Goal: Task Accomplishment & Management: Manage account settings

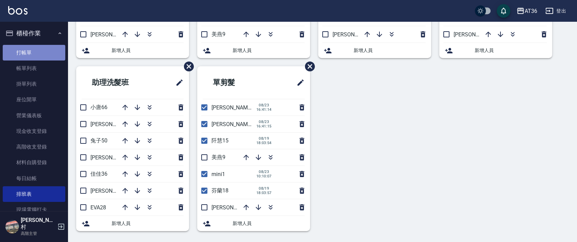
click at [42, 55] on link "打帳單" at bounding box center [34, 53] width 63 height 16
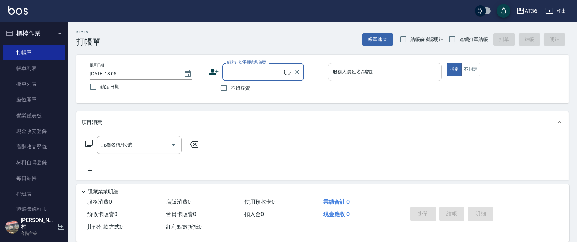
click at [334, 68] on div "服務人員姓名/編號 服務人員姓名/編號" at bounding box center [384, 72] width 113 height 18
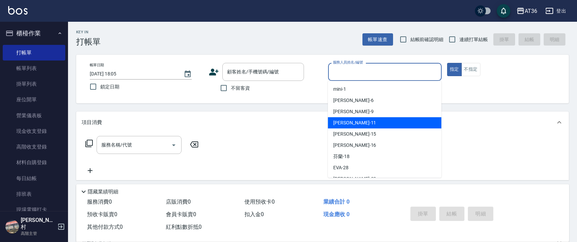
click at [355, 123] on div "[PERSON_NAME] -11" at bounding box center [384, 122] width 113 height 11
type input "[PERSON_NAME]-11"
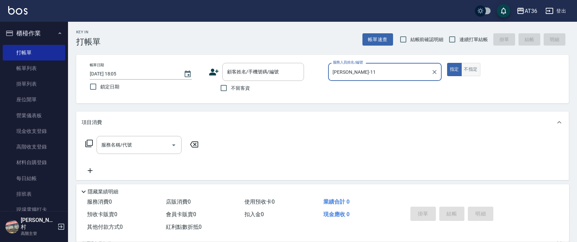
click at [471, 70] on button "不指定" at bounding box center [470, 69] width 19 height 13
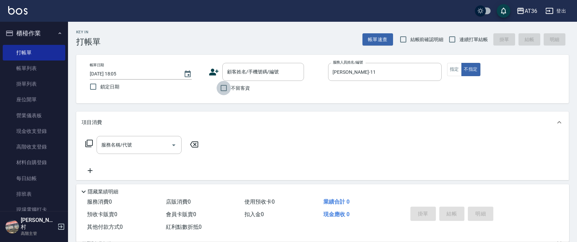
click at [229, 86] on input "不留客資" at bounding box center [223, 88] width 14 height 14
checkbox input "true"
click at [458, 40] on input "連續打單結帳" at bounding box center [452, 39] width 14 height 14
checkbox input "true"
click at [91, 143] on icon at bounding box center [89, 143] width 8 height 8
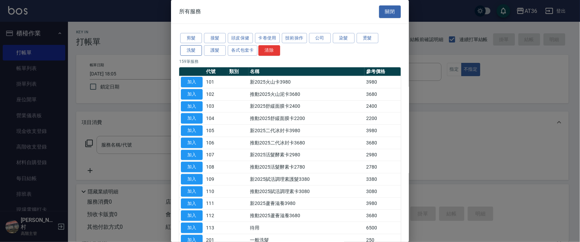
click at [195, 50] on button "洗髮" at bounding box center [191, 50] width 22 height 11
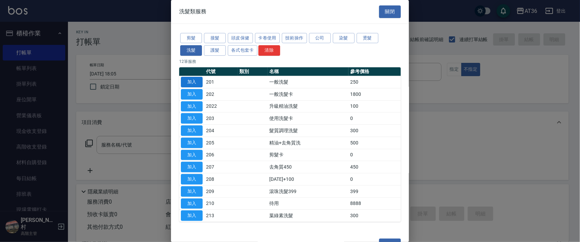
click at [198, 78] on button "加入" at bounding box center [192, 82] width 22 height 11
type input "一般洗髮(201)"
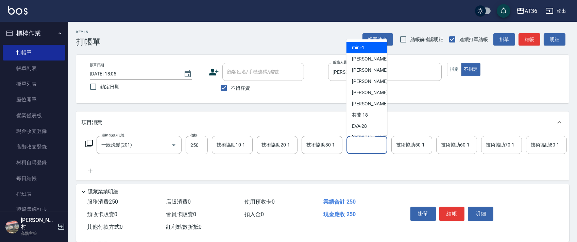
click at [360, 143] on input "技術協助40-1" at bounding box center [366, 145] width 35 height 12
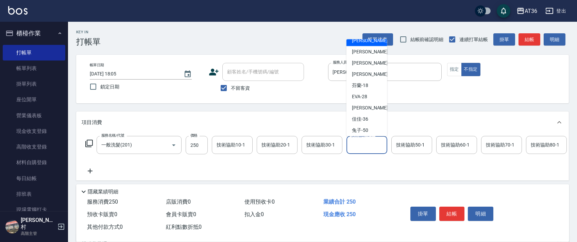
scroll to position [45, 0]
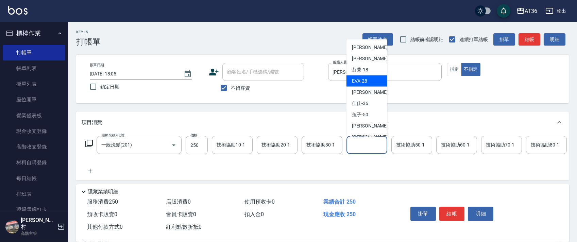
drag, startPoint x: 362, startPoint y: 77, endPoint x: 518, endPoint y: 130, distance: 164.8
click at [362, 78] on div "[PERSON_NAME] -28" at bounding box center [366, 80] width 41 height 11
type input "[PERSON_NAME]-28"
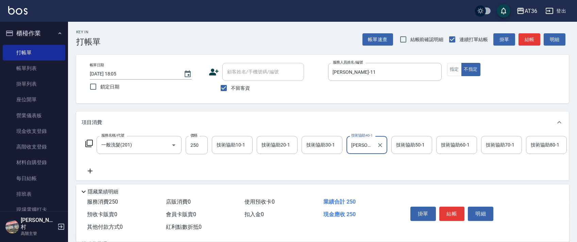
drag, startPoint x: 452, startPoint y: 212, endPoint x: 455, endPoint y: 197, distance: 16.1
click at [451, 212] on button "結帳" at bounding box center [451, 214] width 25 height 14
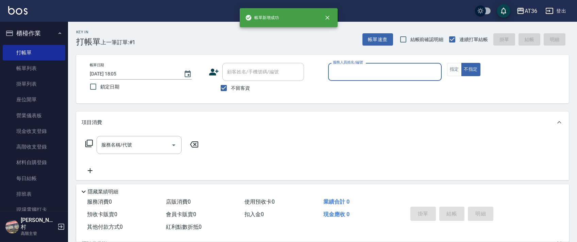
drag, startPoint x: 341, startPoint y: 75, endPoint x: 339, endPoint y: 82, distance: 7.3
click at [339, 80] on div "服務人員姓名/編號" at bounding box center [384, 72] width 113 height 18
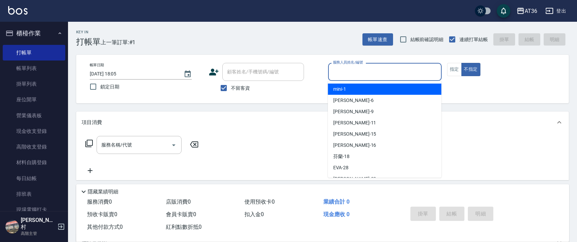
drag, startPoint x: 335, startPoint y: 72, endPoint x: 355, endPoint y: 87, distance: 25.2
click at [335, 73] on input "服務人員姓名/編號" at bounding box center [384, 72] width 107 height 12
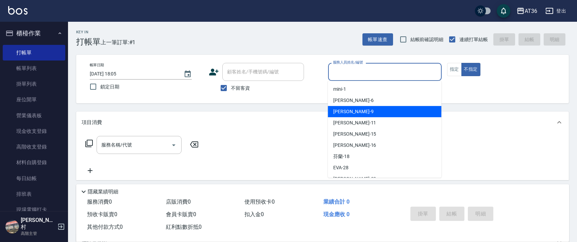
click at [342, 112] on span "美燕 -9" at bounding box center [353, 111] width 40 height 7
type input "美燕-9"
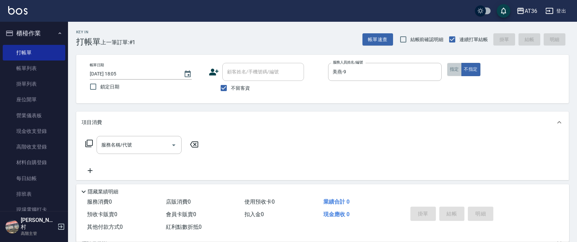
click at [449, 72] on button "指定" at bounding box center [454, 69] width 15 height 13
click at [89, 147] on icon at bounding box center [88, 143] width 7 height 7
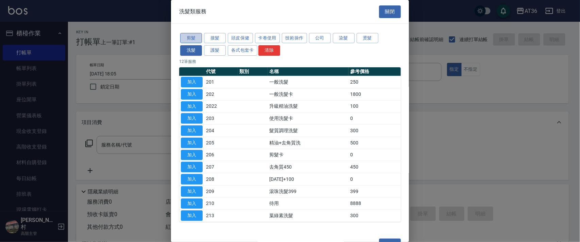
click at [193, 39] on button "剪髮" at bounding box center [191, 38] width 22 height 11
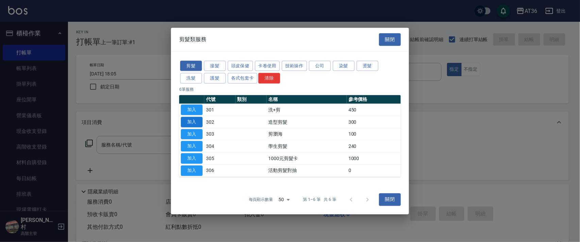
click at [193, 122] on button "加入" at bounding box center [192, 122] width 22 height 11
type input "造型剪髮(302)"
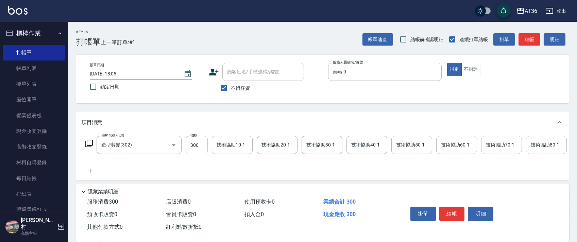
click at [192, 147] on input "300" at bounding box center [197, 145] width 22 height 18
type input "280"
click at [352, 147] on div "技術協助40-1 技術協助40-1" at bounding box center [366, 145] width 41 height 18
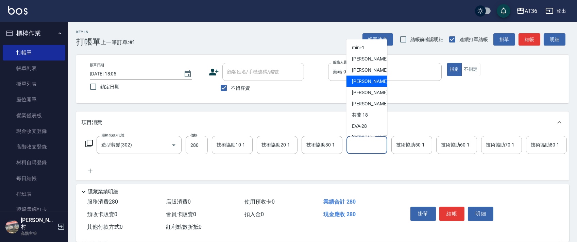
scroll to position [88, 0]
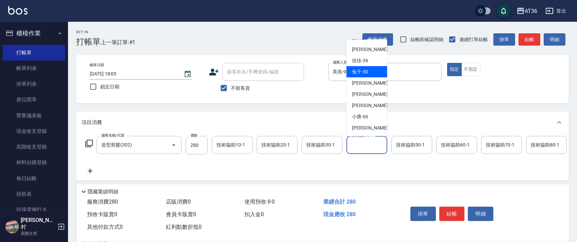
click at [370, 71] on div "兔子 -50" at bounding box center [366, 71] width 41 height 11
type input "兔子-50"
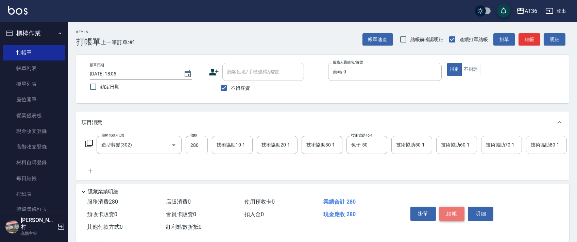
click at [452, 211] on button "結帳" at bounding box center [451, 214] width 25 height 14
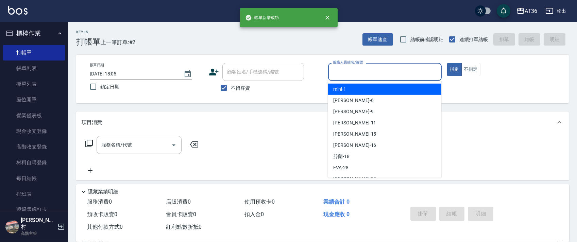
click at [334, 77] on input "服務人員姓名/編號" at bounding box center [384, 72] width 107 height 12
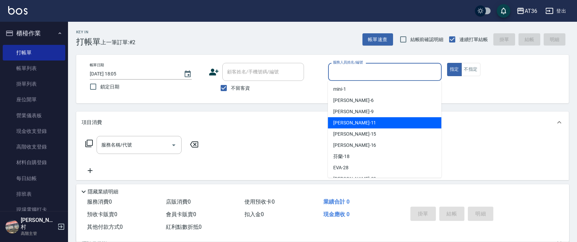
click at [345, 123] on span "[PERSON_NAME] -11" at bounding box center [354, 122] width 43 height 7
type input "[PERSON_NAME]-11"
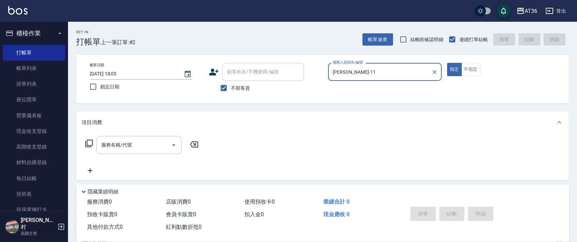
click at [90, 144] on icon at bounding box center [89, 143] width 8 height 8
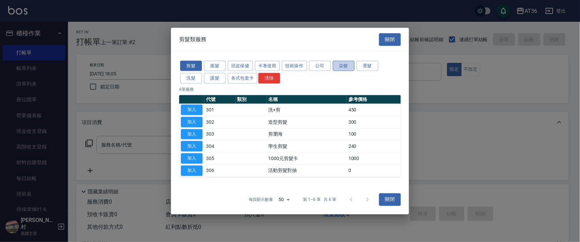
click at [344, 63] on button "染髮" at bounding box center [344, 65] width 22 height 11
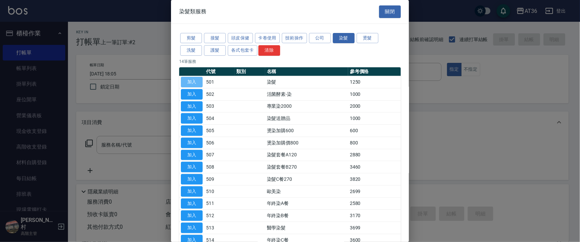
click at [197, 81] on button "加入" at bounding box center [192, 82] width 22 height 11
type input "染髮(501)"
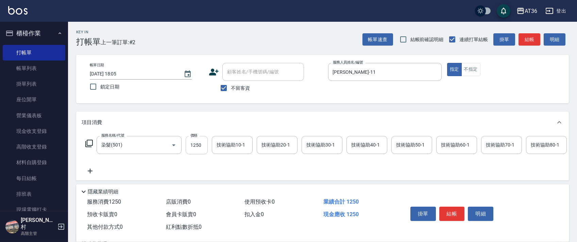
click at [194, 147] on input "1250" at bounding box center [197, 145] width 22 height 18
type input "3580"
click at [89, 143] on icon at bounding box center [89, 143] width 8 height 8
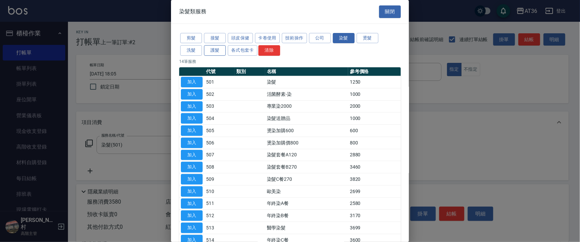
click at [213, 49] on button "護髮" at bounding box center [215, 50] width 22 height 11
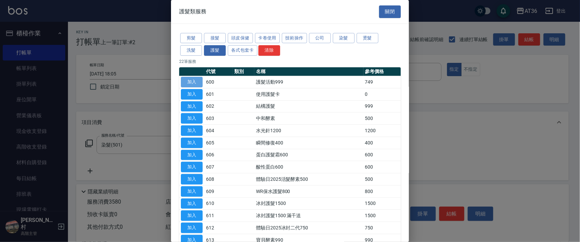
click at [197, 79] on button "加入" at bounding box center [192, 82] width 22 height 11
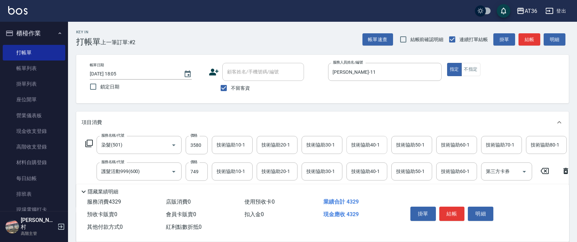
click at [355, 142] on div "技術協助40-1 技術協助40-1" at bounding box center [366, 145] width 41 height 18
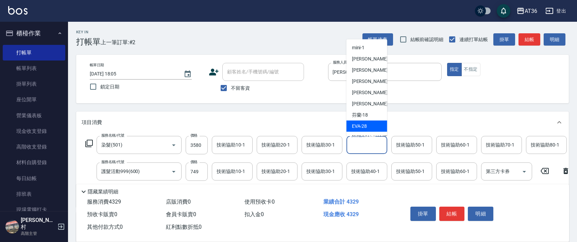
click at [370, 123] on div "[PERSON_NAME] -28" at bounding box center [366, 126] width 41 height 11
type input "[PERSON_NAME]-28"
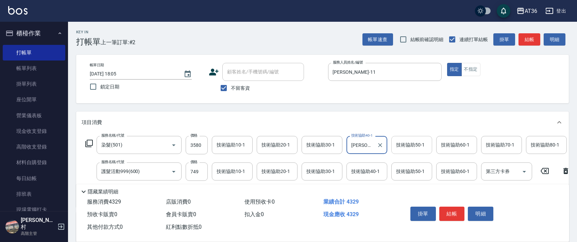
click at [397, 147] on div "技術協助50-1 技術協助50-1" at bounding box center [411, 145] width 41 height 18
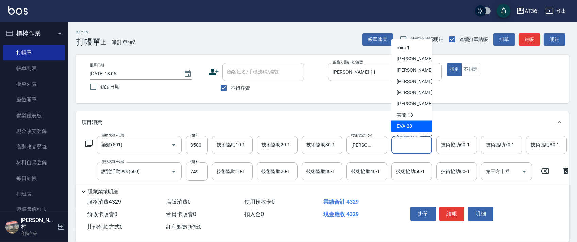
click at [405, 126] on span "[PERSON_NAME] -28" at bounding box center [404, 126] width 15 height 7
type input "[PERSON_NAME]-28"
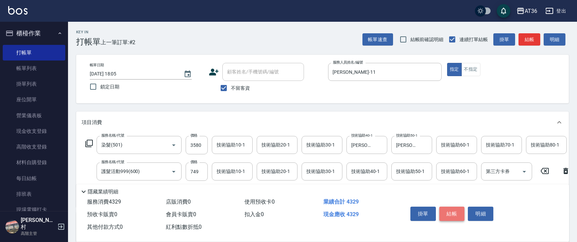
click at [454, 211] on button "結帳" at bounding box center [451, 214] width 25 height 14
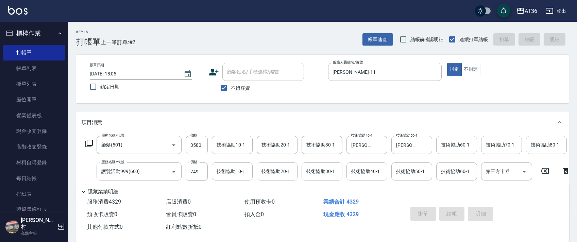
type input "[DATE] 18:06"
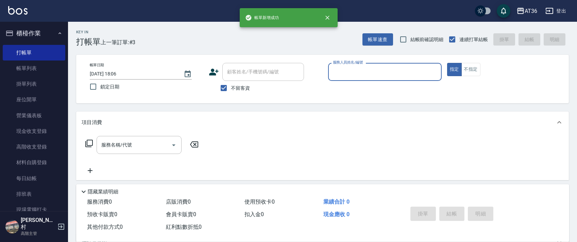
click at [343, 72] on input "服務人員姓名/編號" at bounding box center [384, 72] width 107 height 12
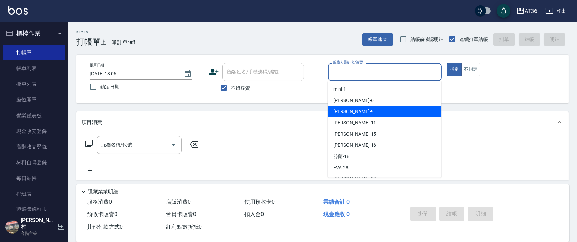
click at [350, 106] on div "美燕 -9" at bounding box center [384, 111] width 113 height 11
type input "美燕-9"
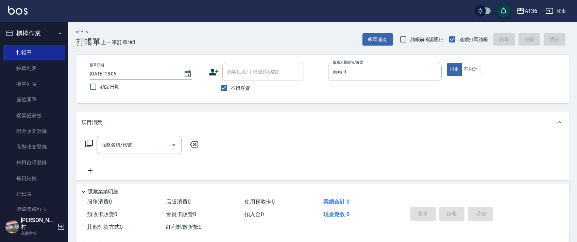
click at [89, 143] on icon at bounding box center [89, 143] width 8 height 8
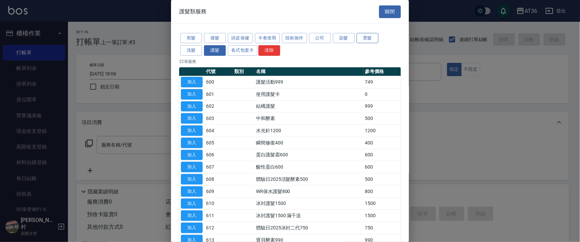
drag, startPoint x: 371, startPoint y: 37, endPoint x: 372, endPoint y: 42, distance: 5.5
click at [371, 37] on button "燙髮" at bounding box center [367, 38] width 22 height 11
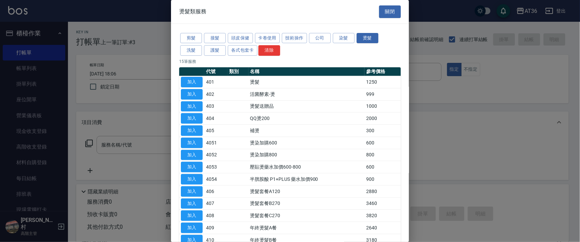
click at [188, 82] on button "加入" at bounding box center [192, 82] width 22 height 11
type input "燙髮(401)"
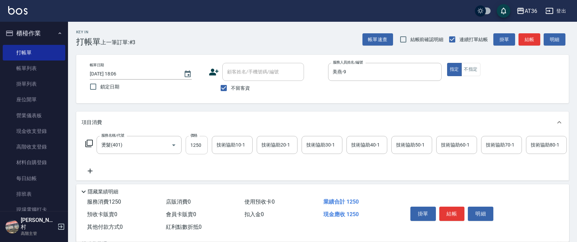
click at [192, 145] on input "1250" at bounding box center [197, 145] width 22 height 18
type input "2500"
click at [89, 142] on icon at bounding box center [89, 143] width 8 height 8
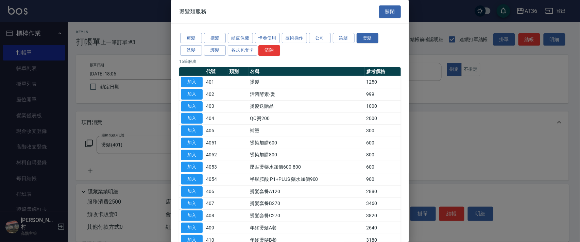
drag, startPoint x: 222, startPoint y: 50, endPoint x: 224, endPoint y: 62, distance: 11.3
click at [222, 51] on button "護髮" at bounding box center [215, 50] width 22 height 11
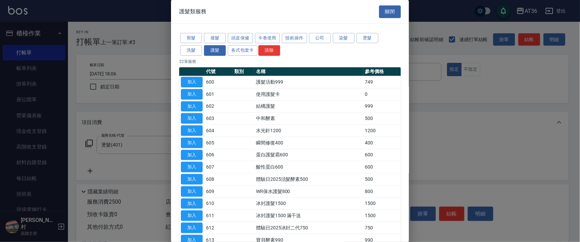
drag, startPoint x: 193, startPoint y: 83, endPoint x: 292, endPoint y: 117, distance: 105.0
click at [193, 83] on button "加入" at bounding box center [192, 82] width 22 height 11
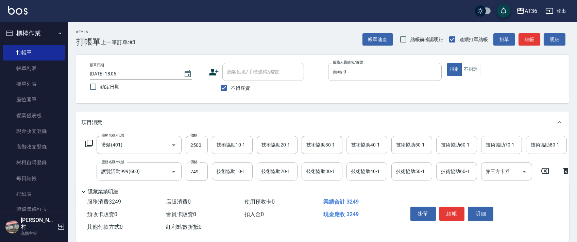
click at [351, 142] on div "技術協助40-1 技術協助40-1" at bounding box center [366, 145] width 41 height 18
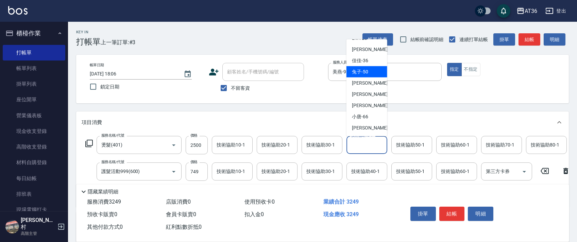
click at [366, 75] on span "兔子 -50" at bounding box center [360, 71] width 16 height 7
type input "兔子-50"
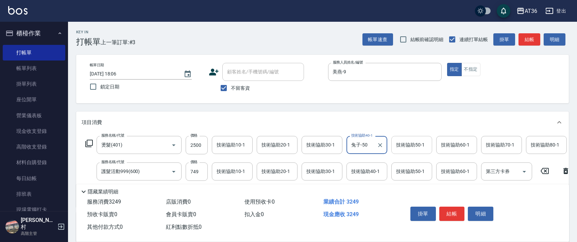
click at [403, 144] on div "技術協助50-1 技術協助50-1" at bounding box center [411, 145] width 41 height 18
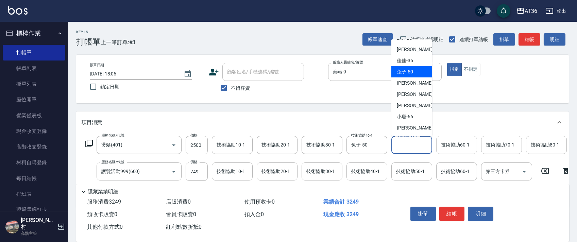
drag, startPoint x: 409, startPoint y: 72, endPoint x: 452, endPoint y: 141, distance: 81.0
click at [409, 73] on span "兔子 -50" at bounding box center [405, 71] width 16 height 7
type input "兔子-50"
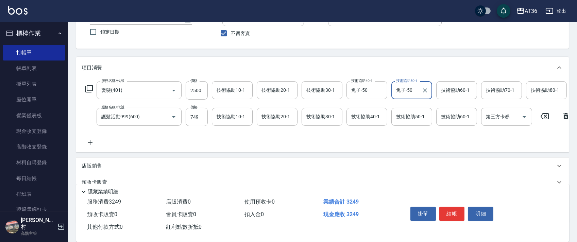
scroll to position [107, 0]
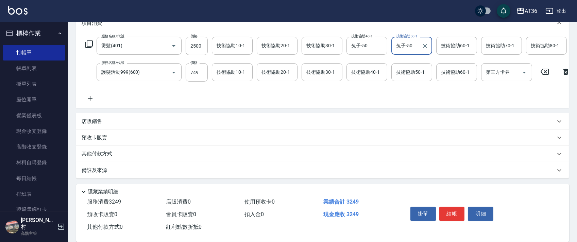
click at [108, 155] on p "其他付款方式" at bounding box center [99, 153] width 34 height 7
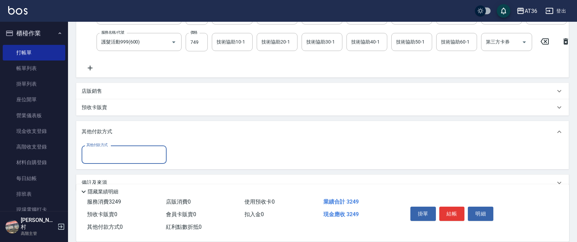
scroll to position [149, 0]
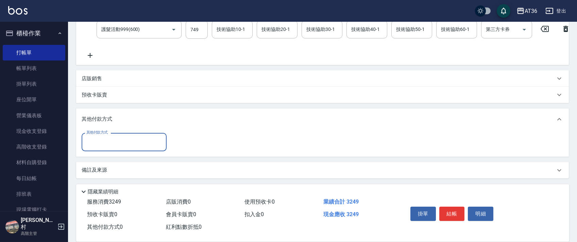
drag, startPoint x: 109, startPoint y: 145, endPoint x: 110, endPoint y: 149, distance: 3.9
click at [109, 146] on input "其他付款方式" at bounding box center [124, 142] width 79 height 12
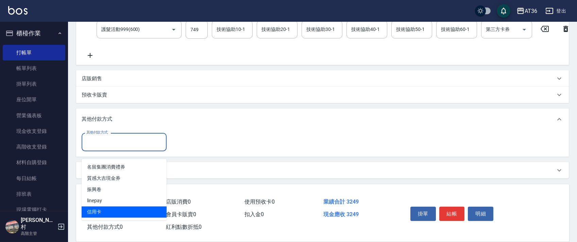
click at [99, 206] on span "信用卡" at bounding box center [124, 211] width 85 height 11
type input "信用卡"
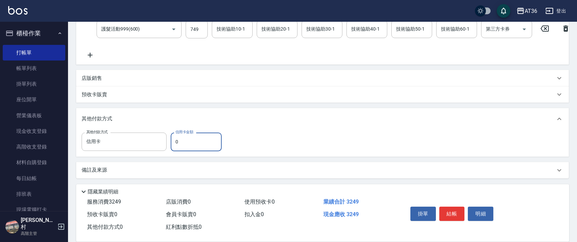
drag, startPoint x: 173, startPoint y: 148, endPoint x: 191, endPoint y: 141, distance: 19.2
click at [173, 148] on input "0" at bounding box center [196, 142] width 51 height 18
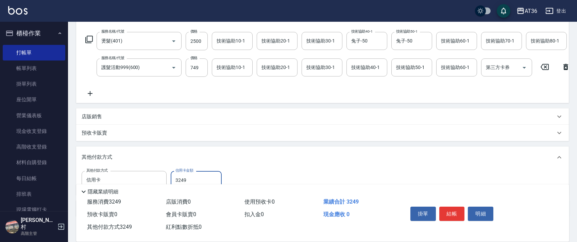
scroll to position [0, 0]
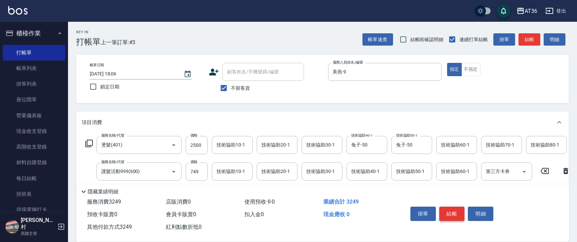
type input "3249"
click at [444, 215] on button "結帳" at bounding box center [451, 214] width 25 height 14
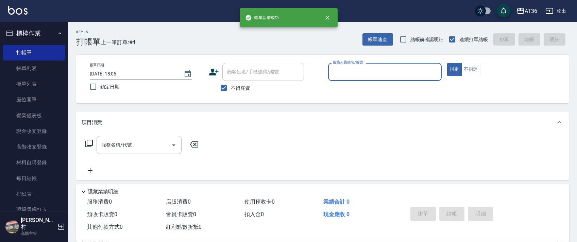
drag, startPoint x: 332, startPoint y: 66, endPoint x: 339, endPoint y: 72, distance: 9.5
click at [332, 67] on input "服務人員姓名/編號" at bounding box center [384, 72] width 107 height 12
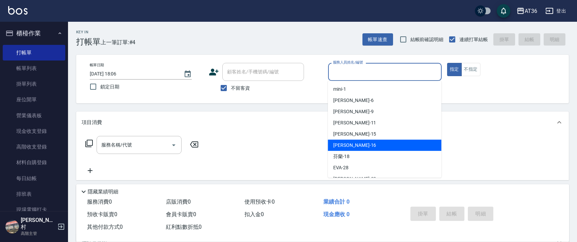
click at [345, 146] on span "[PERSON_NAME] -16" at bounding box center [354, 145] width 43 height 7
type input "[PERSON_NAME]-16"
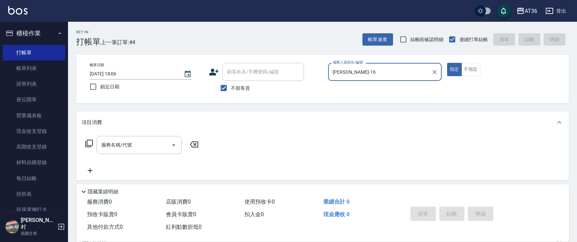
click at [89, 143] on icon at bounding box center [89, 143] width 8 height 8
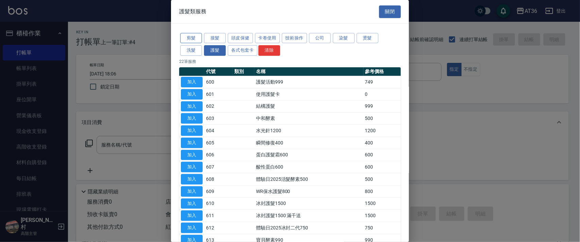
click at [185, 35] on button "剪髮" at bounding box center [191, 38] width 22 height 11
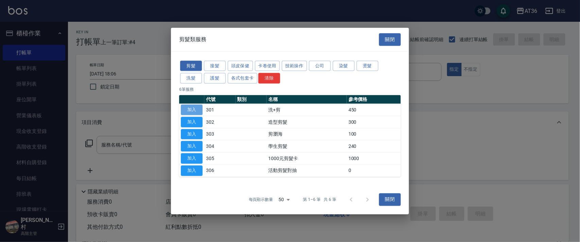
drag, startPoint x: 192, startPoint y: 113, endPoint x: 258, endPoint y: 103, distance: 66.7
click at [193, 113] on button "加入" at bounding box center [192, 110] width 22 height 11
type input "洗+剪(301)"
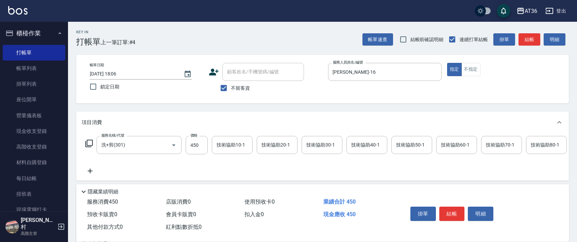
click at [452, 214] on button "結帳" at bounding box center [451, 214] width 25 height 14
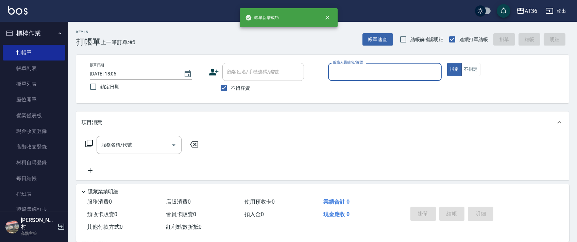
drag, startPoint x: 340, startPoint y: 72, endPoint x: 346, endPoint y: 77, distance: 7.7
click at [340, 74] on input "服務人員姓名/編號" at bounding box center [384, 72] width 107 height 12
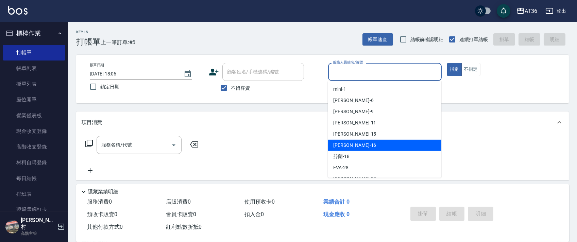
click at [355, 146] on div "[PERSON_NAME] -16" at bounding box center [384, 145] width 113 height 11
type input "[PERSON_NAME]-16"
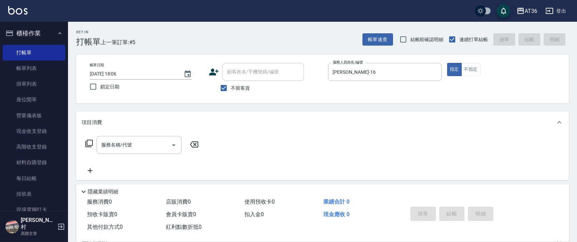
click at [89, 145] on icon at bounding box center [89, 143] width 8 height 8
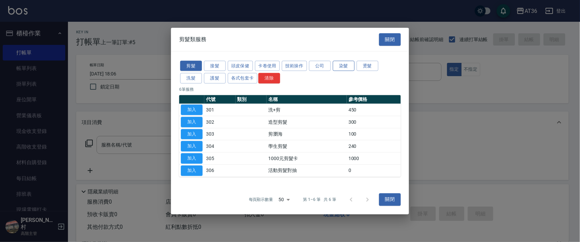
click at [347, 66] on button "染髮" at bounding box center [344, 65] width 22 height 11
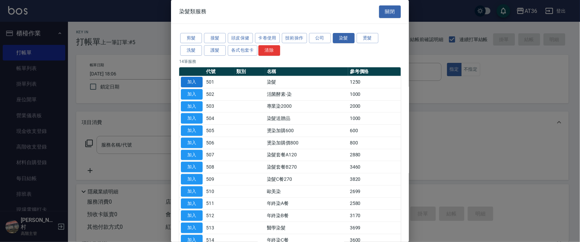
click at [192, 82] on button "加入" at bounding box center [192, 82] width 22 height 11
type input "染髮(501)"
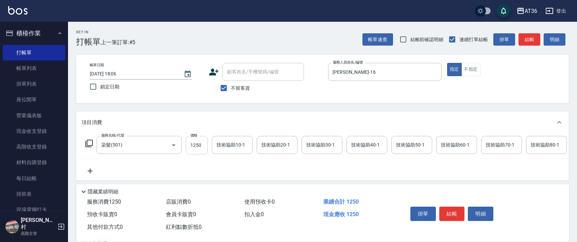
click at [196, 149] on input "1250" at bounding box center [197, 145] width 22 height 18
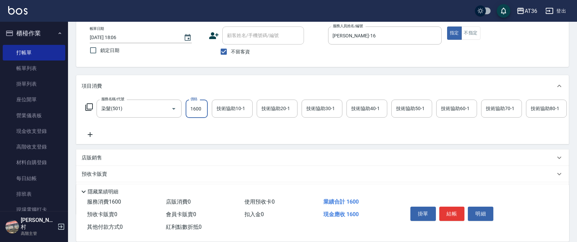
scroll to position [80, 0]
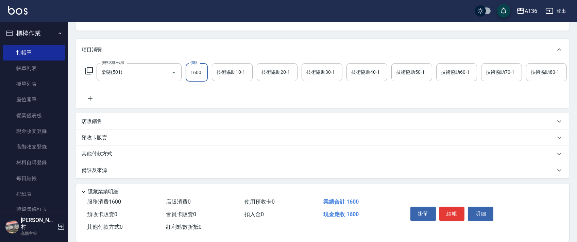
type input "1600"
click at [104, 152] on p "其他付款方式" at bounding box center [99, 153] width 34 height 7
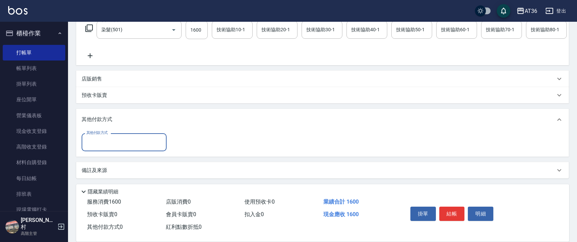
scroll to position [123, 0]
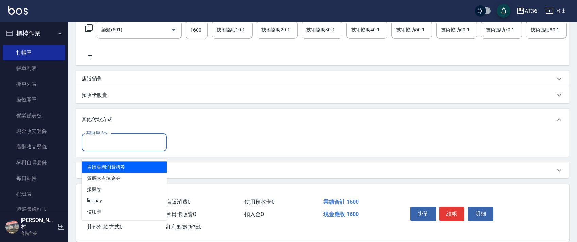
drag, startPoint x: 112, startPoint y: 143, endPoint x: 133, endPoint y: 149, distance: 21.2
click at [114, 144] on input "其他付款方式" at bounding box center [124, 142] width 79 height 12
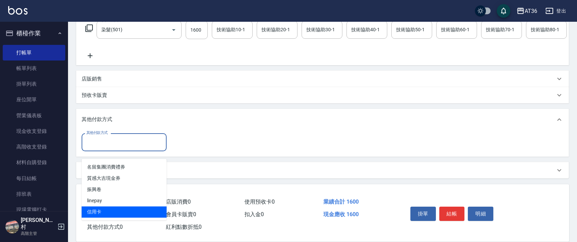
drag, startPoint x: 95, startPoint y: 204, endPoint x: 196, endPoint y: 129, distance: 125.6
click at [103, 206] on span "信用卡" at bounding box center [124, 211] width 85 height 11
type input "信用卡"
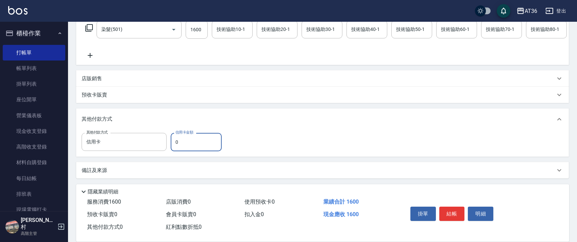
drag, startPoint x: 172, startPoint y: 143, endPoint x: 176, endPoint y: 142, distance: 3.5
click at [172, 143] on input "0" at bounding box center [196, 142] width 51 height 18
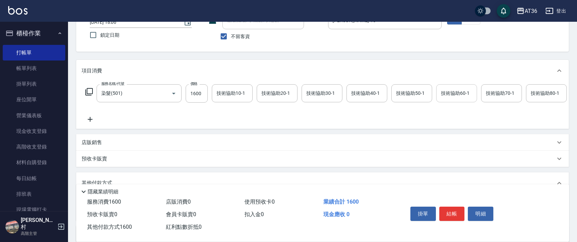
scroll to position [0, 0]
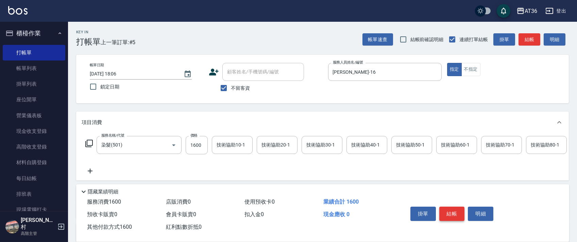
type input "1600"
click at [452, 212] on button "結帳" at bounding box center [451, 214] width 25 height 14
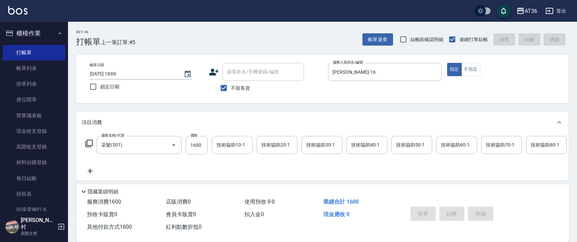
type input "[DATE] 18:07"
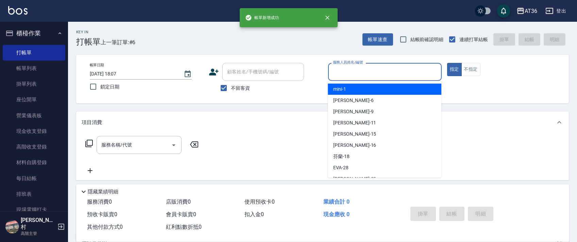
drag, startPoint x: 338, startPoint y: 70, endPoint x: 374, endPoint y: 87, distance: 39.8
click at [344, 73] on input "服務人員姓名/編號" at bounding box center [384, 72] width 107 height 12
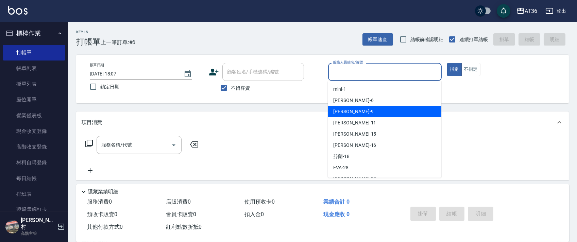
click at [361, 111] on div "美燕 -9" at bounding box center [384, 111] width 113 height 11
type input "美燕-9"
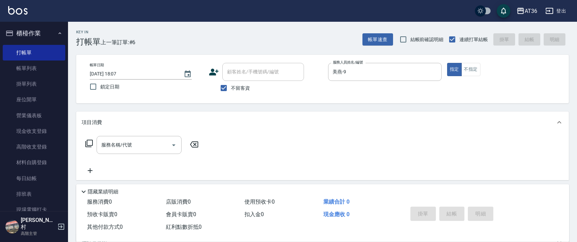
click at [87, 141] on icon at bounding box center [89, 143] width 8 height 8
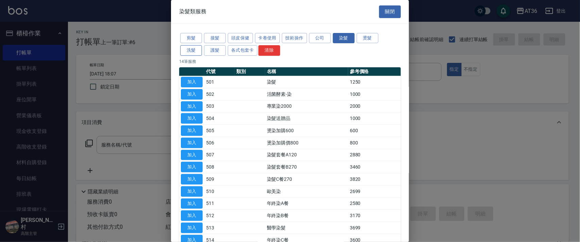
click at [188, 48] on button "洗髮" at bounding box center [191, 50] width 22 height 11
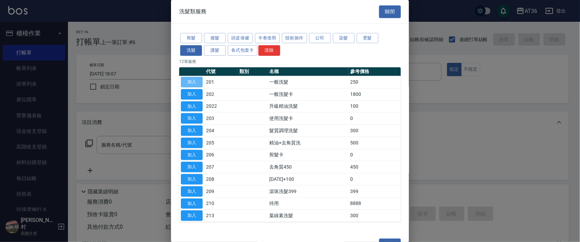
drag, startPoint x: 194, startPoint y: 82, endPoint x: 342, endPoint y: 138, distance: 158.6
click at [194, 83] on button "加入" at bounding box center [192, 82] width 22 height 11
type input "一般洗髮(201)"
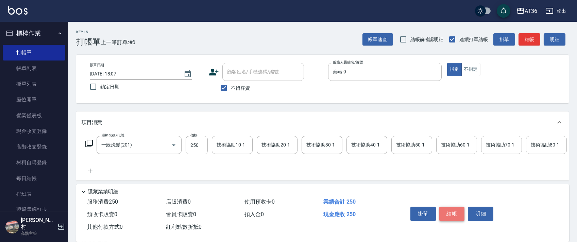
click at [448, 210] on button "結帳" at bounding box center [451, 214] width 25 height 14
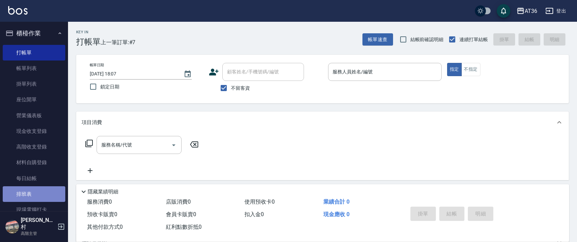
click at [41, 199] on link "排班表" at bounding box center [34, 194] width 63 height 16
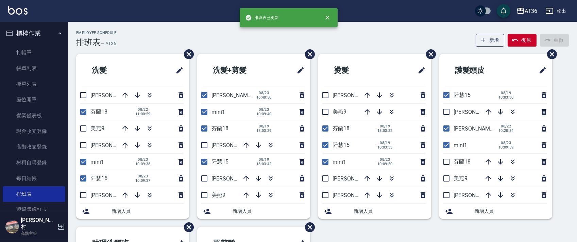
drag, startPoint x: 85, startPoint y: 129, endPoint x: 97, endPoint y: 135, distance: 13.3
click at [85, 130] on input "checkbox" at bounding box center [83, 128] width 14 height 14
checkbox input "true"
click at [83, 195] on input "checkbox" at bounding box center [83, 195] width 14 height 14
checkbox input "true"
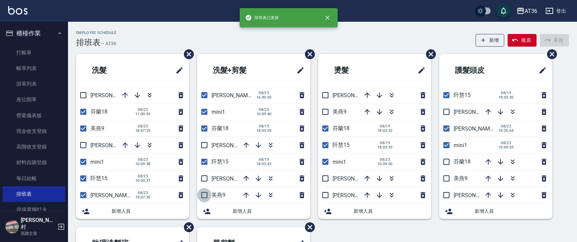
click at [201, 197] on input "checkbox" at bounding box center [204, 195] width 14 height 14
checkbox input "true"
click at [323, 109] on input "checkbox" at bounding box center [325, 112] width 14 height 14
checkbox input "true"
click at [324, 177] on input "checkbox" at bounding box center [325, 178] width 14 height 14
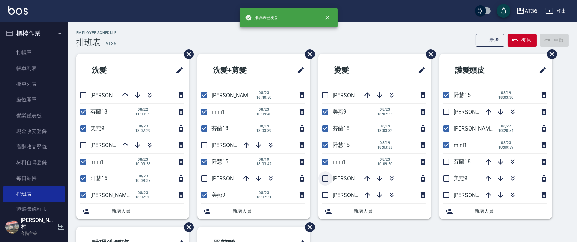
checkbox input "true"
click at [446, 177] on input "checkbox" at bounding box center [446, 178] width 14 height 14
checkbox input "true"
click at [444, 193] on input "checkbox" at bounding box center [446, 195] width 14 height 14
checkbox input "true"
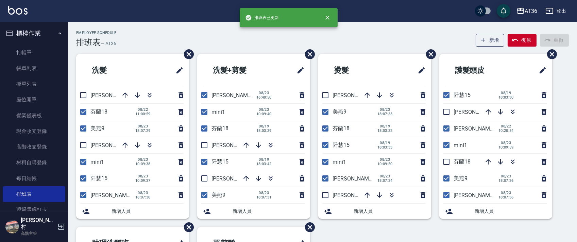
scroll to position [161, 0]
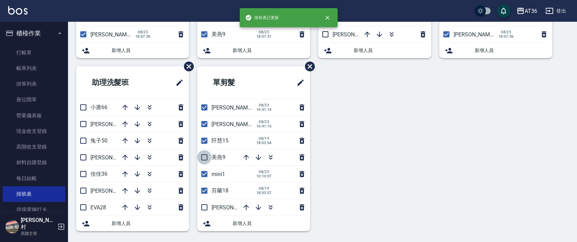
click at [205, 158] on input "checkbox" at bounding box center [204, 157] width 14 height 14
checkbox input "true"
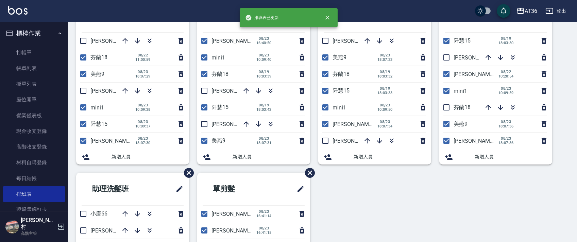
scroll to position [0, 0]
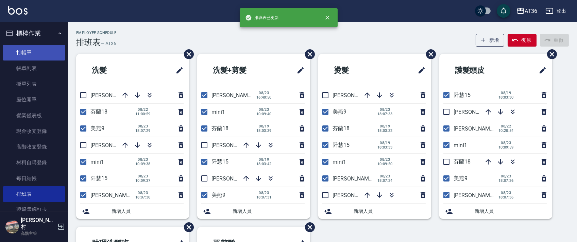
click at [48, 52] on link "打帳單" at bounding box center [34, 53] width 63 height 16
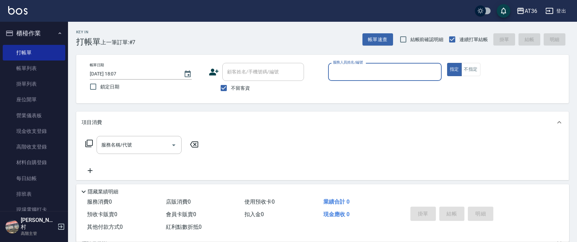
click at [340, 74] on input "服務人員姓名/編號" at bounding box center [384, 72] width 107 height 12
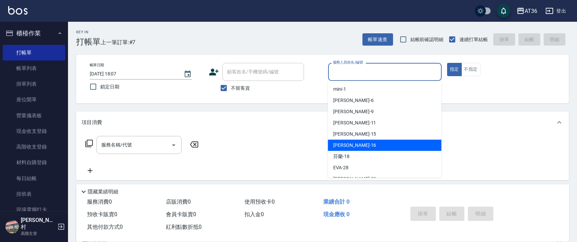
click at [342, 144] on span "[PERSON_NAME] -16" at bounding box center [354, 145] width 43 height 7
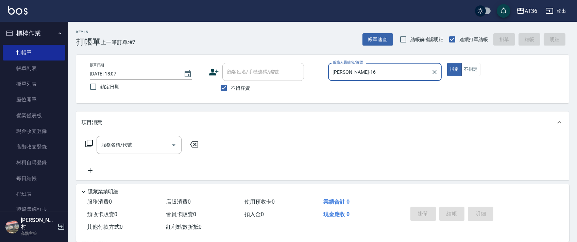
type input "[PERSON_NAME]-16"
click at [91, 143] on icon at bounding box center [89, 143] width 8 height 8
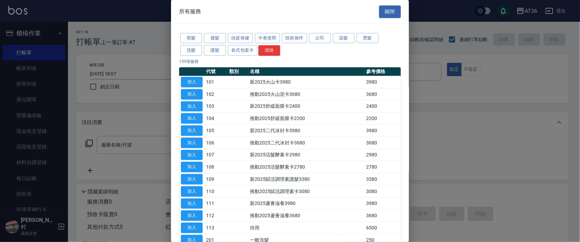
click at [191, 51] on button "洗髮" at bounding box center [191, 50] width 22 height 11
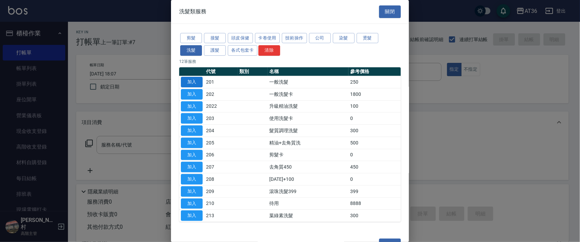
click at [188, 78] on button "加入" at bounding box center [192, 82] width 22 height 11
type input "一般洗髮(201)"
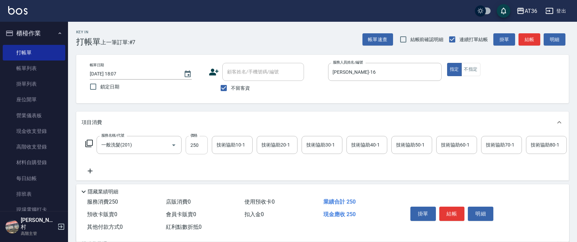
click at [194, 144] on input "250" at bounding box center [197, 145] width 22 height 18
click at [446, 211] on button "結帳" at bounding box center [451, 214] width 25 height 14
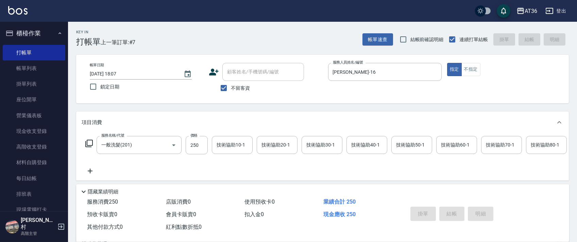
type input "[DATE] 18:08"
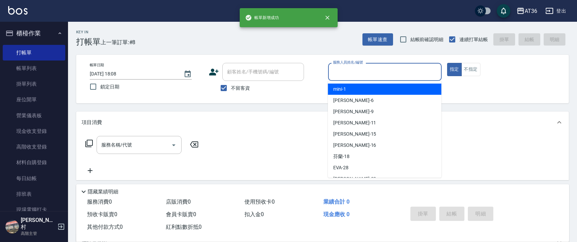
drag, startPoint x: 336, startPoint y: 75, endPoint x: 365, endPoint y: 97, distance: 36.4
click at [336, 75] on input "服務人員姓名/編號" at bounding box center [384, 72] width 107 height 12
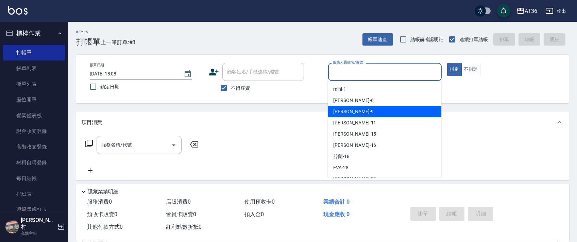
click at [356, 111] on div "美燕 -9" at bounding box center [384, 111] width 113 height 11
type input "美燕-9"
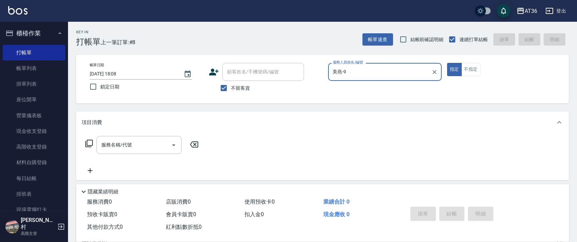
click at [90, 142] on icon at bounding box center [89, 143] width 8 height 8
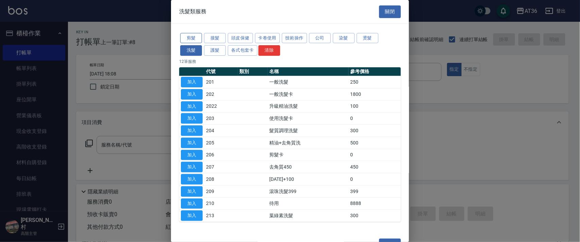
click at [191, 38] on button "剪髮" at bounding box center [191, 38] width 22 height 11
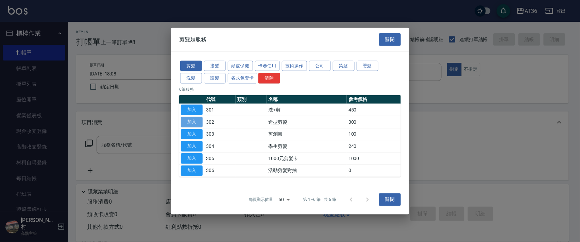
click at [194, 119] on button "加入" at bounding box center [192, 122] width 22 height 11
type input "造型剪髮(302)"
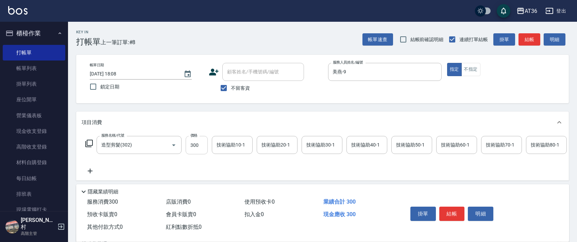
click at [195, 147] on input "300" at bounding box center [197, 145] width 22 height 18
type input "200"
click at [223, 144] on div "技術協助10-1 技術協助10-1" at bounding box center [232, 145] width 41 height 18
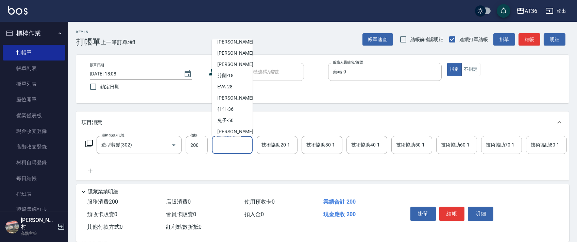
scroll to position [88, 0]
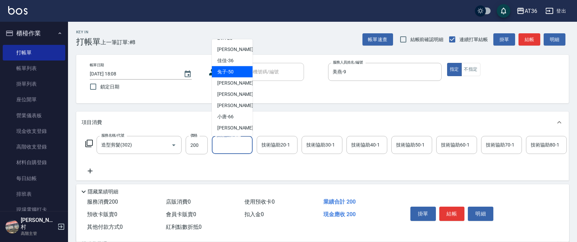
click at [231, 74] on span "兔子 -50" at bounding box center [225, 71] width 16 height 7
type input "兔子-50"
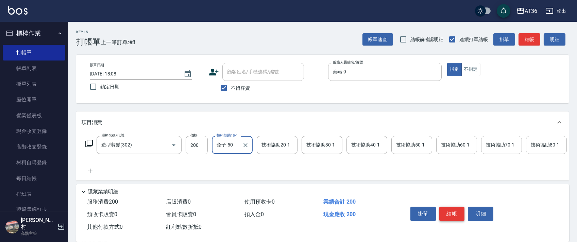
click at [453, 209] on button "結帳" at bounding box center [451, 214] width 25 height 14
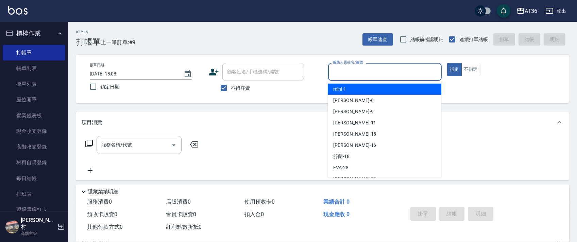
click at [336, 73] on input "服務人員姓名/編號" at bounding box center [384, 72] width 107 height 12
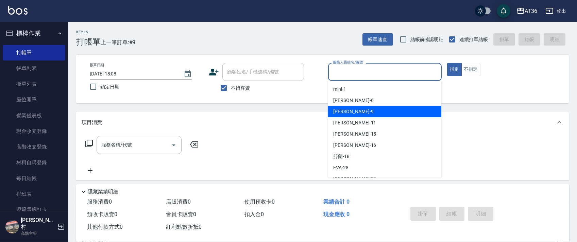
click at [350, 108] on div "美燕 -9" at bounding box center [384, 111] width 113 height 11
type input "美燕-9"
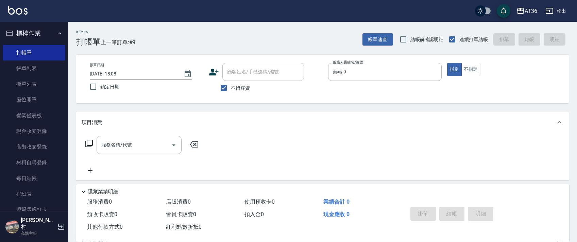
click at [89, 144] on icon at bounding box center [89, 143] width 8 height 8
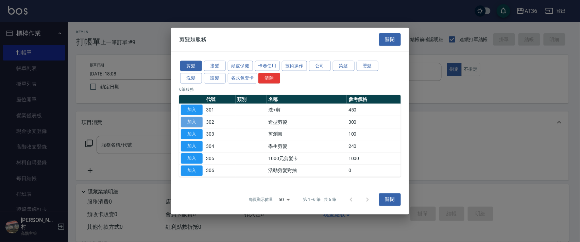
drag, startPoint x: 191, startPoint y: 119, endPoint x: 248, endPoint y: 157, distance: 68.3
click at [191, 119] on button "加入" at bounding box center [192, 122] width 22 height 11
type input "造型剪髮(302)"
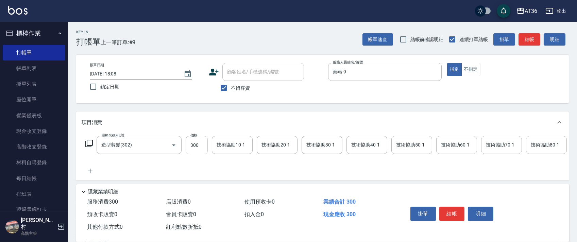
click at [193, 147] on input "300" at bounding box center [197, 145] width 22 height 18
type input "200"
click at [446, 211] on button "結帳" at bounding box center [451, 214] width 25 height 14
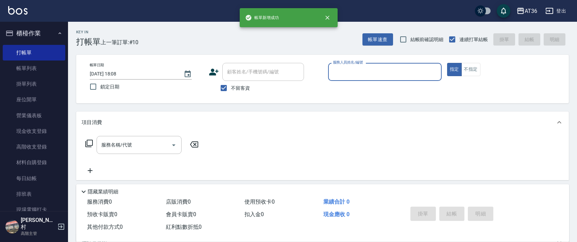
click at [334, 68] on input "服務人員姓名/編號" at bounding box center [384, 72] width 107 height 12
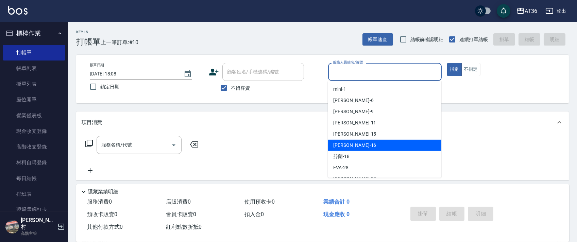
click at [349, 144] on div "[PERSON_NAME] -16" at bounding box center [384, 145] width 113 height 11
type input "[PERSON_NAME]-16"
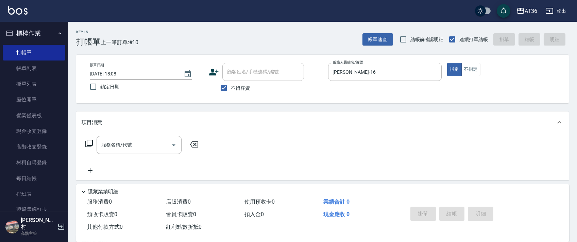
click at [87, 144] on icon at bounding box center [89, 143] width 8 height 8
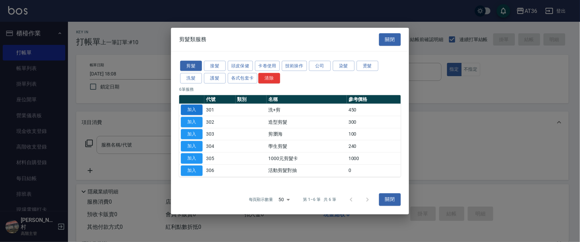
click at [194, 109] on button "加入" at bounding box center [192, 110] width 22 height 11
type input "洗+剪(301)"
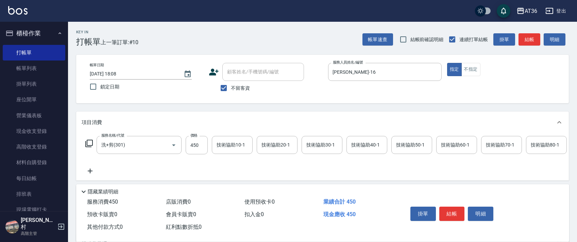
click at [356, 147] on div "技術協助40-1 技術協助40-1" at bounding box center [366, 145] width 41 height 18
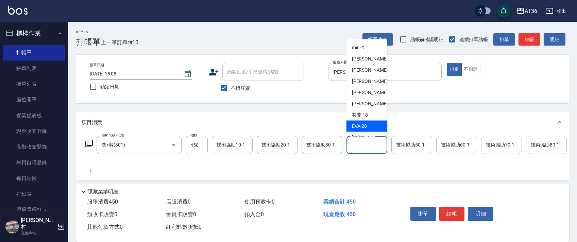
click at [366, 122] on div "[PERSON_NAME] -28" at bounding box center [366, 126] width 41 height 11
type input "[PERSON_NAME]-28"
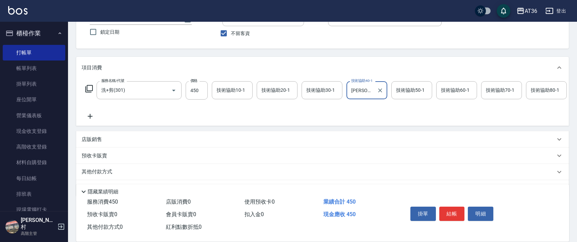
scroll to position [80, 0]
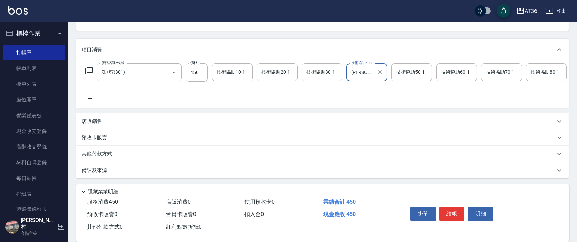
drag, startPoint x: 108, startPoint y: 155, endPoint x: 120, endPoint y: 146, distance: 15.1
click at [108, 155] on p "其他付款方式" at bounding box center [99, 153] width 34 height 7
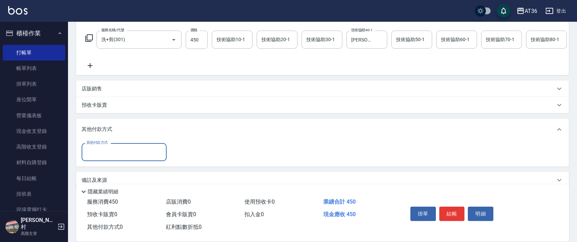
scroll to position [123, 0]
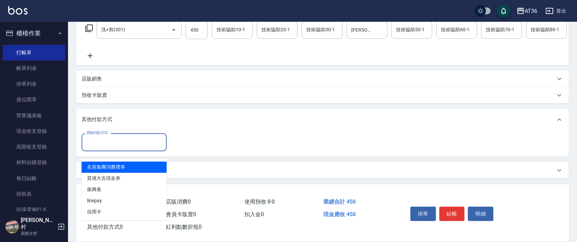
drag, startPoint x: 126, startPoint y: 145, endPoint x: 159, endPoint y: 147, distance: 33.0
click at [126, 146] on input "其他付款方式" at bounding box center [124, 142] width 79 height 12
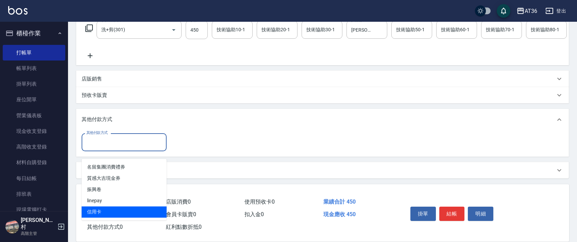
drag, startPoint x: 105, startPoint y: 202, endPoint x: 204, endPoint y: 120, distance: 128.3
click at [105, 206] on span "信用卡" at bounding box center [124, 211] width 85 height 11
type input "信用卡"
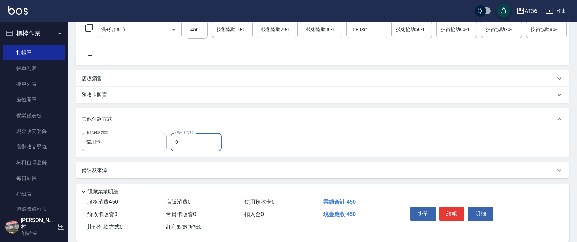
click at [171, 142] on input "0" at bounding box center [196, 142] width 51 height 18
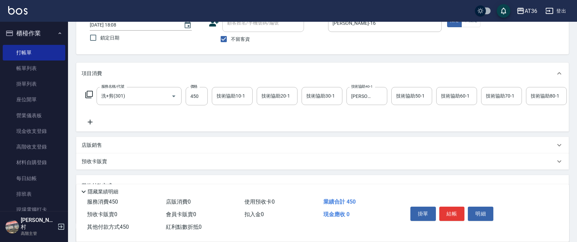
scroll to position [0, 0]
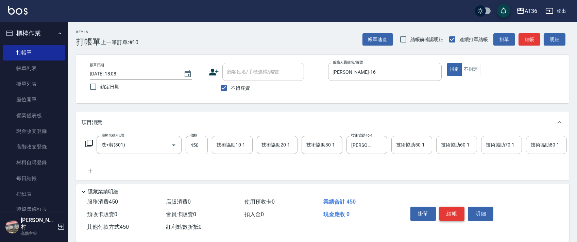
type input "450"
click at [447, 212] on button "結帳" at bounding box center [451, 214] width 25 height 14
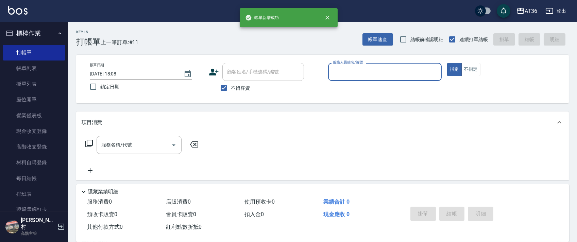
click at [334, 71] on input "服務人員姓名/編號" at bounding box center [384, 72] width 107 height 12
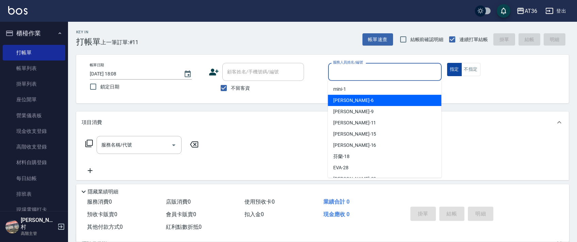
drag, startPoint x: 369, startPoint y: 99, endPoint x: 448, endPoint y: 67, distance: 85.2
click at [371, 99] on div "[PERSON_NAME] -6" at bounding box center [384, 100] width 113 height 11
type input "伶伶-6"
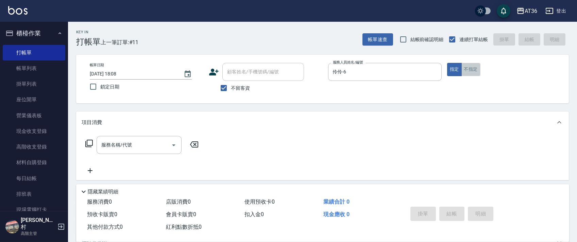
click at [471, 68] on button "不指定" at bounding box center [470, 69] width 19 height 13
click at [89, 143] on icon at bounding box center [89, 143] width 8 height 8
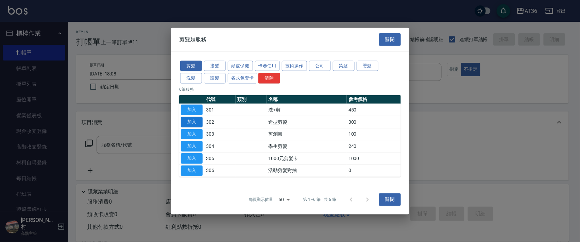
click at [193, 119] on button "加入" at bounding box center [192, 122] width 22 height 11
type input "造型剪髮(302)"
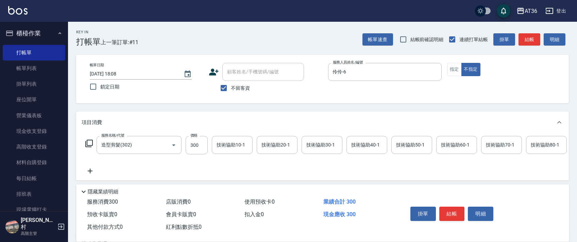
click at [195, 150] on input "300" at bounding box center [197, 145] width 22 height 18
type input "298"
click at [453, 215] on button "結帳" at bounding box center [451, 214] width 25 height 14
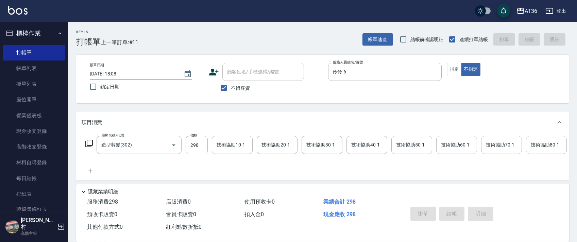
type input "[DATE] 18:09"
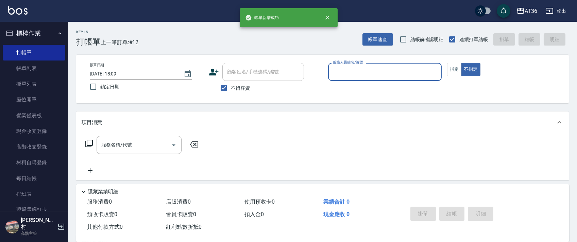
click at [336, 71] on input "服務人員姓名/編號" at bounding box center [384, 72] width 107 height 12
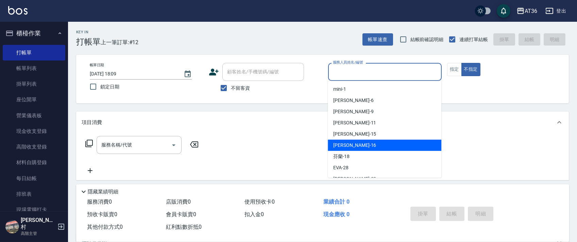
click at [348, 144] on span "[PERSON_NAME] -16" at bounding box center [354, 145] width 43 height 7
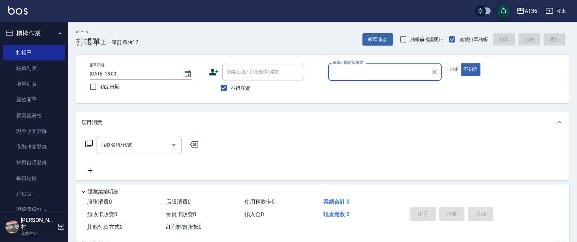
type input "[PERSON_NAME]-16"
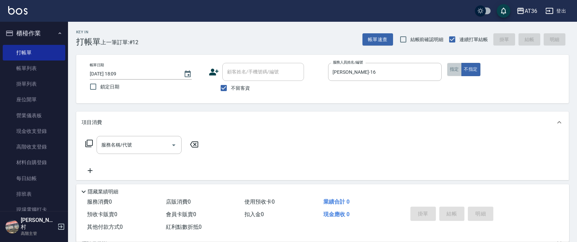
click at [449, 66] on button "指定" at bounding box center [454, 69] width 15 height 13
click at [91, 143] on icon at bounding box center [89, 143] width 8 height 8
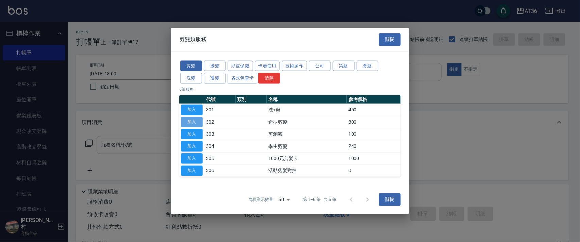
click at [191, 121] on button "加入" at bounding box center [192, 122] width 22 height 11
type input "造型剪髮(302)"
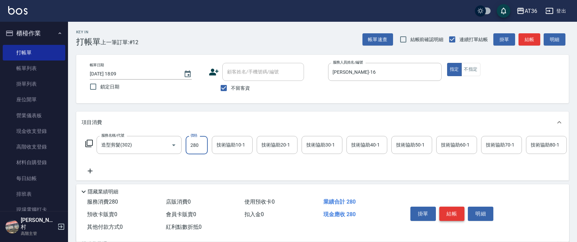
type input "280"
click at [455, 211] on button "結帳" at bounding box center [451, 214] width 25 height 14
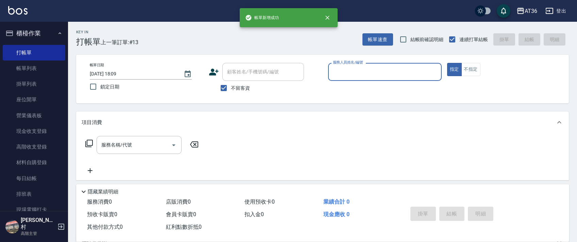
drag, startPoint x: 336, startPoint y: 76, endPoint x: 347, endPoint y: 80, distance: 11.7
click at [336, 76] on input "服務人員姓名/編號" at bounding box center [384, 72] width 107 height 12
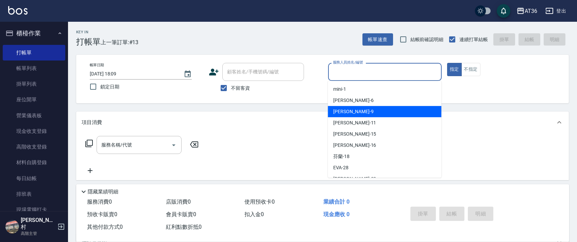
click at [353, 111] on div "美燕 -9" at bounding box center [384, 111] width 113 height 11
type input "美燕-9"
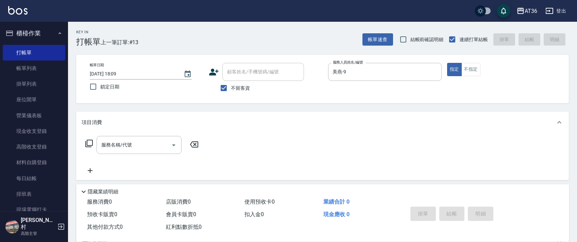
click at [91, 142] on icon at bounding box center [89, 143] width 8 height 8
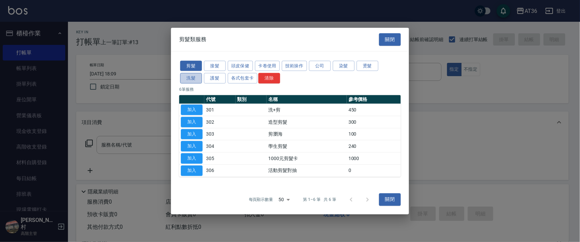
click at [189, 75] on button "洗髮" at bounding box center [191, 78] width 22 height 11
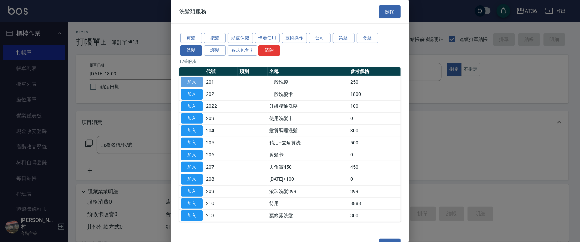
click at [193, 81] on button "加入" at bounding box center [192, 82] width 22 height 11
type input "一般洗髮(201)"
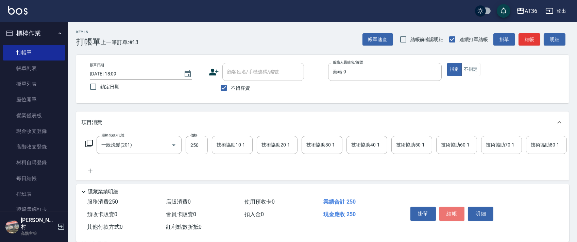
click at [447, 212] on button "結帳" at bounding box center [451, 214] width 25 height 14
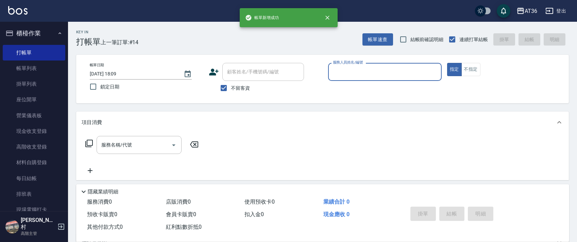
drag, startPoint x: 340, startPoint y: 76, endPoint x: 356, endPoint y: 88, distance: 19.9
click at [341, 78] on div "服務人員姓名/編號" at bounding box center [384, 72] width 113 height 18
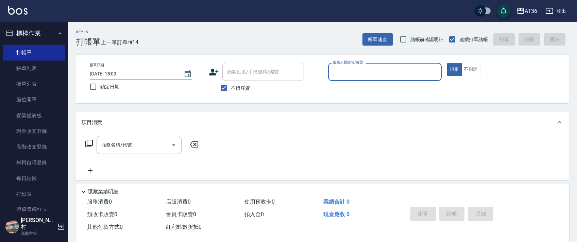
drag, startPoint x: 341, startPoint y: 73, endPoint x: 348, endPoint y: 79, distance: 9.4
click at [341, 76] on input "服務人員姓名/編號" at bounding box center [384, 72] width 107 height 12
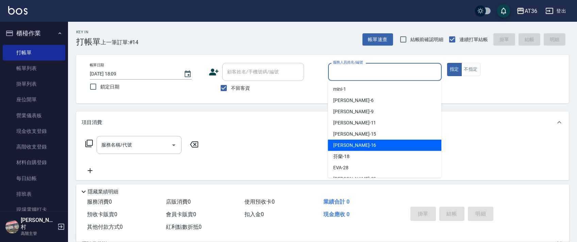
drag, startPoint x: 348, startPoint y: 143, endPoint x: 386, endPoint y: 108, distance: 51.7
click at [349, 142] on span "[PERSON_NAME] -16" at bounding box center [354, 145] width 43 height 7
type input "[PERSON_NAME]-16"
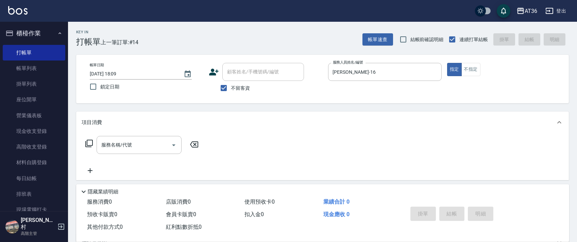
click at [90, 146] on icon at bounding box center [88, 143] width 7 height 7
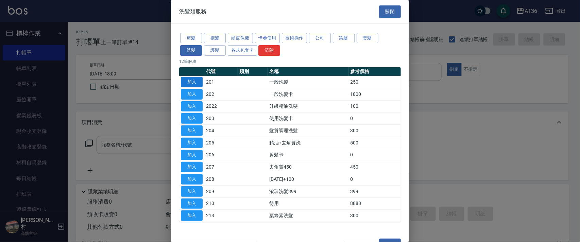
click at [190, 82] on button "加入" at bounding box center [192, 82] width 22 height 11
type input "一般洗髮(201)"
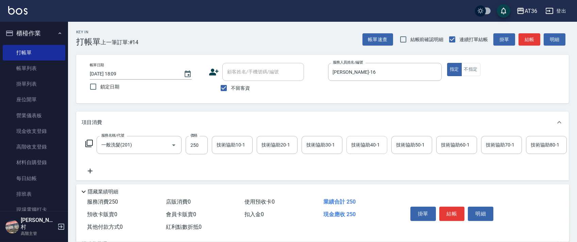
click at [360, 147] on input "技術協助40-1" at bounding box center [366, 145] width 35 height 12
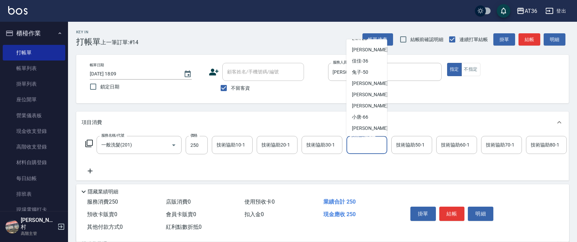
scroll to position [88, 0]
click at [367, 104] on div "[PERSON_NAME] -59" at bounding box center [366, 105] width 41 height 11
type input "[PERSON_NAME]-59"
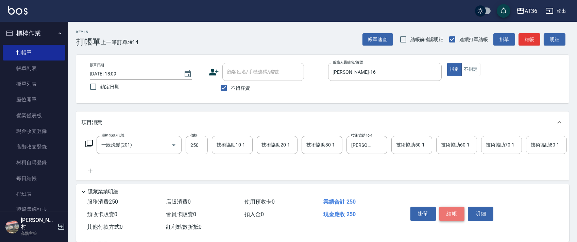
click at [452, 213] on button "結帳" at bounding box center [451, 214] width 25 height 14
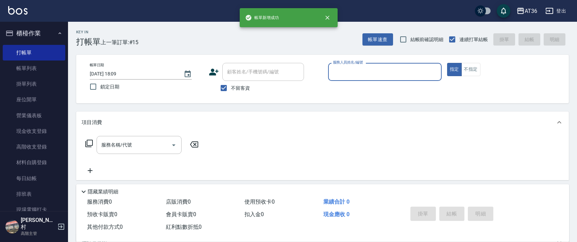
click at [350, 75] on input "服務人員姓名/編號" at bounding box center [384, 72] width 107 height 12
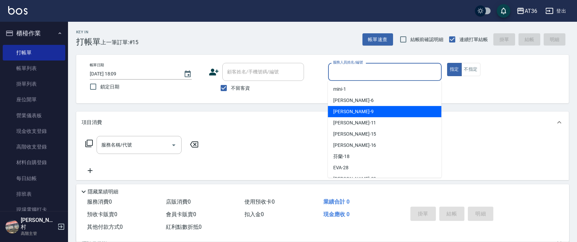
click at [352, 111] on div "美燕 -9" at bounding box center [384, 111] width 113 height 11
type input "美燕-9"
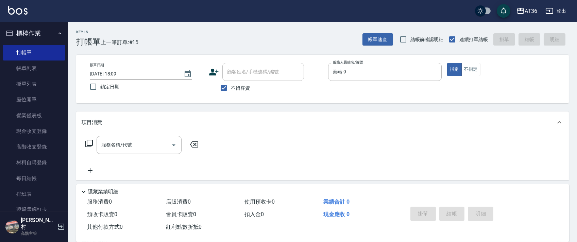
click at [86, 144] on icon at bounding box center [89, 143] width 8 height 8
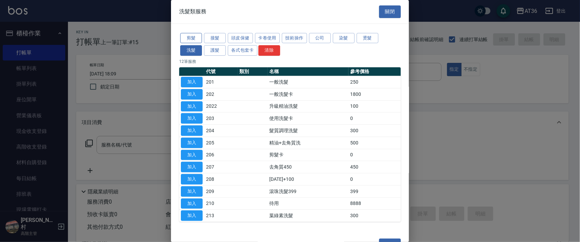
click at [189, 31] on div "剪髮 接髮 頭皮保健 卡卷使用 技術操作 公司 染髮 燙髮 洗髮 護髮 各式包套卡 清除 12 筆服務 代號 類別 名稱 參考價格 加入 201 一般洗髮 2…" at bounding box center [290, 127] width 238 height 207
drag, startPoint x: 188, startPoint y: 39, endPoint x: 228, endPoint y: 44, distance: 40.4
click at [187, 39] on button "剪髮" at bounding box center [191, 38] width 22 height 11
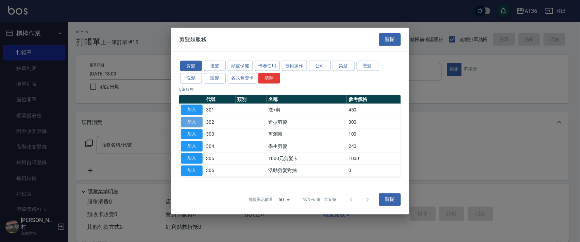
click at [194, 122] on button "加入" at bounding box center [192, 122] width 22 height 11
type input "造型剪髮(302)"
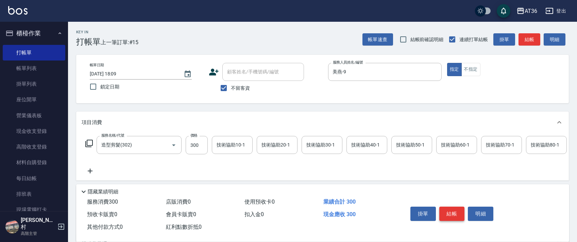
click at [459, 211] on button "結帳" at bounding box center [451, 214] width 25 height 14
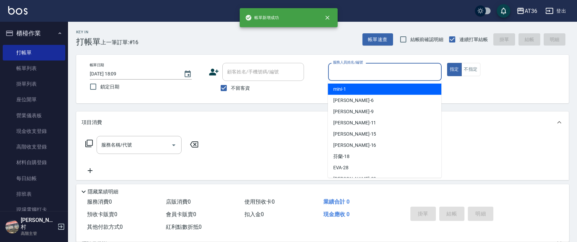
drag, startPoint x: 340, startPoint y: 73, endPoint x: 350, endPoint y: 86, distance: 15.9
click at [340, 75] on input "服務人員姓名/編號" at bounding box center [384, 72] width 107 height 12
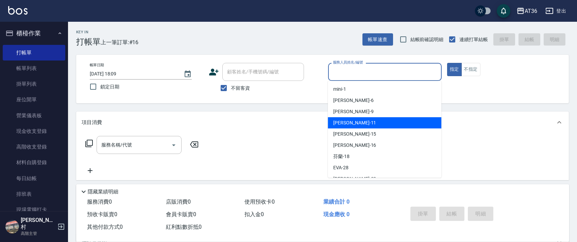
click at [343, 124] on span "[PERSON_NAME] -11" at bounding box center [354, 122] width 43 height 7
type input "[PERSON_NAME]-11"
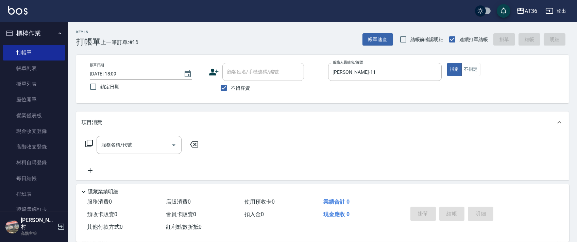
click at [88, 146] on icon at bounding box center [89, 143] width 8 height 8
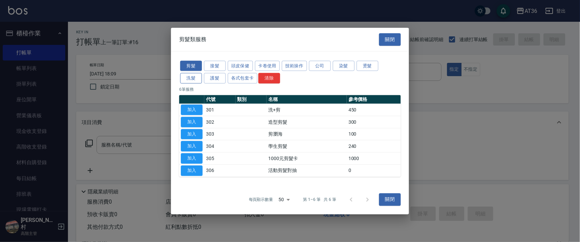
click at [189, 79] on button "洗髮" at bounding box center [191, 78] width 22 height 11
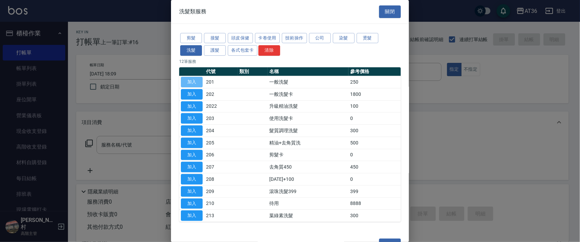
drag, startPoint x: 195, startPoint y: 83, endPoint x: 519, endPoint y: 171, distance: 335.6
click at [194, 83] on button "加入" at bounding box center [192, 82] width 22 height 11
type input "一般洗髮(201)"
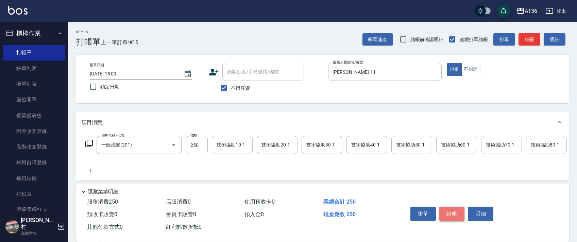
click at [452, 214] on button "結帳" at bounding box center [451, 214] width 25 height 14
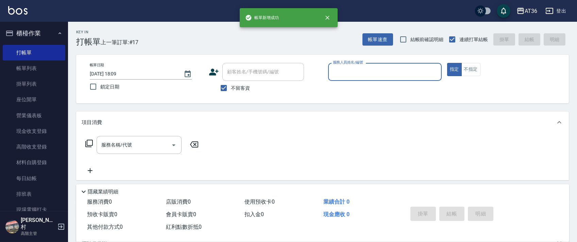
drag, startPoint x: 344, startPoint y: 73, endPoint x: 354, endPoint y: 80, distance: 12.4
click at [344, 73] on input "服務人員姓名/編號" at bounding box center [384, 72] width 107 height 12
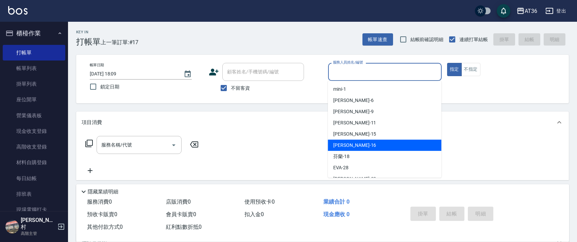
click at [362, 143] on div "[PERSON_NAME] -16" at bounding box center [384, 145] width 113 height 11
type input "[PERSON_NAME]-16"
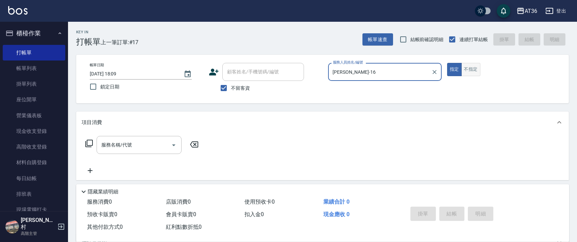
click at [468, 72] on button "不指定" at bounding box center [470, 69] width 19 height 13
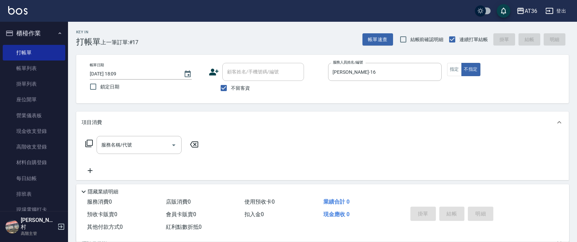
click at [87, 143] on icon at bounding box center [89, 143] width 8 height 8
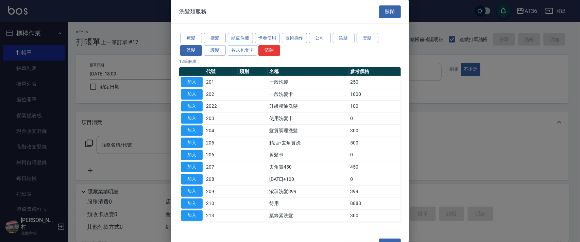
click at [368, 38] on button "燙髮" at bounding box center [367, 38] width 22 height 11
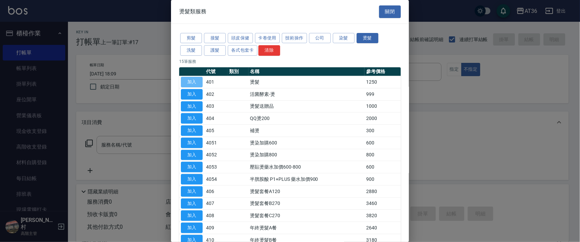
drag, startPoint x: 188, startPoint y: 81, endPoint x: 306, endPoint y: 117, distance: 123.7
click at [187, 81] on button "加入" at bounding box center [192, 82] width 22 height 11
type input "燙髮(401)"
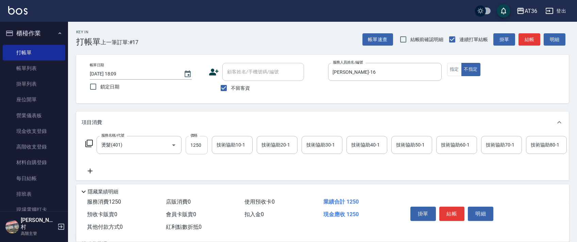
click at [191, 147] on input "1250" at bounding box center [197, 145] width 22 height 18
type input "2468"
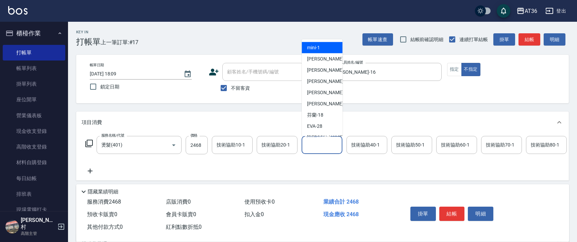
drag, startPoint x: 314, startPoint y: 148, endPoint x: 317, endPoint y: 91, distance: 56.8
click at [314, 148] on div "技術協助30-1 技術協助30-1" at bounding box center [321, 145] width 41 height 18
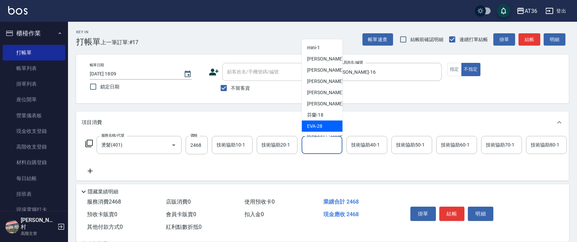
click at [322, 124] on div "[PERSON_NAME] -28" at bounding box center [321, 126] width 41 height 11
type input "[PERSON_NAME]-28"
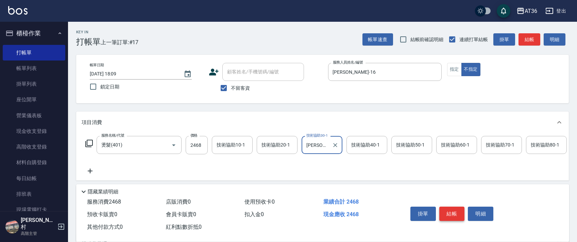
click at [454, 214] on button "結帳" at bounding box center [451, 214] width 25 height 14
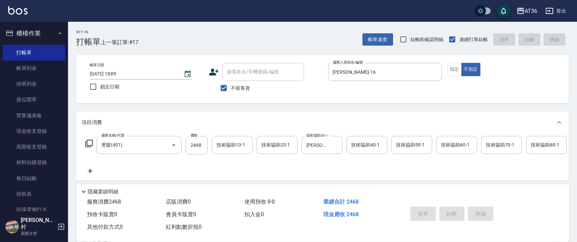
type input "[DATE] 18:10"
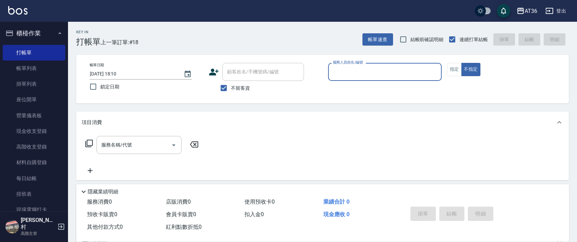
click at [340, 72] on input "服務人員姓名/編號" at bounding box center [384, 72] width 107 height 12
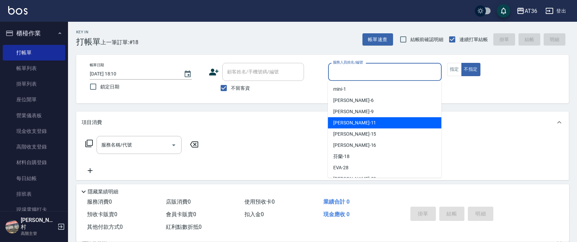
click at [357, 121] on div "[PERSON_NAME] -11" at bounding box center [384, 122] width 113 height 11
type input "[PERSON_NAME]-11"
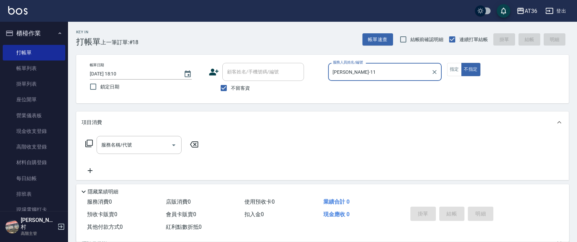
click at [89, 144] on icon at bounding box center [89, 143] width 8 height 8
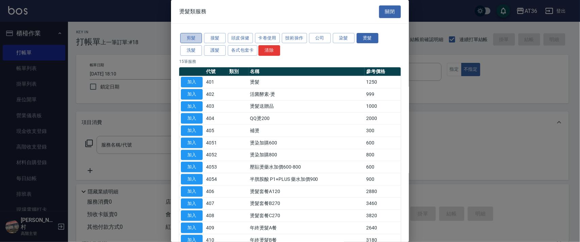
drag, startPoint x: 193, startPoint y: 36, endPoint x: 236, endPoint y: 85, distance: 65.3
click at [193, 36] on button "剪髮" at bounding box center [191, 38] width 22 height 11
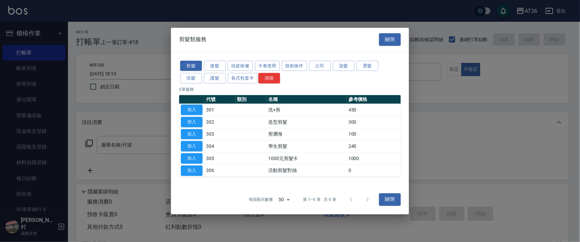
drag, startPoint x: 194, startPoint y: 111, endPoint x: 192, endPoint y: 169, distance: 57.8
click at [196, 113] on button "加入" at bounding box center [192, 110] width 22 height 11
type input "洗+剪(301)"
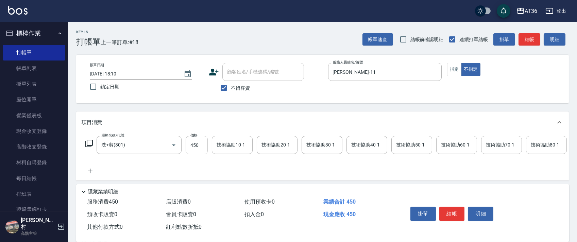
click at [193, 146] on input "450" at bounding box center [197, 145] width 22 height 18
type input "468"
click at [453, 213] on button "結帳" at bounding box center [451, 214] width 25 height 14
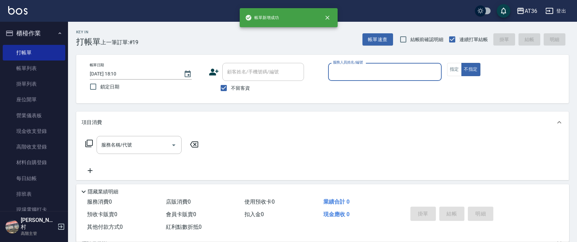
drag, startPoint x: 343, startPoint y: 70, endPoint x: 359, endPoint y: 78, distance: 17.8
click at [343, 72] on input "服務人員姓名/編號" at bounding box center [384, 72] width 107 height 12
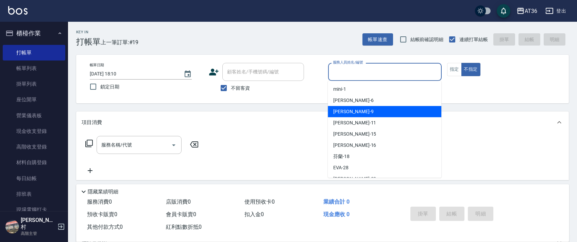
click at [351, 109] on div "美燕 -9" at bounding box center [384, 111] width 113 height 11
type input "美燕-9"
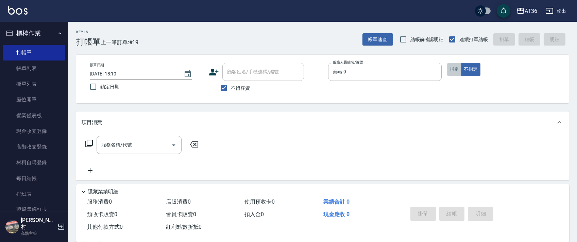
click at [457, 67] on button "指定" at bounding box center [454, 69] width 15 height 13
click at [90, 141] on icon at bounding box center [89, 143] width 8 height 8
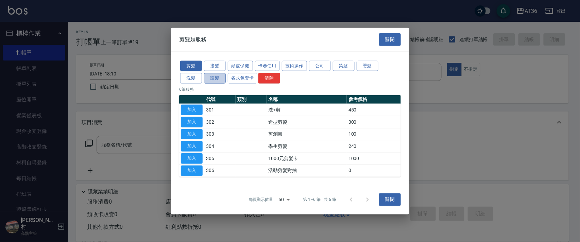
click at [216, 78] on button "護髮" at bounding box center [215, 78] width 22 height 11
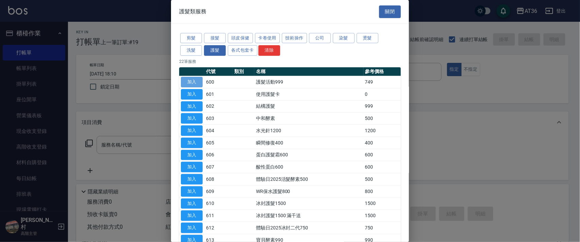
click at [196, 82] on button "加入" at bounding box center [192, 82] width 22 height 11
type input "護髮活動999(600)"
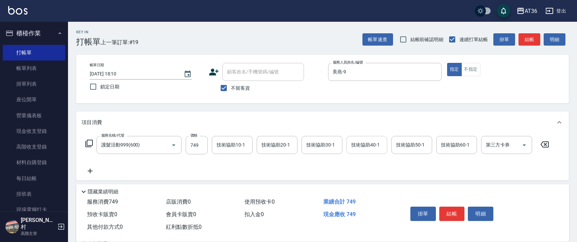
click at [366, 145] on div "技術協助40-1 技術協助40-1" at bounding box center [366, 145] width 41 height 18
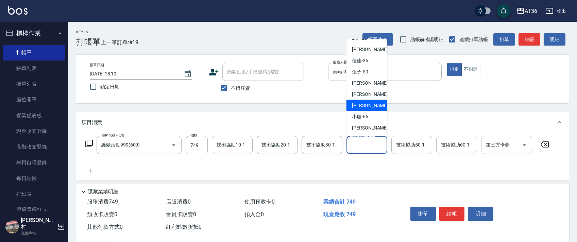
click at [366, 105] on span "[PERSON_NAME] -59" at bounding box center [373, 105] width 43 height 7
type input "[PERSON_NAME]-59"
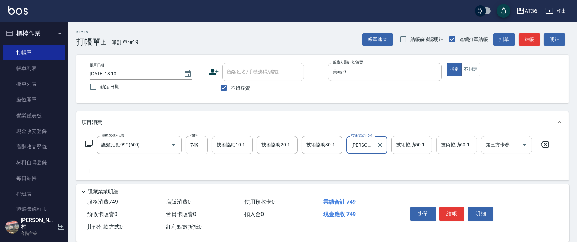
click at [443, 141] on div "技術協助60-1 技術協助60-1" at bounding box center [456, 145] width 41 height 18
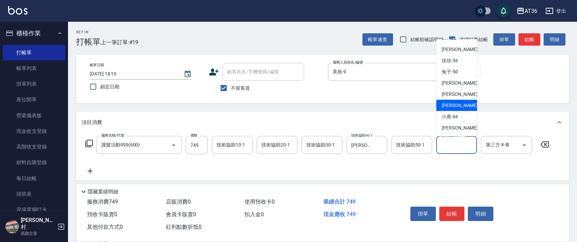
click at [459, 103] on div "[PERSON_NAME] -59" at bounding box center [456, 105] width 41 height 11
type input "[PERSON_NAME]-59"
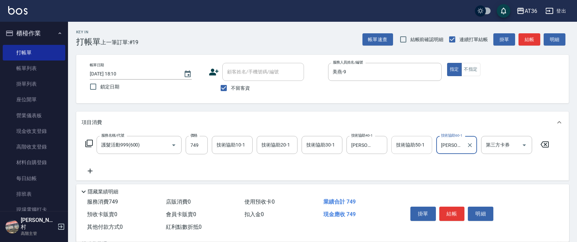
click at [405, 144] on div "技術協助50-1 技術協助50-1" at bounding box center [411, 145] width 41 height 18
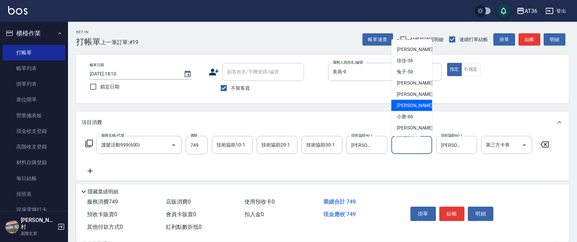
click at [411, 107] on span "[PERSON_NAME] -59" at bounding box center [418, 105] width 43 height 7
type input "[PERSON_NAME]-59"
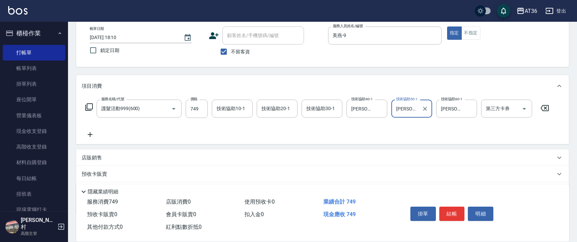
scroll to position [72, 0]
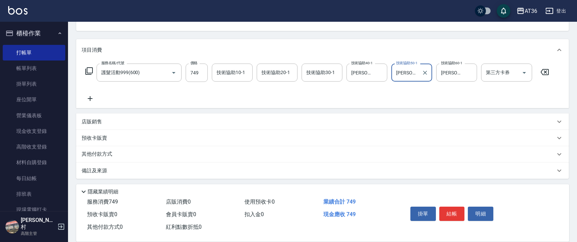
click at [106, 156] on p "其他付款方式" at bounding box center [99, 154] width 34 height 7
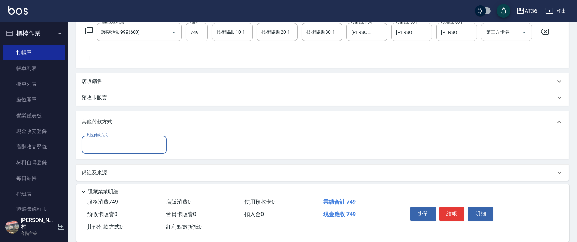
scroll to position [115, 0]
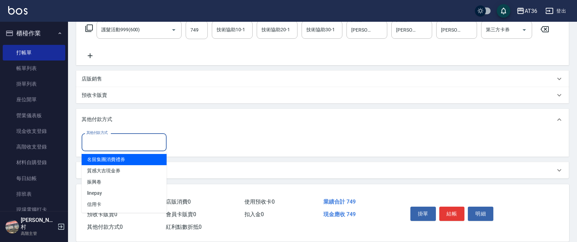
drag, startPoint x: 107, startPoint y: 138, endPoint x: 142, endPoint y: 157, distance: 40.5
click at [107, 138] on input "其他付款方式" at bounding box center [124, 142] width 79 height 12
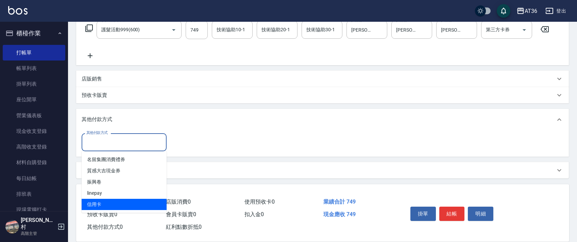
drag, startPoint x: 100, startPoint y: 204, endPoint x: 179, endPoint y: 118, distance: 116.7
click at [104, 203] on span "信用卡" at bounding box center [124, 204] width 85 height 11
type input "信用卡"
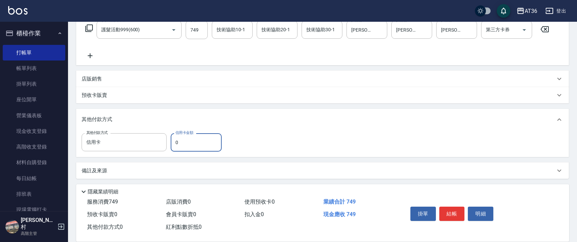
click at [172, 141] on input "0" at bounding box center [196, 142] width 51 height 18
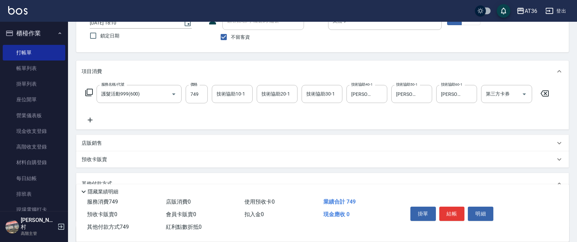
scroll to position [0, 0]
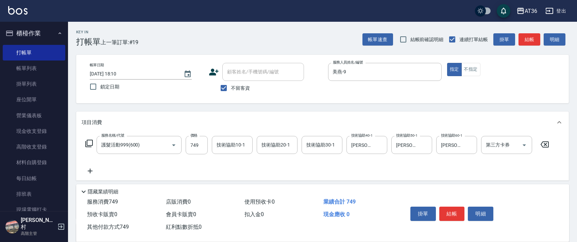
type input "749"
click at [443, 212] on button "結帳" at bounding box center [451, 214] width 25 height 14
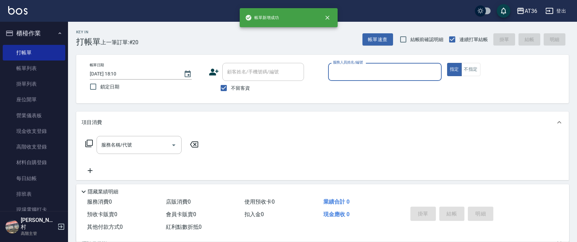
drag, startPoint x: 336, startPoint y: 62, endPoint x: 338, endPoint y: 76, distance: 14.5
click at [336, 66] on div "服務人員姓名/編號 服務人員姓名/編號" at bounding box center [384, 72] width 113 height 18
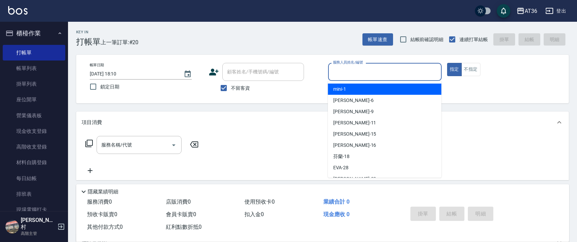
drag, startPoint x: 340, startPoint y: 73, endPoint x: 366, endPoint y: 89, distance: 30.4
click at [340, 77] on input "服務人員姓名/編號" at bounding box center [384, 72] width 107 height 12
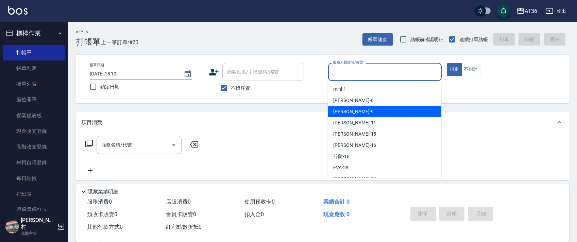
click at [353, 110] on div "美燕 -9" at bounding box center [384, 111] width 113 height 11
type input "美燕-9"
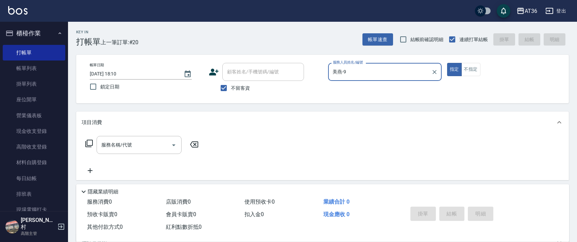
drag, startPoint x: 472, startPoint y: 68, endPoint x: 383, endPoint y: 57, distance: 89.3
click at [471, 67] on button "不指定" at bounding box center [470, 69] width 19 height 13
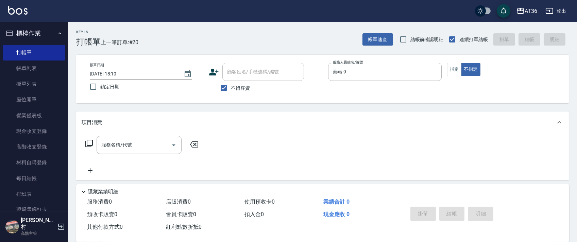
click at [88, 143] on icon at bounding box center [89, 143] width 8 height 8
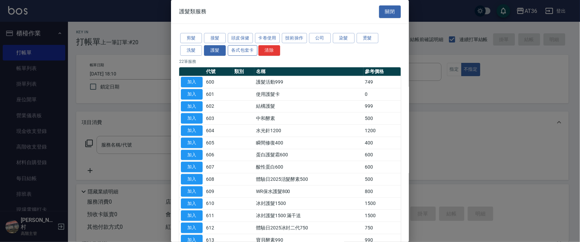
drag, startPoint x: 184, startPoint y: 34, endPoint x: 238, endPoint y: 52, distance: 56.4
click at [184, 37] on button "剪髮" at bounding box center [191, 38] width 22 height 11
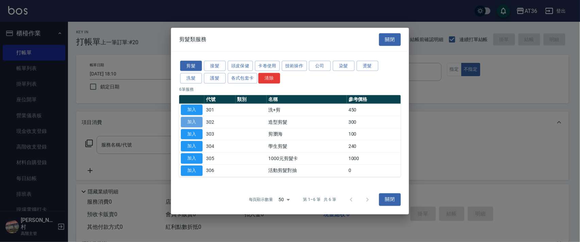
click at [196, 122] on button "加入" at bounding box center [192, 122] width 22 height 11
type input "造型剪髮(302)"
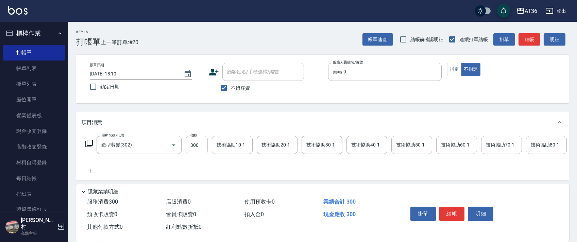
click at [190, 154] on input "300" at bounding box center [197, 145] width 22 height 18
type input "278"
click at [447, 213] on button "結帳" at bounding box center [451, 214] width 25 height 14
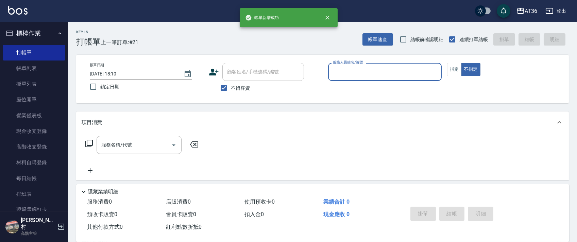
drag, startPoint x: 337, startPoint y: 72, endPoint x: 337, endPoint y: 78, distance: 5.8
click at [337, 75] on input "服務人員姓名/編號" at bounding box center [384, 72] width 107 height 12
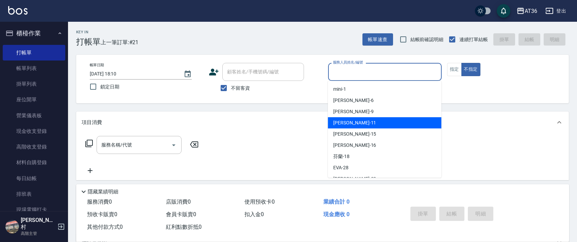
click at [341, 125] on span "[PERSON_NAME] -11" at bounding box center [354, 122] width 43 height 7
type input "[PERSON_NAME]-11"
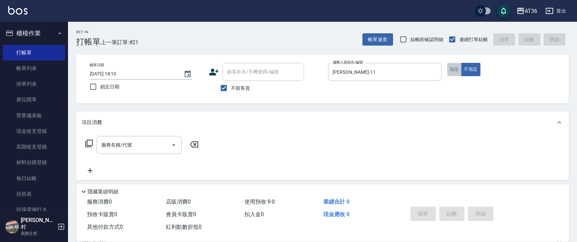
click at [449, 69] on button "指定" at bounding box center [454, 69] width 15 height 13
click at [90, 145] on icon at bounding box center [89, 143] width 8 height 8
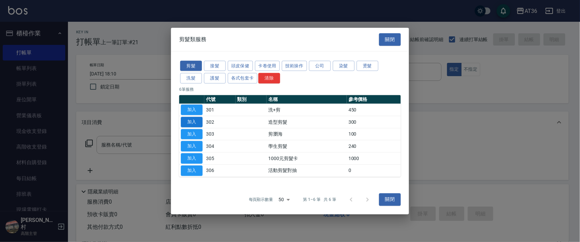
click at [192, 118] on button "加入" at bounding box center [192, 122] width 22 height 11
type input "造型剪髮(302)"
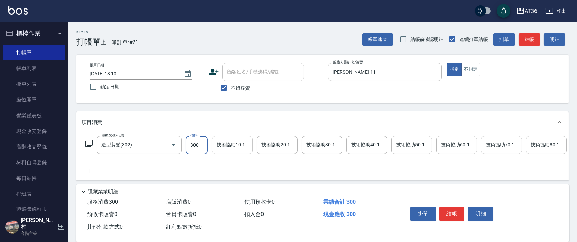
drag, startPoint x: 195, startPoint y: 148, endPoint x: 212, endPoint y: 138, distance: 20.0
click at [196, 148] on input "300" at bounding box center [197, 145] width 22 height 18
type input "280"
click at [448, 216] on button "結帳" at bounding box center [451, 214] width 25 height 14
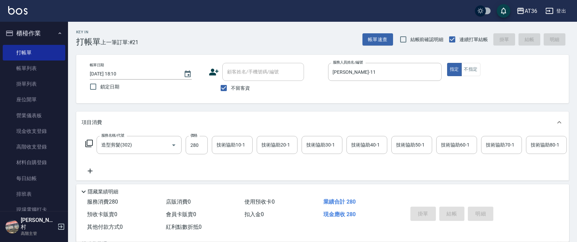
type input "[DATE] 18:11"
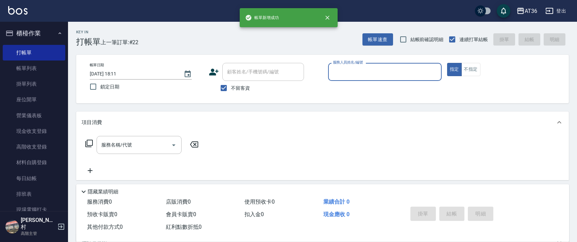
click at [339, 68] on input "服務人員姓名/編號" at bounding box center [384, 72] width 107 height 12
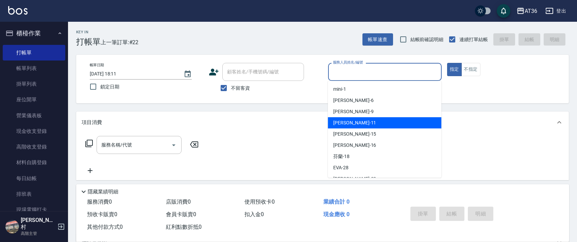
click at [349, 122] on span "[PERSON_NAME] -11" at bounding box center [354, 122] width 43 height 7
type input "[PERSON_NAME]-11"
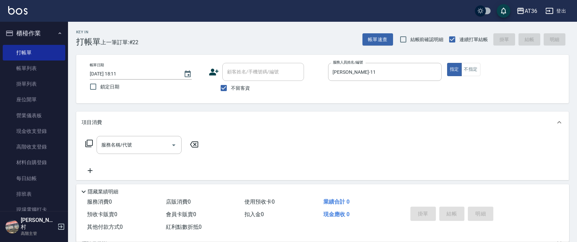
click at [91, 143] on icon at bounding box center [89, 143] width 8 height 8
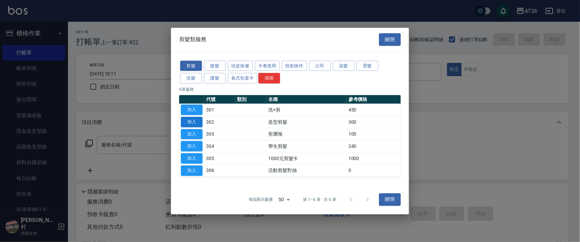
click at [192, 125] on button "加入" at bounding box center [192, 122] width 22 height 11
type input "造型剪髮(302)"
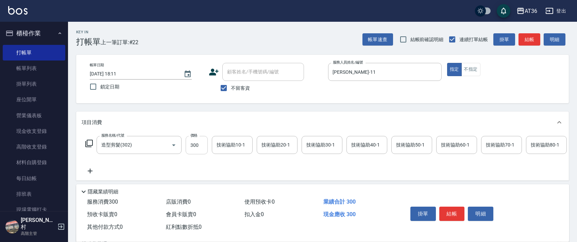
click at [194, 146] on input "300" at bounding box center [197, 145] width 22 height 18
type input "280"
drag, startPoint x: 449, startPoint y: 213, endPoint x: 452, endPoint y: 210, distance: 5.1
click at [449, 213] on button "結帳" at bounding box center [451, 214] width 25 height 14
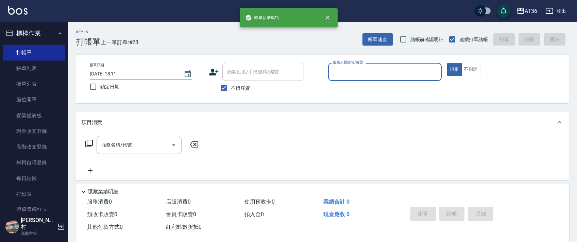
drag, startPoint x: 334, startPoint y: 72, endPoint x: 334, endPoint y: 75, distance: 3.5
click at [334, 75] on input "服務人員姓名/編號" at bounding box center [384, 72] width 107 height 12
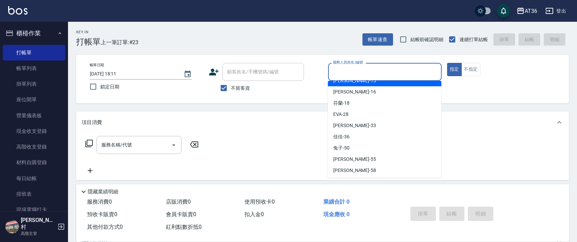
scroll to position [88, 0]
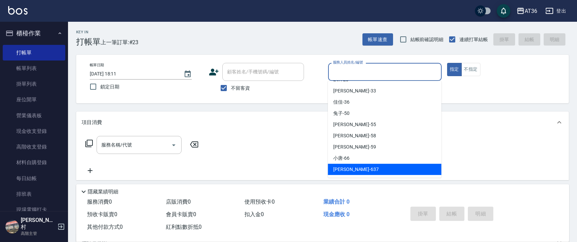
click at [347, 169] on span "憶琳 -637" at bounding box center [356, 169] width 46 height 7
type input "憶琳-637"
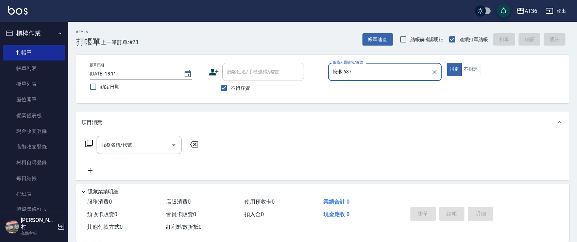
click at [88, 143] on icon at bounding box center [89, 143] width 8 height 8
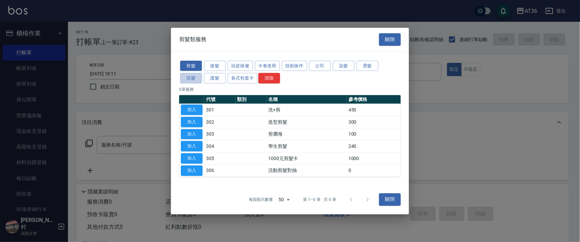
drag, startPoint x: 191, startPoint y: 81, endPoint x: 194, endPoint y: 22, distance: 59.2
click at [191, 81] on button "洗髮" at bounding box center [191, 78] width 22 height 11
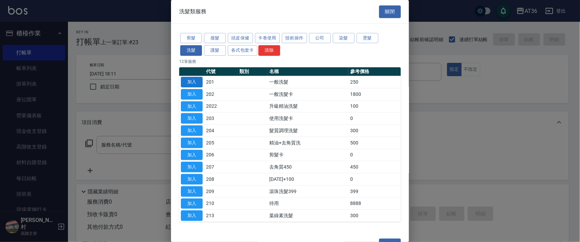
click at [194, 82] on button "加入" at bounding box center [192, 82] width 22 height 11
type input "一般洗髮(201)"
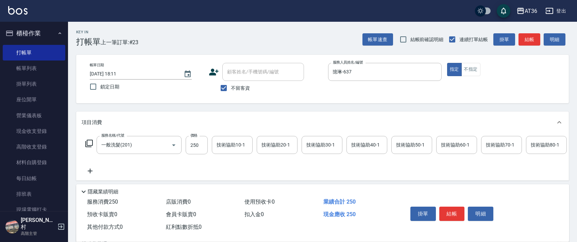
click at [445, 212] on button "結帳" at bounding box center [451, 214] width 25 height 14
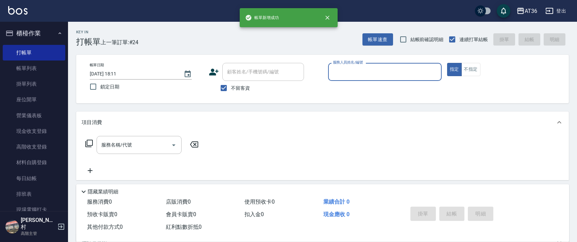
click at [329, 72] on div "服務人員姓名/編號" at bounding box center [384, 72] width 113 height 18
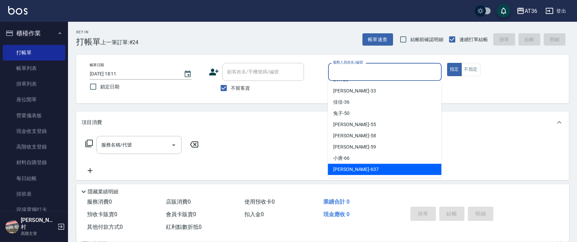
drag, startPoint x: 348, startPoint y: 169, endPoint x: 133, endPoint y: 159, distance: 215.0
click at [347, 168] on span "憶琳 -637" at bounding box center [356, 169] width 46 height 7
type input "憶琳-637"
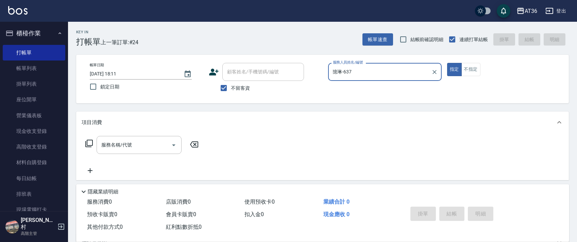
click at [87, 141] on icon at bounding box center [88, 143] width 7 height 7
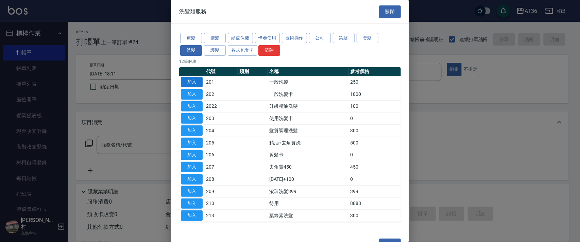
click at [194, 82] on button "加入" at bounding box center [192, 82] width 22 height 11
type input "一般洗髮(201)"
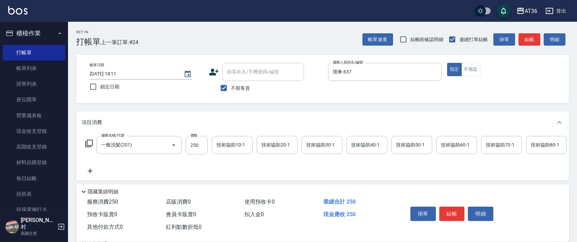
drag, startPoint x: 452, startPoint y: 215, endPoint x: 460, endPoint y: 200, distance: 17.8
click at [452, 215] on button "結帳" at bounding box center [451, 214] width 25 height 14
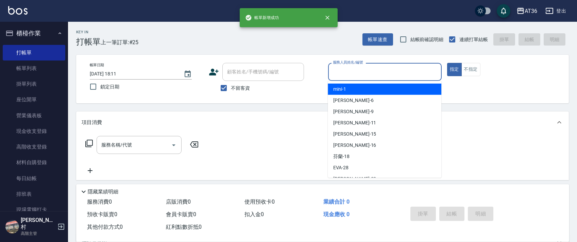
drag, startPoint x: 350, startPoint y: 72, endPoint x: 367, endPoint y: 89, distance: 24.0
click at [350, 75] on input "服務人員姓名/編號" at bounding box center [384, 72] width 107 height 12
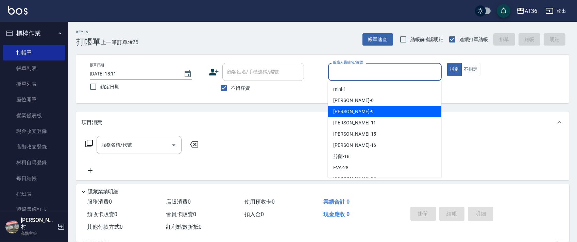
click at [355, 109] on div "美燕 -9" at bounding box center [384, 111] width 113 height 11
type input "美燕-9"
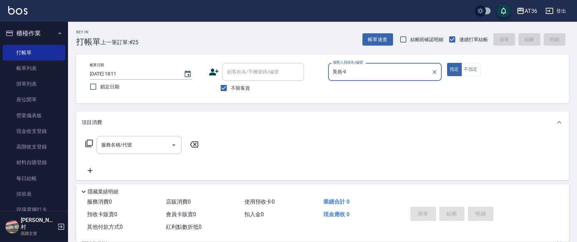
click at [88, 142] on icon at bounding box center [89, 143] width 8 height 8
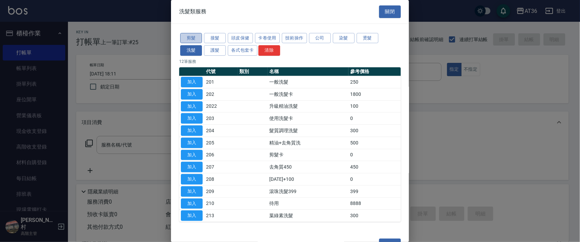
click at [198, 35] on button "剪髮" at bounding box center [191, 38] width 22 height 11
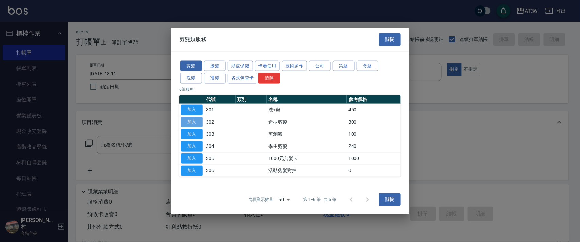
click at [192, 121] on button "加入" at bounding box center [192, 122] width 22 height 11
type input "造型剪髮(302)"
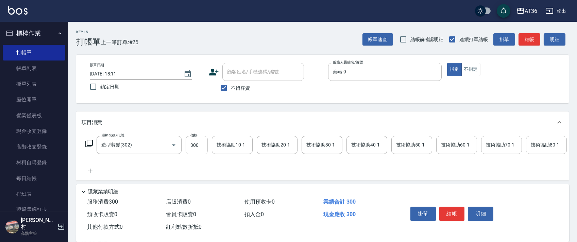
click at [197, 144] on input "300" at bounding box center [197, 145] width 22 height 18
type input "280"
click at [453, 209] on button "結帳" at bounding box center [451, 214] width 25 height 14
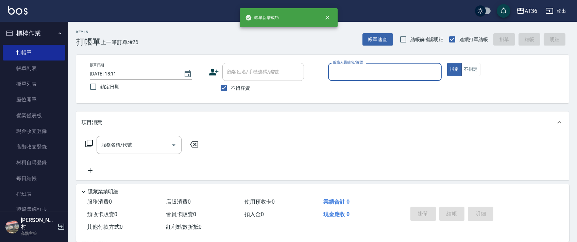
click at [337, 73] on input "服務人員姓名/編號" at bounding box center [384, 72] width 107 height 12
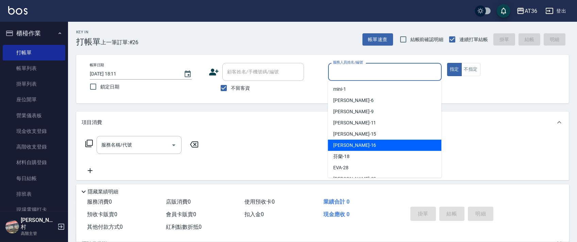
click at [347, 144] on span "[PERSON_NAME] -16" at bounding box center [354, 145] width 43 height 7
type input "[PERSON_NAME]-16"
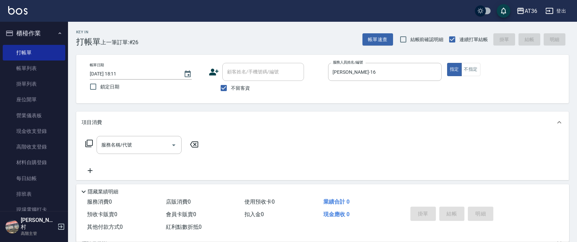
click at [89, 146] on icon at bounding box center [88, 143] width 7 height 7
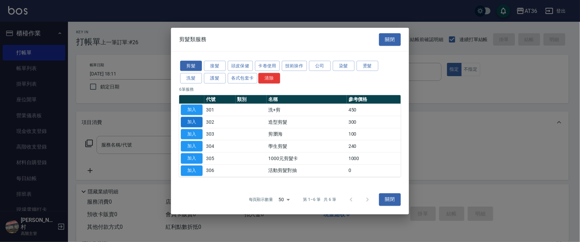
click at [193, 121] on button "加入" at bounding box center [192, 122] width 22 height 11
type input "造型剪髮(302)"
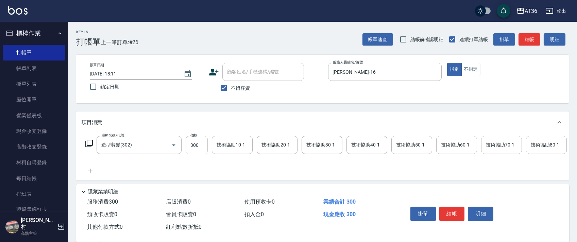
click at [194, 144] on input "300" at bounding box center [197, 145] width 22 height 18
type input "280"
click at [444, 210] on div "掛單 結帳 明細" at bounding box center [479, 215] width 161 height 38
click at [443, 209] on button "結帳" at bounding box center [451, 214] width 25 height 14
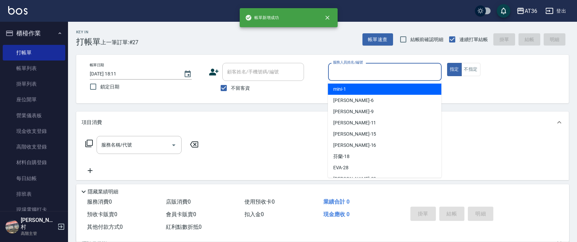
drag, startPoint x: 343, startPoint y: 76, endPoint x: 371, endPoint y: 97, distance: 35.5
click at [345, 80] on div "服務人員姓名/編號" at bounding box center [384, 72] width 113 height 18
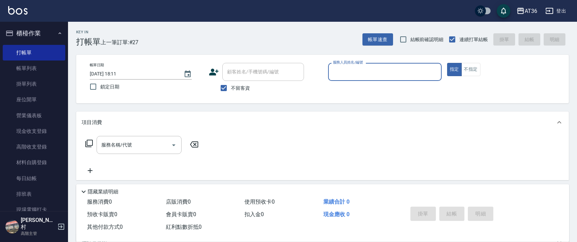
click at [328, 69] on div "服務人員姓名/編號" at bounding box center [384, 72] width 113 height 18
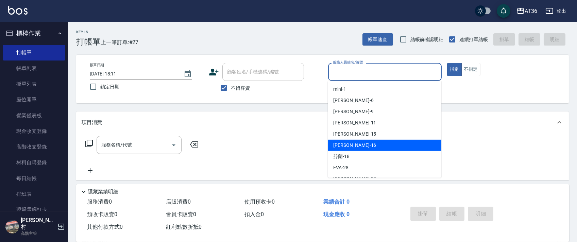
drag, startPoint x: 335, startPoint y: 146, endPoint x: 330, endPoint y: 102, distance: 43.8
click at [335, 144] on span "[PERSON_NAME] -16" at bounding box center [354, 145] width 43 height 7
type input "[PERSON_NAME]-16"
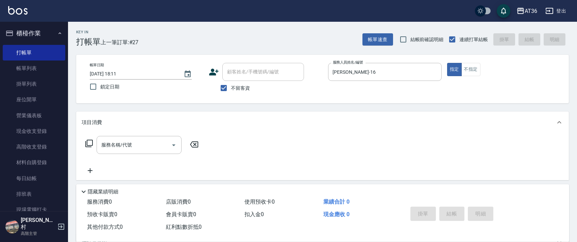
click at [91, 147] on icon at bounding box center [89, 143] width 8 height 8
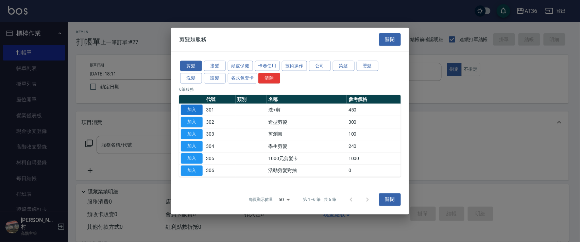
click at [189, 112] on button "加入" at bounding box center [192, 110] width 22 height 11
type input "洗+剪(301)"
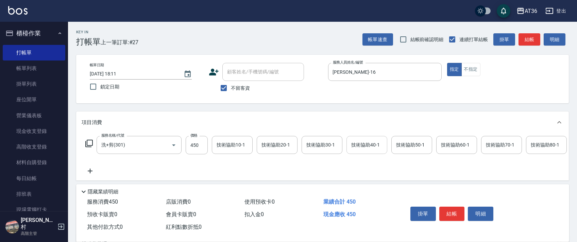
click at [358, 144] on div "技術協助40-1 技術協助40-1" at bounding box center [366, 145] width 41 height 18
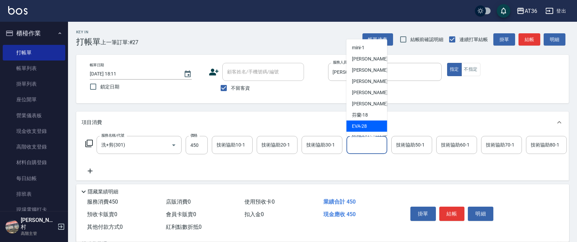
click at [368, 124] on div "[PERSON_NAME] -28" at bounding box center [366, 126] width 41 height 11
type input "[PERSON_NAME]-28"
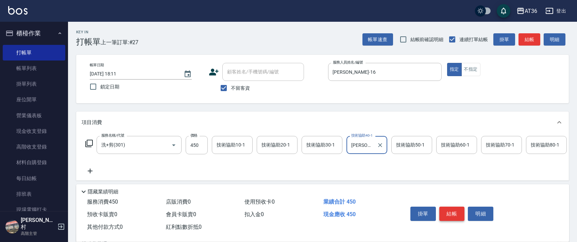
click at [448, 214] on button "結帳" at bounding box center [451, 214] width 25 height 14
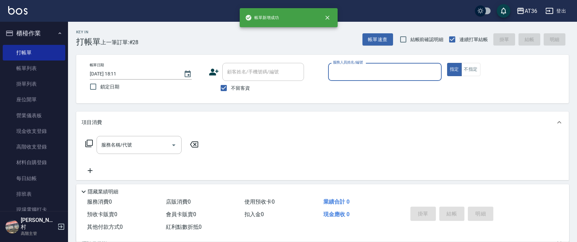
drag, startPoint x: 348, startPoint y: 74, endPoint x: 367, endPoint y: 80, distance: 19.1
click at [349, 75] on input "服務人員姓名/編號" at bounding box center [384, 72] width 107 height 12
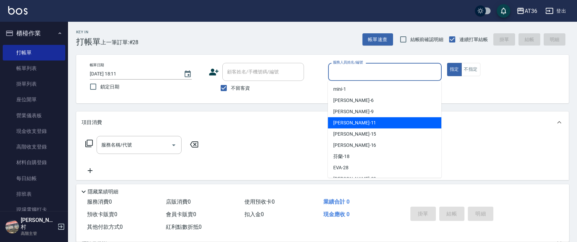
click at [361, 126] on div "[PERSON_NAME] -11" at bounding box center [384, 122] width 113 height 11
type input "[PERSON_NAME]-11"
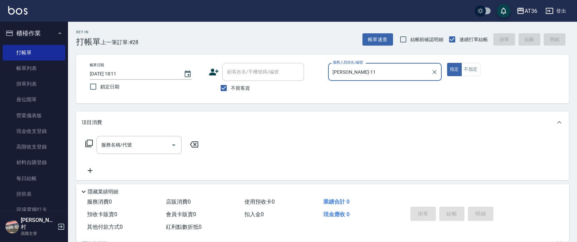
click at [90, 143] on icon at bounding box center [89, 143] width 8 height 8
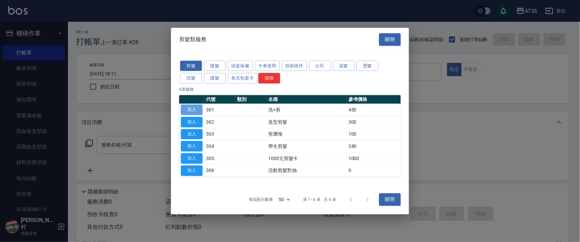
click at [196, 110] on button "加入" at bounding box center [192, 110] width 22 height 11
type input "洗+剪(301)"
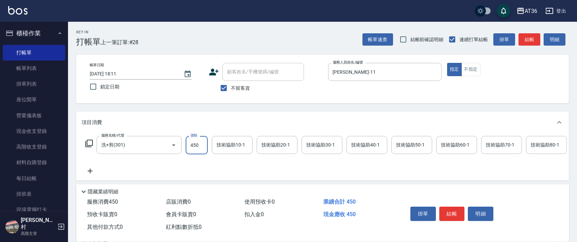
click at [198, 148] on input "450" at bounding box center [197, 145] width 22 height 18
type input "430"
click at [356, 144] on div "技術協助40-1 技術協助40-1" at bounding box center [366, 145] width 41 height 18
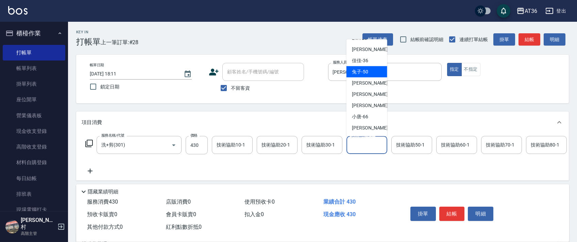
click at [377, 74] on div "兔子 -50" at bounding box center [366, 71] width 41 height 11
type input "兔子-50"
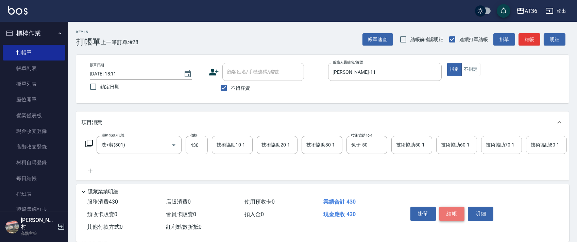
click at [445, 210] on button "結帳" at bounding box center [451, 214] width 25 height 14
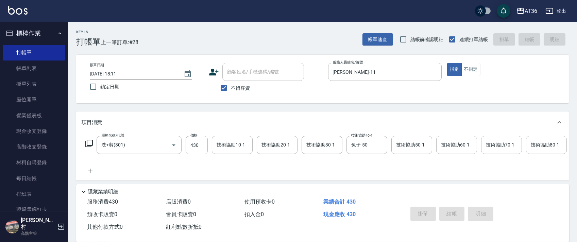
type input "[DATE] 18:12"
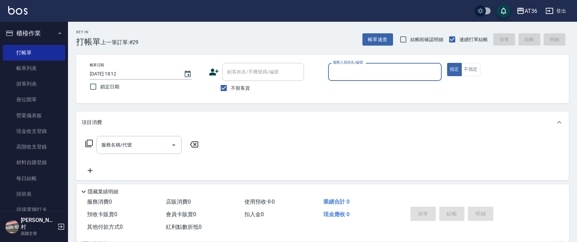
drag, startPoint x: 337, startPoint y: 73, endPoint x: 339, endPoint y: 76, distance: 3.8
click at [336, 75] on input "服務人員姓名/編號" at bounding box center [384, 72] width 107 height 12
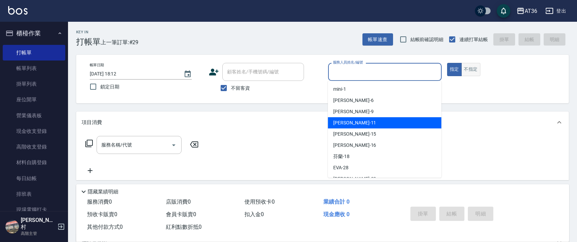
drag, startPoint x: 351, startPoint y: 120, endPoint x: 470, endPoint y: 63, distance: 131.2
click at [351, 120] on div "[PERSON_NAME] -11" at bounding box center [384, 122] width 113 height 11
type input "[PERSON_NAME]-11"
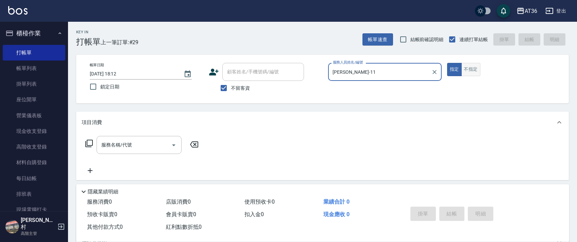
drag, startPoint x: 473, startPoint y: 69, endPoint x: 122, endPoint y: 104, distance: 352.7
click at [470, 70] on button "不指定" at bounding box center [470, 69] width 19 height 13
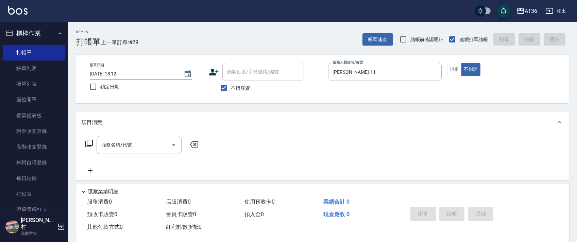
click at [91, 144] on icon at bounding box center [89, 143] width 8 height 8
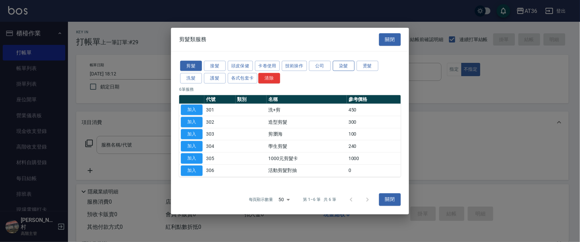
click at [346, 67] on button "染髮" at bounding box center [344, 65] width 22 height 11
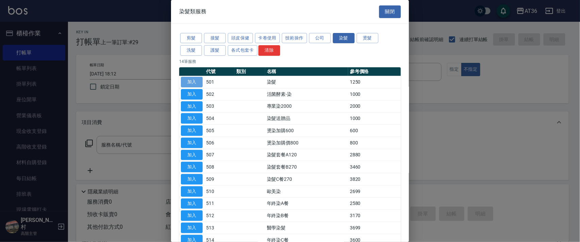
click at [197, 81] on button "加入" at bounding box center [192, 82] width 22 height 11
type input "染髮(501)"
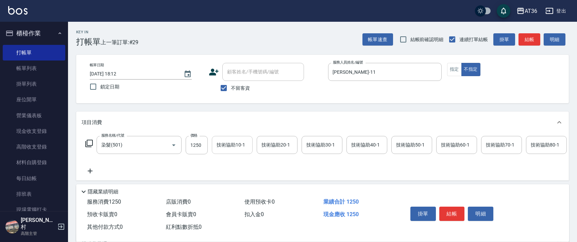
drag, startPoint x: 195, startPoint y: 147, endPoint x: 216, endPoint y: 139, distance: 23.3
click at [194, 147] on input "1250" at bounding box center [197, 145] width 22 height 18
type input "2090"
click at [351, 145] on div "技術協助40-1 技術協助40-1" at bounding box center [366, 145] width 41 height 18
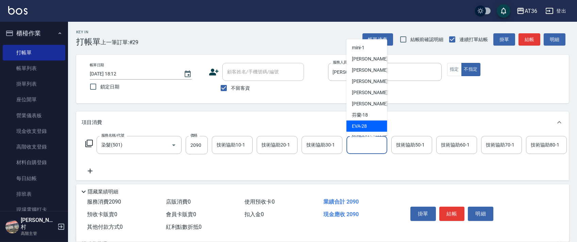
click at [369, 125] on div "[PERSON_NAME] -28" at bounding box center [366, 126] width 41 height 11
type input "[PERSON_NAME]-28"
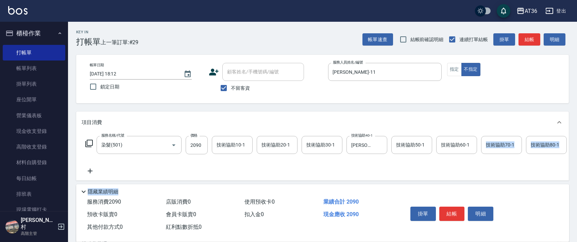
drag, startPoint x: 363, startPoint y: 182, endPoint x: 428, endPoint y: 176, distance: 65.5
click at [444, 178] on div "Key In 打帳單 上一筆訂單:#29 帳單速查 結帳前確認明細 連續打單結帳 掛單 結帳 明細 帳單日期 [DATE] 18:12 鎖定日期 顧客姓名/手…" at bounding box center [322, 168] width 509 height 293
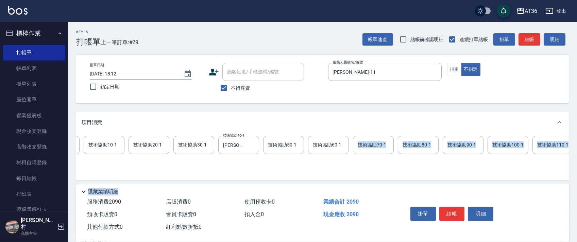
click at [496, 146] on div "技術協助100-1 技術協助100-1" at bounding box center [507, 145] width 41 height 18
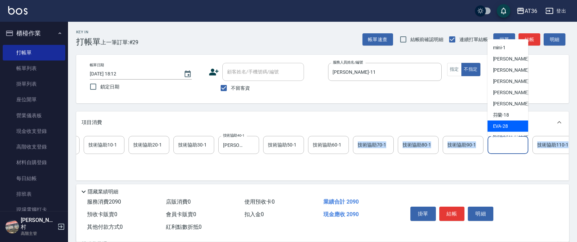
click at [508, 124] on div "[PERSON_NAME] -28" at bounding box center [507, 126] width 41 height 11
type input "[PERSON_NAME]-28"
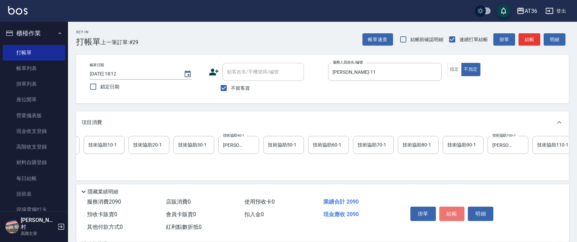
drag, startPoint x: 449, startPoint y: 212, endPoint x: 448, endPoint y: 197, distance: 14.6
click at [448, 211] on button "結帳" at bounding box center [451, 214] width 25 height 14
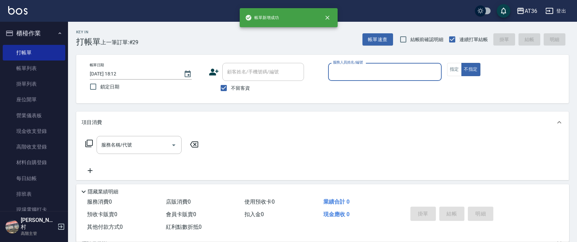
scroll to position [0, 0]
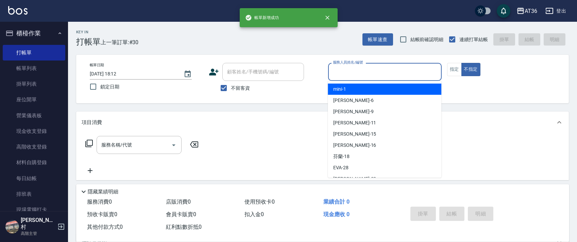
drag, startPoint x: 335, startPoint y: 73, endPoint x: 350, endPoint y: 88, distance: 21.4
click at [335, 74] on input "服務人員姓名/編號" at bounding box center [384, 72] width 107 height 12
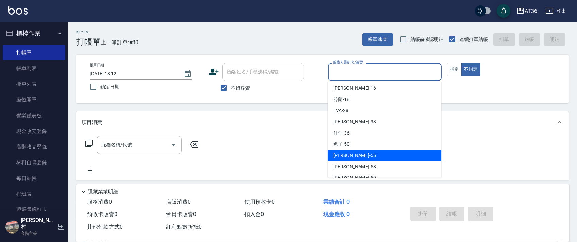
scroll to position [88, 0]
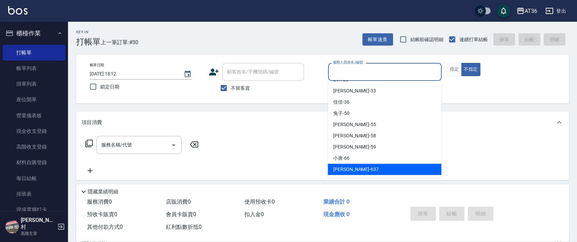
drag, startPoint x: 338, startPoint y: 168, endPoint x: 427, endPoint y: 101, distance: 111.9
click at [341, 166] on span "憶琳 -637" at bounding box center [356, 169] width 46 height 7
type input "憶琳-637"
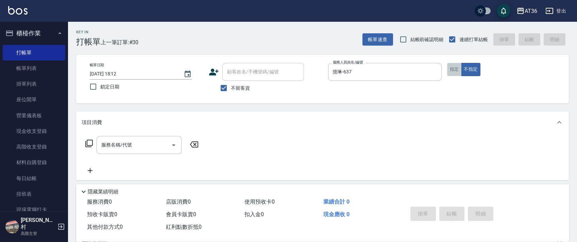
click at [452, 75] on button "指定" at bounding box center [454, 69] width 15 height 13
click at [89, 143] on icon at bounding box center [89, 143] width 8 height 8
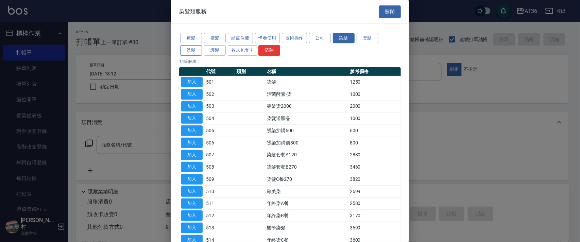
click at [194, 46] on button "洗髮" at bounding box center [191, 50] width 22 height 11
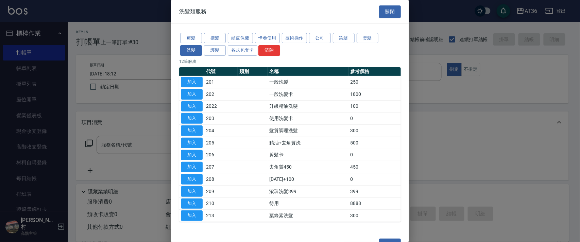
drag, startPoint x: 191, startPoint y: 84, endPoint x: 164, endPoint y: 124, distance: 48.8
click at [191, 84] on button "加入" at bounding box center [192, 82] width 22 height 11
type input "一般洗髮(201)"
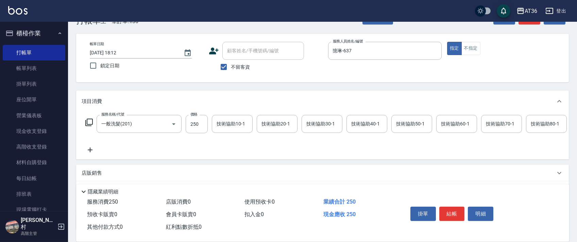
scroll to position [80, 0]
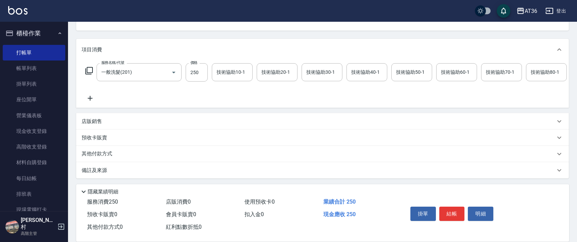
click at [103, 122] on div "店販銷售" at bounding box center [318, 121] width 473 height 7
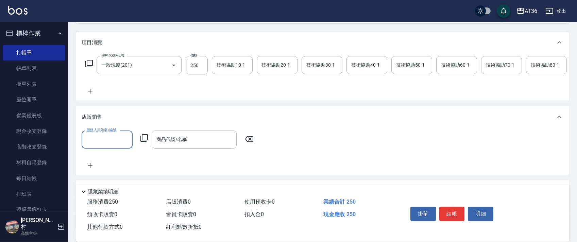
scroll to position [0, 0]
click at [90, 145] on input "服務人員姓名/編號" at bounding box center [107, 140] width 45 height 12
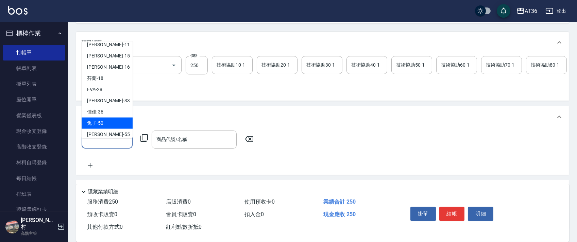
scroll to position [88, 0]
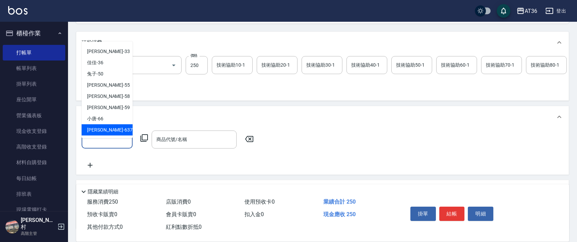
drag, startPoint x: 99, startPoint y: 130, endPoint x: 151, endPoint y: 115, distance: 53.8
click at [99, 129] on span "憶琳 -637" at bounding box center [110, 129] width 46 height 7
type input "憶琳-637"
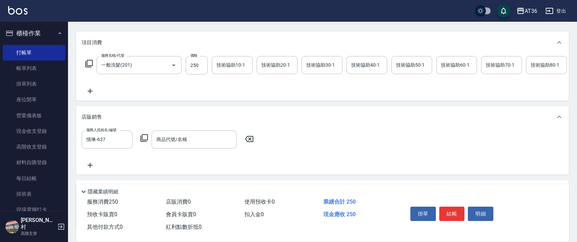
click at [143, 142] on icon at bounding box center [144, 138] width 8 height 8
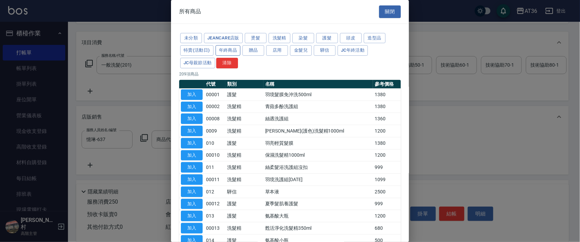
click at [234, 50] on button "年終商品" at bounding box center [227, 50] width 25 height 11
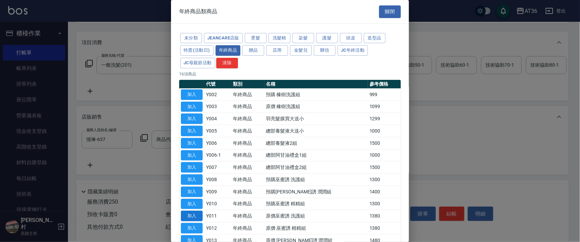
drag, startPoint x: 198, startPoint y: 216, endPoint x: 227, endPoint y: 162, distance: 61.1
click at [198, 215] on button "加入" at bounding box center [192, 216] width 22 height 11
type input "原價巫蜜誘 洗護組"
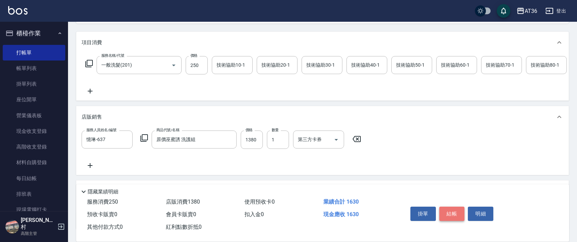
click at [442, 215] on button "結帳" at bounding box center [451, 214] width 25 height 14
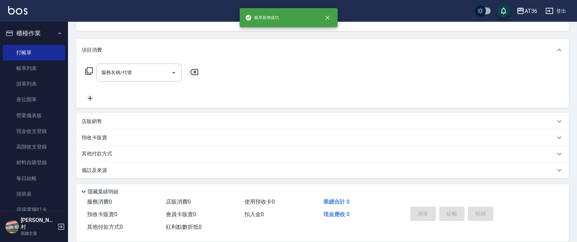
scroll to position [0, 0]
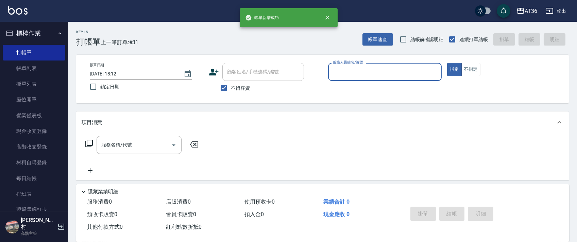
drag, startPoint x: 337, startPoint y: 72, endPoint x: 359, endPoint y: 79, distance: 22.5
click at [338, 74] on input "服務人員姓名/編號" at bounding box center [384, 72] width 107 height 12
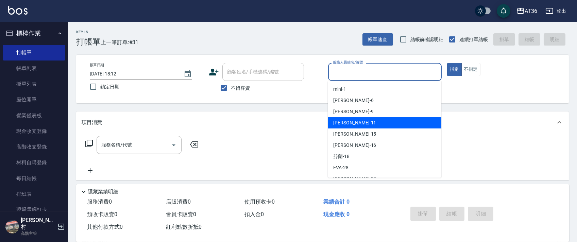
click at [346, 122] on span "[PERSON_NAME] -11" at bounding box center [354, 122] width 43 height 7
type input "[PERSON_NAME]-11"
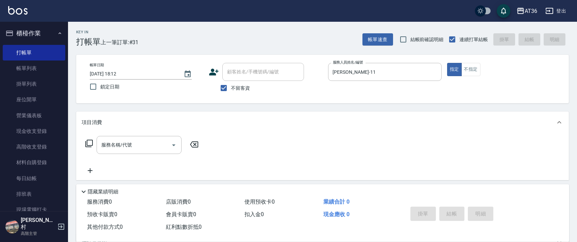
click at [87, 143] on icon at bounding box center [89, 143] width 8 height 8
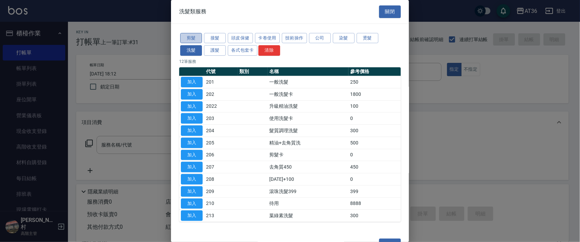
drag, startPoint x: 198, startPoint y: 39, endPoint x: 228, endPoint y: 79, distance: 49.6
click at [198, 39] on button "剪髮" at bounding box center [191, 38] width 22 height 11
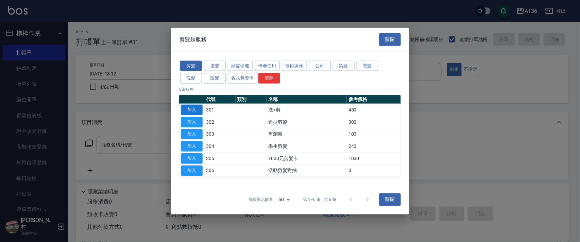
click at [193, 108] on button "加入" at bounding box center [192, 110] width 22 height 11
type input "洗+剪(301)"
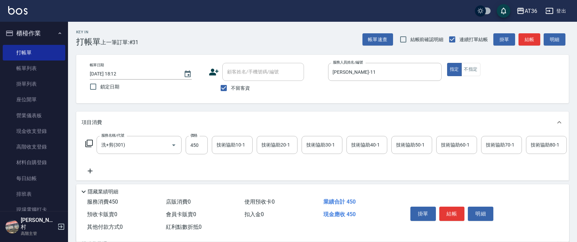
click at [355, 142] on div "技術協助40-1 技術協助40-1" at bounding box center [366, 145] width 41 height 18
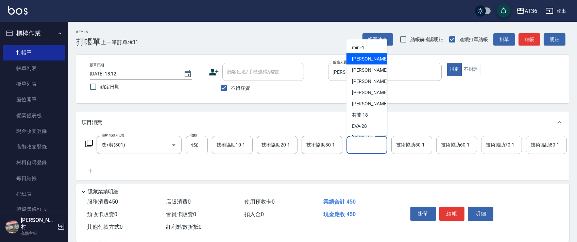
scroll to position [88, 0]
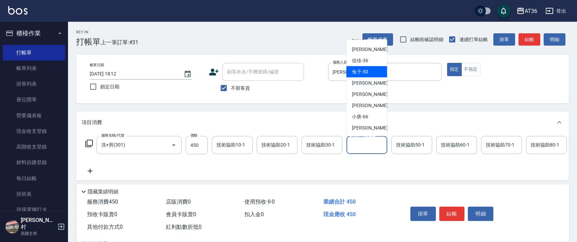
drag, startPoint x: 365, startPoint y: 73, endPoint x: 493, endPoint y: 133, distance: 141.2
click at [365, 74] on span "兔子 -50" at bounding box center [360, 71] width 16 height 7
type input "兔子-50"
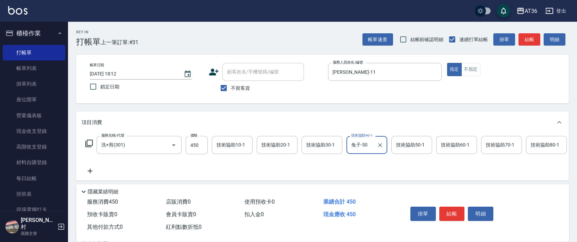
drag, startPoint x: 446, startPoint y: 211, endPoint x: 443, endPoint y: 203, distance: 8.6
click at [444, 211] on button "結帳" at bounding box center [451, 214] width 25 height 14
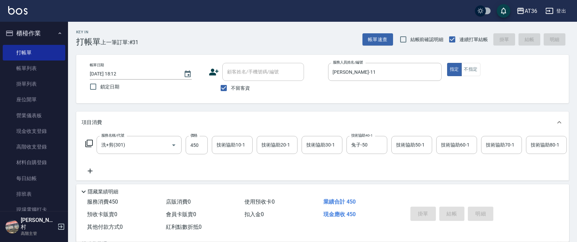
type input "[DATE] 18:13"
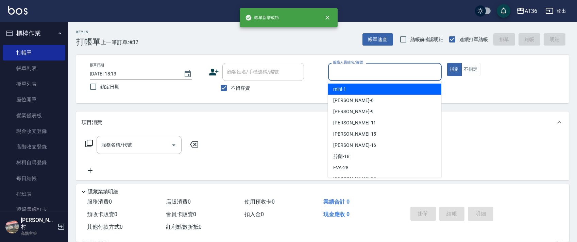
click at [336, 71] on input "服務人員姓名/編號" at bounding box center [384, 72] width 107 height 12
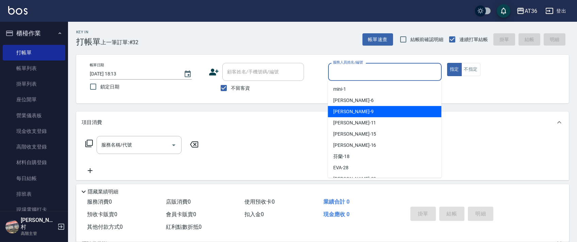
drag, startPoint x: 351, startPoint y: 110, endPoint x: 187, endPoint y: 101, distance: 164.0
click at [351, 109] on div "美燕 -9" at bounding box center [384, 111] width 113 height 11
type input "美燕-9"
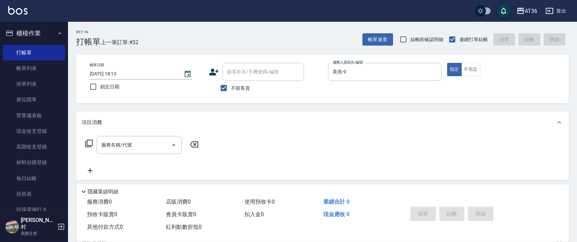
click at [91, 144] on icon at bounding box center [89, 143] width 8 height 8
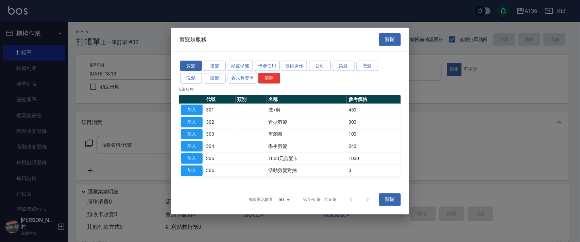
drag, startPoint x: 188, startPoint y: 120, endPoint x: 209, endPoint y: 157, distance: 42.4
click at [189, 121] on button "加入" at bounding box center [192, 122] width 22 height 11
type input "造型剪髮(302)"
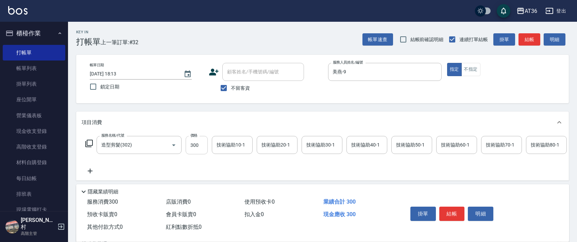
click at [196, 147] on input "300" at bounding box center [197, 145] width 22 height 18
type input "200"
click at [457, 214] on button "結帳" at bounding box center [451, 214] width 25 height 14
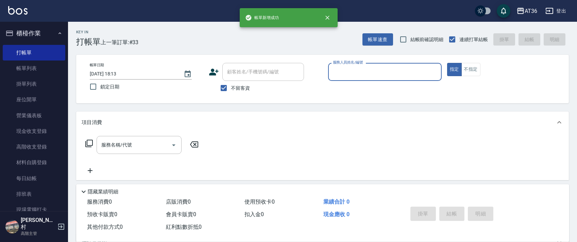
drag, startPoint x: 337, startPoint y: 73, endPoint x: 344, endPoint y: 79, distance: 8.9
click at [337, 74] on input "服務人員姓名/編號" at bounding box center [384, 72] width 107 height 12
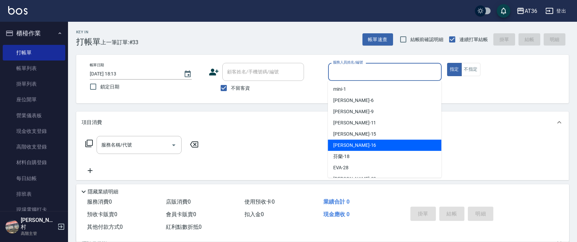
click at [345, 146] on span "[PERSON_NAME] -16" at bounding box center [354, 145] width 43 height 7
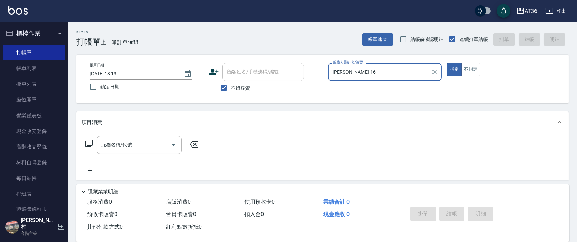
click at [89, 143] on icon at bounding box center [89, 143] width 8 height 8
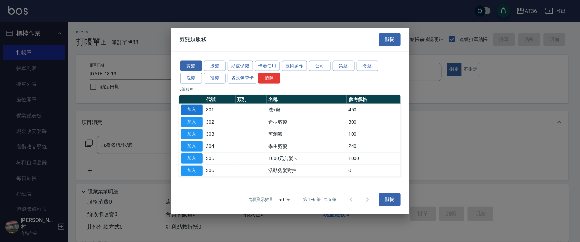
click at [194, 110] on button "加入" at bounding box center [192, 110] width 22 height 11
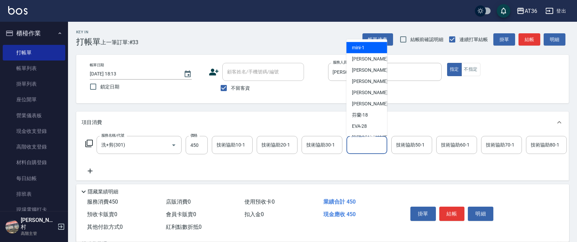
click at [362, 143] on div "技術協助40-1 技術協助40-1" at bounding box center [366, 145] width 41 height 18
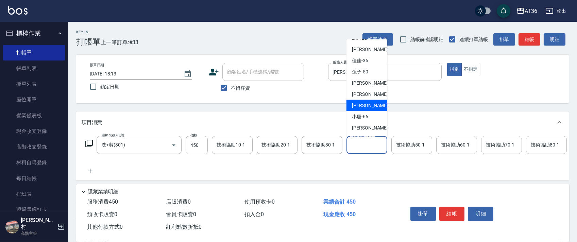
drag, startPoint x: 368, startPoint y: 104, endPoint x: 504, endPoint y: 166, distance: 149.7
click at [370, 104] on div "[PERSON_NAME] -59" at bounding box center [366, 105] width 41 height 11
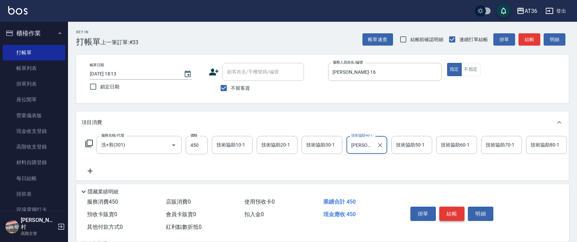
click at [453, 211] on button "結帳" at bounding box center [451, 214] width 25 height 14
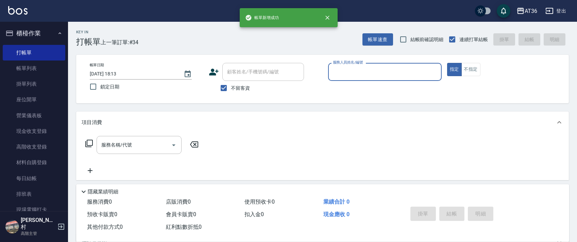
click at [339, 72] on input "服務人員姓名/編號" at bounding box center [384, 72] width 107 height 12
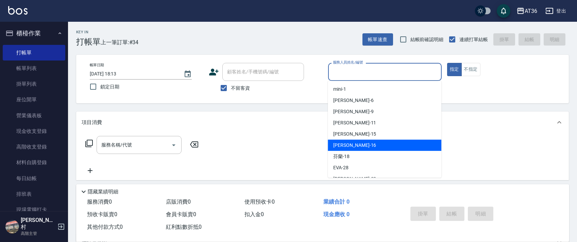
drag, startPoint x: 344, startPoint y: 144, endPoint x: 376, endPoint y: 92, distance: 60.6
click at [344, 142] on span "[PERSON_NAME] -16" at bounding box center [354, 145] width 43 height 7
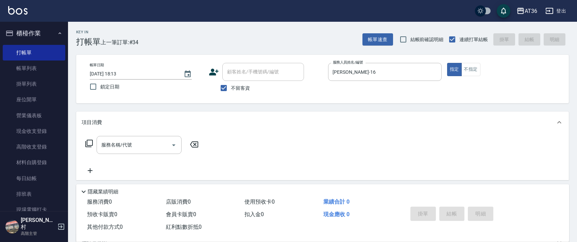
click at [87, 143] on icon at bounding box center [88, 143] width 7 height 7
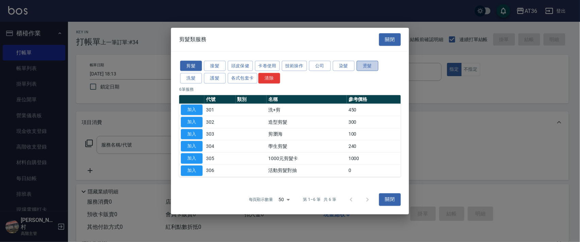
click at [366, 66] on button "燙髮" at bounding box center [367, 65] width 22 height 11
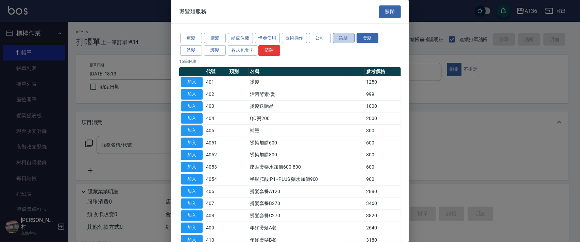
click at [341, 37] on button "染髮" at bounding box center [344, 38] width 22 height 11
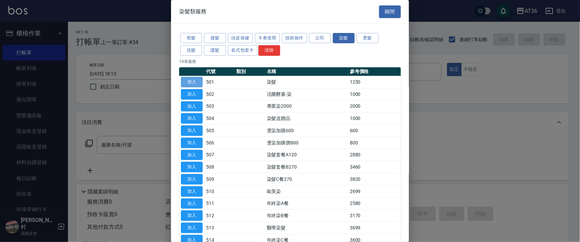
click at [193, 81] on button "加入" at bounding box center [192, 82] width 22 height 11
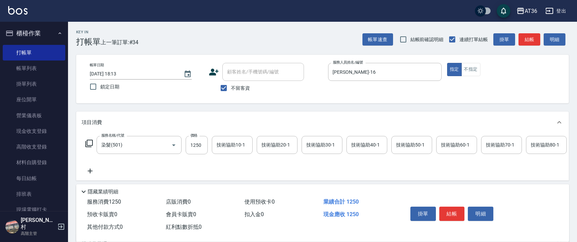
click at [90, 143] on icon at bounding box center [89, 143] width 8 height 8
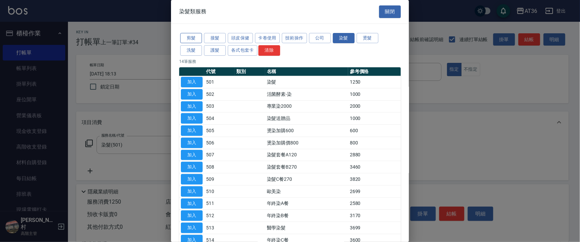
click at [189, 37] on button "剪髮" at bounding box center [191, 38] width 22 height 11
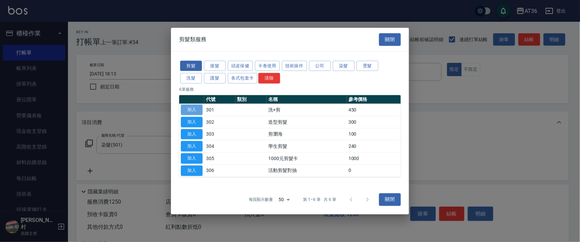
click at [191, 108] on button "加入" at bounding box center [192, 110] width 22 height 11
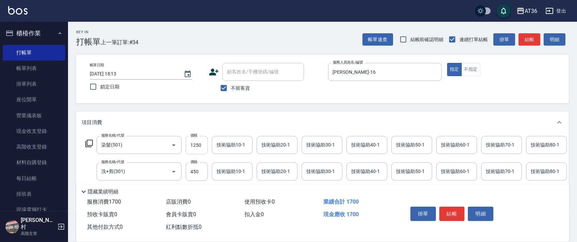
drag, startPoint x: 196, startPoint y: 144, endPoint x: 219, endPoint y: 138, distance: 23.8
click at [196, 144] on input "1250" at bounding box center [197, 145] width 22 height 18
click at [200, 144] on input "1250" at bounding box center [197, 145] width 22 height 18
click at [453, 210] on button "結帳" at bounding box center [451, 214] width 25 height 14
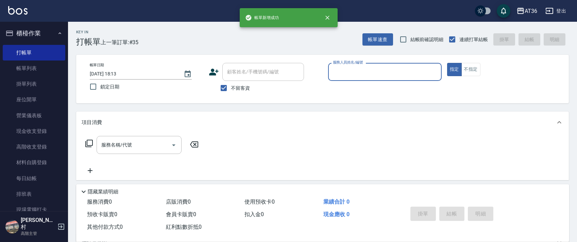
drag, startPoint x: 351, startPoint y: 72, endPoint x: 354, endPoint y: 79, distance: 7.5
click at [352, 76] on input "服務人員姓名/編號" at bounding box center [384, 72] width 107 height 12
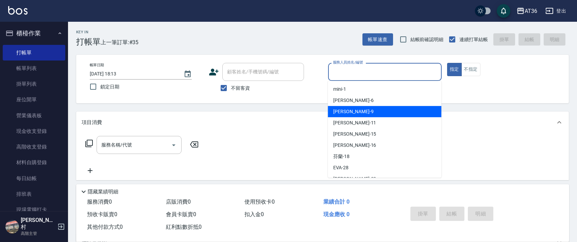
click at [355, 111] on div "美燕 -9" at bounding box center [384, 111] width 113 height 11
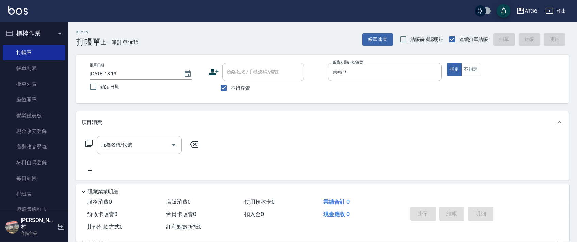
click at [86, 143] on icon at bounding box center [89, 143] width 8 height 8
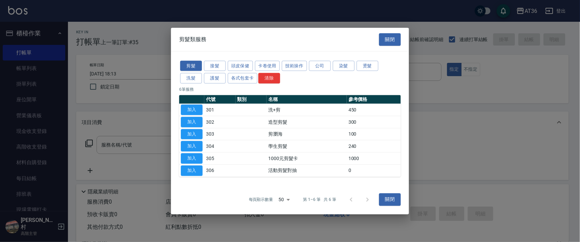
drag, startPoint x: 193, startPoint y: 108, endPoint x: 226, endPoint y: 170, distance: 70.2
click at [193, 109] on button "加入" at bounding box center [192, 110] width 22 height 11
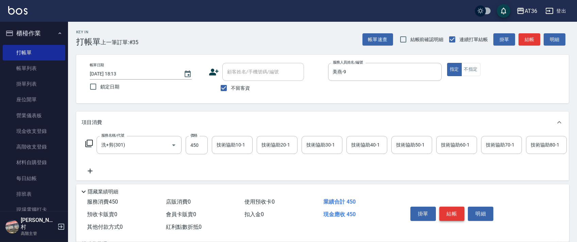
click at [451, 209] on button "結帳" at bounding box center [451, 214] width 25 height 14
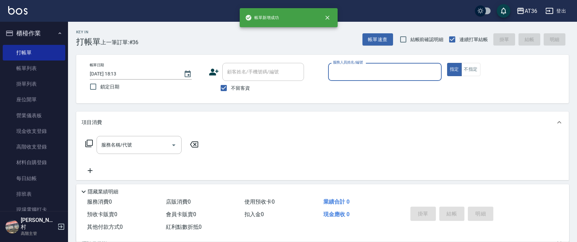
drag, startPoint x: 342, startPoint y: 70, endPoint x: 354, endPoint y: 80, distance: 15.9
click at [342, 72] on input "服務人員姓名/編號" at bounding box center [384, 72] width 107 height 12
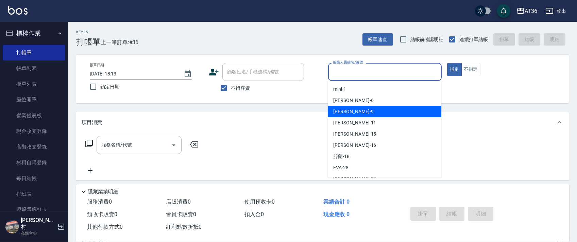
drag, startPoint x: 352, startPoint y: 106, endPoint x: 365, endPoint y: 97, distance: 15.6
click at [352, 107] on div "美燕 -9" at bounding box center [384, 111] width 113 height 11
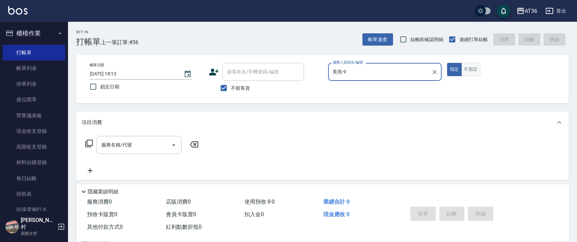
click at [470, 71] on button "不指定" at bounding box center [470, 69] width 19 height 13
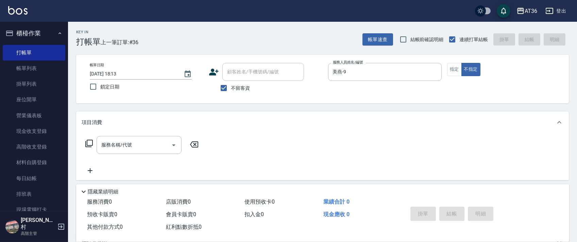
click at [90, 143] on icon at bounding box center [89, 143] width 8 height 8
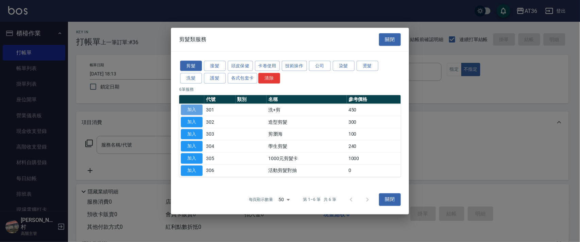
drag, startPoint x: 192, startPoint y: 106, endPoint x: 216, endPoint y: 162, distance: 61.5
click at [192, 106] on button "加入" at bounding box center [192, 110] width 22 height 11
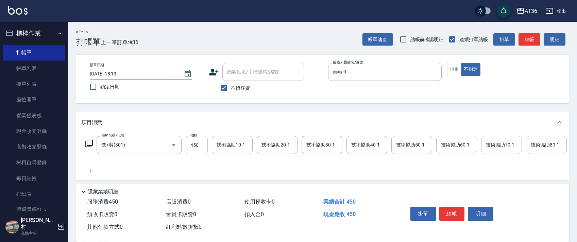
click at [191, 146] on input "450" at bounding box center [197, 145] width 22 height 18
type input "468"
click at [446, 213] on button "結帳" at bounding box center [451, 214] width 25 height 14
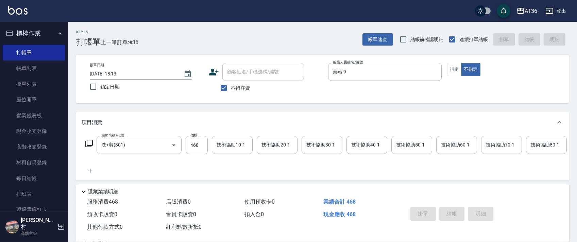
type input "[DATE] 18:14"
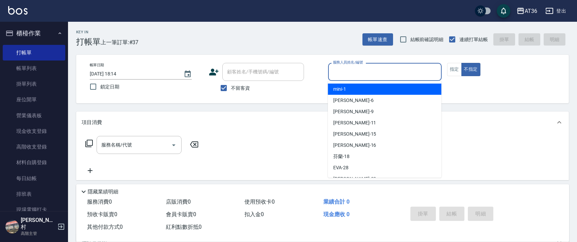
click at [335, 69] on input "服務人員姓名/編號" at bounding box center [384, 72] width 107 height 12
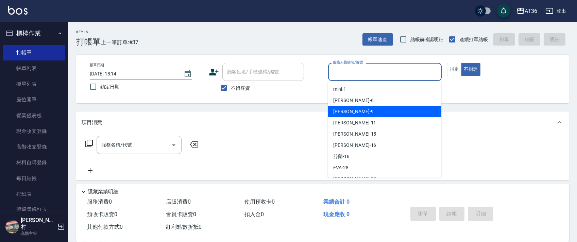
click at [364, 110] on div "美燕 -9" at bounding box center [384, 111] width 113 height 11
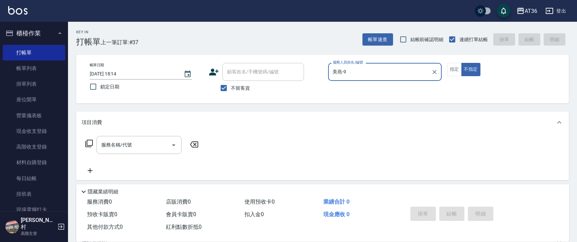
drag, startPoint x: 363, startPoint y: 65, endPoint x: 370, endPoint y: 77, distance: 13.4
click at [363, 67] on div "美燕-9 服務人員姓名/編號" at bounding box center [384, 72] width 113 height 18
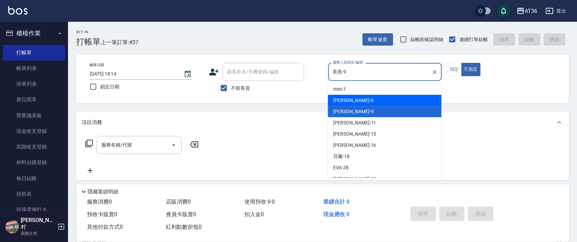
click at [376, 103] on div "[PERSON_NAME] -6" at bounding box center [384, 100] width 113 height 11
type input "伶伶-6"
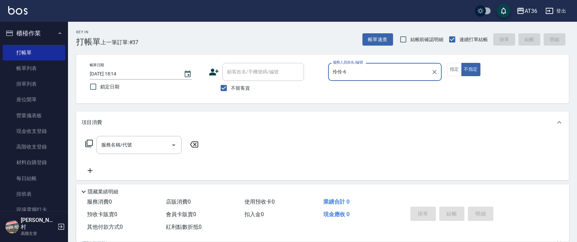
click at [88, 143] on icon at bounding box center [89, 143] width 8 height 8
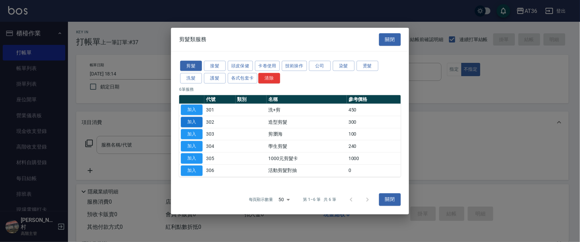
click at [191, 121] on button "加入" at bounding box center [192, 122] width 22 height 11
type input "造型剪髮(302)"
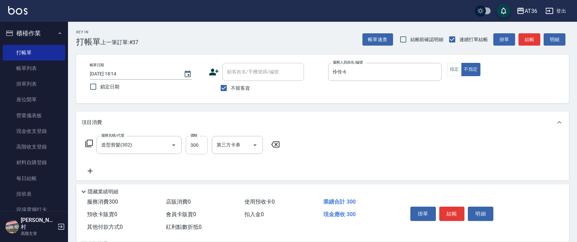
click at [194, 143] on input "300" at bounding box center [197, 145] width 22 height 18
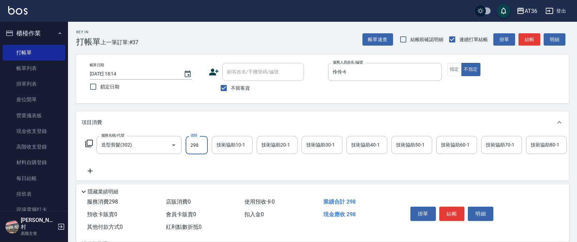
scroll to position [80, 0]
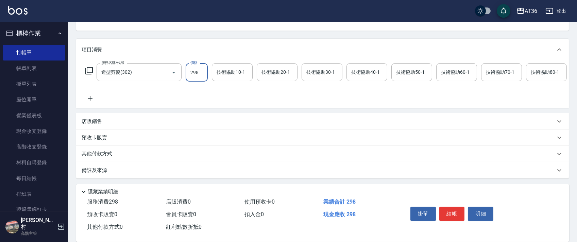
type input "298"
click at [109, 150] on div "其他付款方式" at bounding box center [322, 154] width 492 height 16
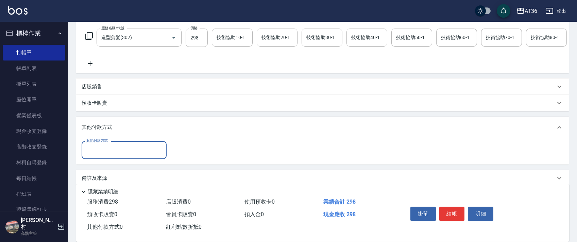
scroll to position [123, 0]
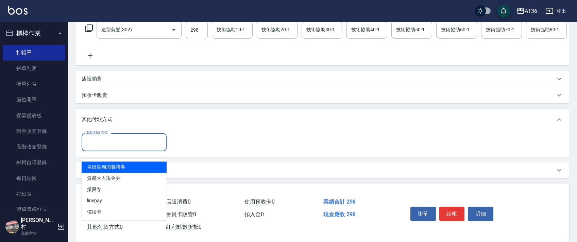
click at [120, 136] on input "其他付款方式" at bounding box center [124, 142] width 79 height 12
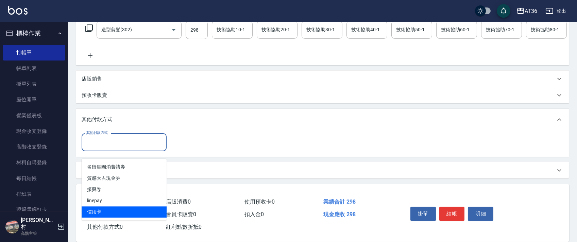
click at [99, 206] on span "信用卡" at bounding box center [124, 211] width 85 height 11
type input "信用卡"
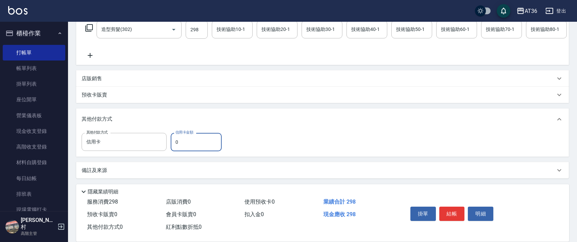
click at [172, 140] on input "0" at bounding box center [196, 142] width 51 height 18
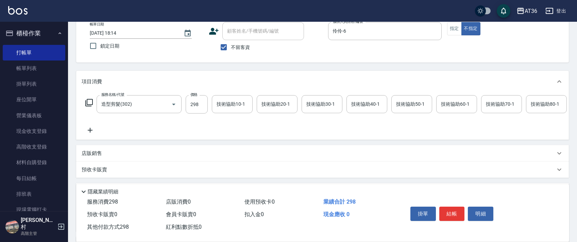
scroll to position [0, 0]
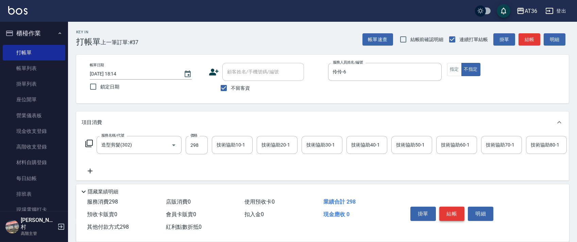
type input "298"
click at [450, 215] on button "結帳" at bounding box center [451, 214] width 25 height 14
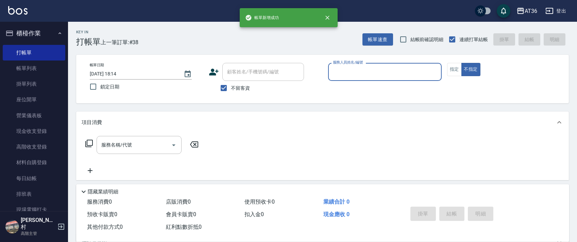
drag, startPoint x: 340, startPoint y: 72, endPoint x: 349, endPoint y: 79, distance: 11.1
click at [340, 73] on input "服務人員姓名/編號" at bounding box center [384, 72] width 107 height 12
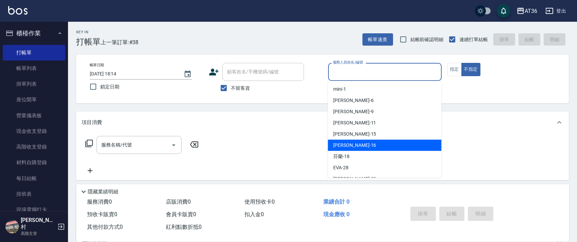
click at [347, 143] on span "[PERSON_NAME] -16" at bounding box center [354, 145] width 43 height 7
type input "[PERSON_NAME]-16"
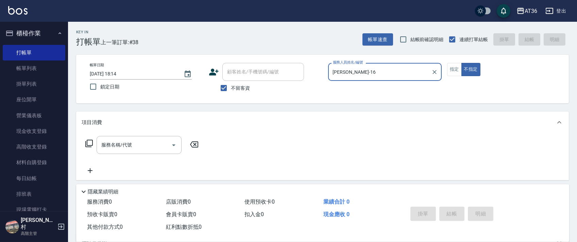
click at [88, 146] on icon at bounding box center [89, 143] width 8 height 8
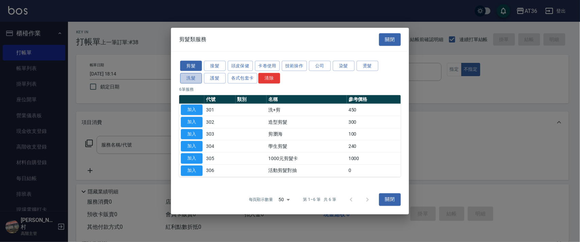
click at [198, 81] on button "洗髮" at bounding box center [191, 78] width 22 height 11
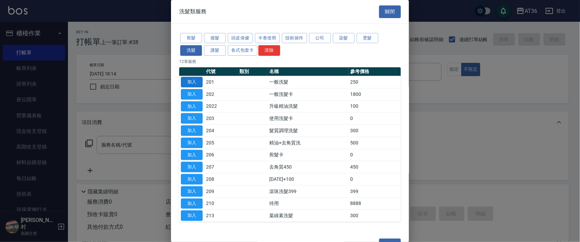
drag, startPoint x: 194, startPoint y: 82, endPoint x: 428, endPoint y: 137, distance: 240.7
click at [194, 82] on button "加入" at bounding box center [192, 82] width 22 height 11
type input "一般洗髮(201)"
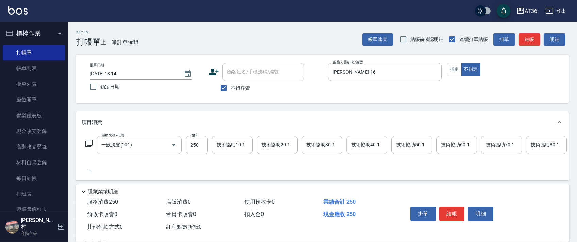
click at [359, 146] on div "技術協助40-1 技術協助40-1" at bounding box center [366, 145] width 41 height 18
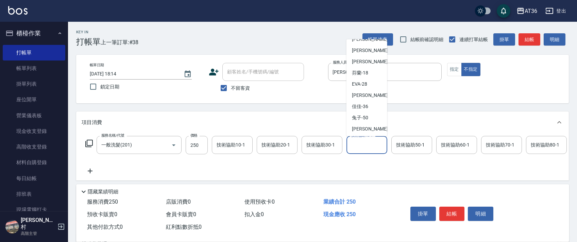
scroll to position [88, 0]
click at [370, 105] on div "[PERSON_NAME] -59" at bounding box center [366, 105] width 41 height 11
type input "[PERSON_NAME]-59"
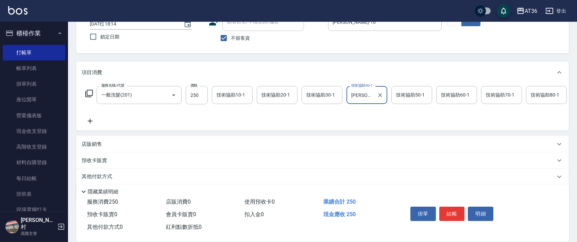
scroll to position [80, 0]
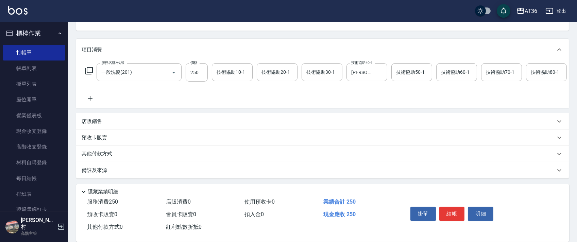
drag, startPoint x: 110, startPoint y: 155, endPoint x: 128, endPoint y: 108, distance: 50.1
click at [110, 154] on p "其他付款方式" at bounding box center [99, 153] width 34 height 7
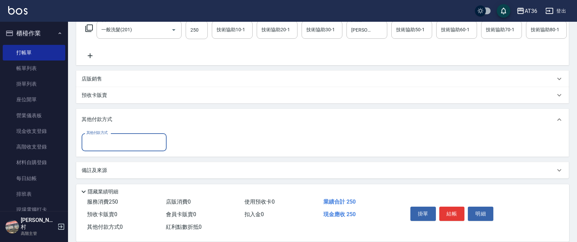
scroll to position [122, 0]
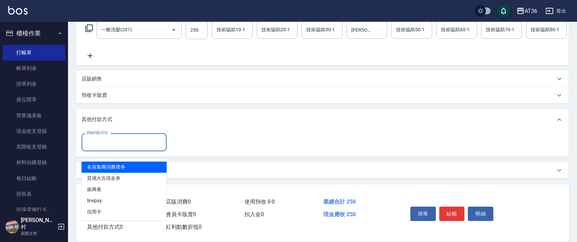
drag, startPoint x: 120, startPoint y: 147, endPoint x: 152, endPoint y: 145, distance: 31.7
click at [120, 147] on input "其他付款方式" at bounding box center [124, 142] width 79 height 12
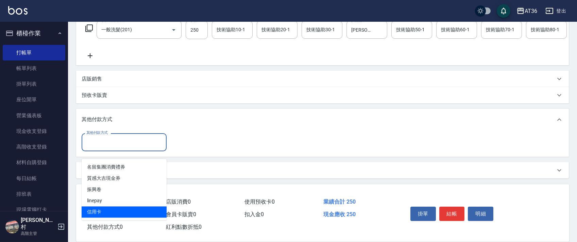
click at [91, 206] on span "信用卡" at bounding box center [124, 211] width 85 height 11
type input "信用卡"
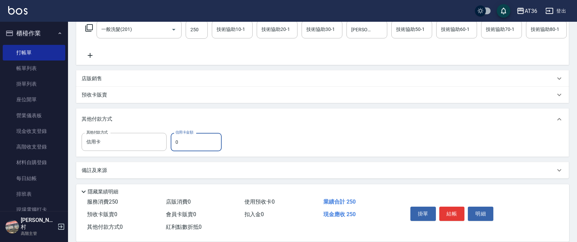
click at [175, 144] on input "0" at bounding box center [196, 142] width 51 height 18
type input "250"
click at [446, 211] on button "結帳" at bounding box center [451, 214] width 25 height 14
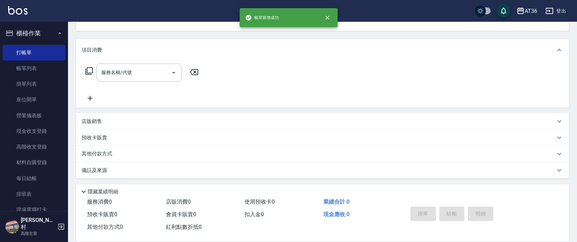
scroll to position [0, 0]
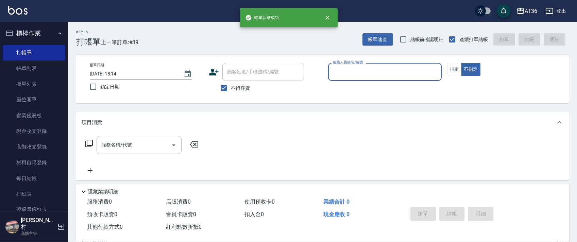
drag, startPoint x: 346, startPoint y: 70, endPoint x: 350, endPoint y: 75, distance: 6.5
click at [347, 72] on input "服務人員姓名/編號" at bounding box center [384, 72] width 107 height 12
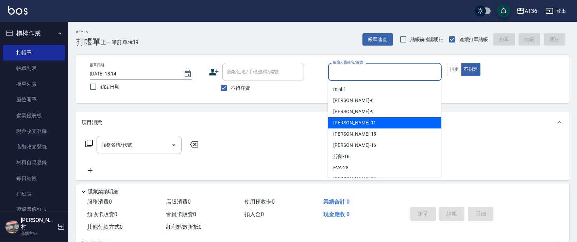
click at [358, 123] on div "[PERSON_NAME] -11" at bounding box center [384, 122] width 113 height 11
type input "[PERSON_NAME]-11"
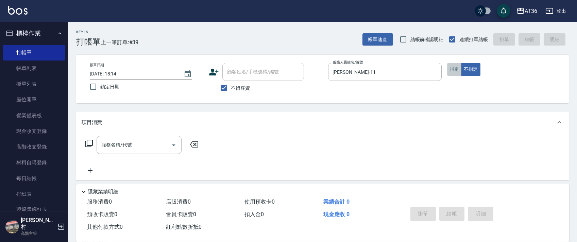
click at [452, 72] on button "指定" at bounding box center [454, 69] width 15 height 13
click at [88, 144] on icon at bounding box center [89, 143] width 8 height 8
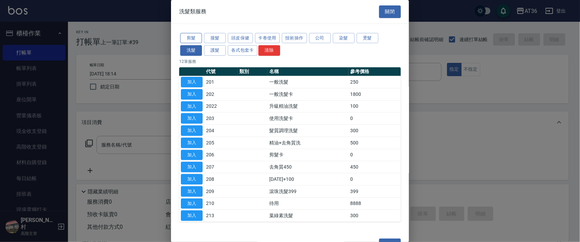
click at [196, 38] on button "剪髮" at bounding box center [191, 38] width 22 height 11
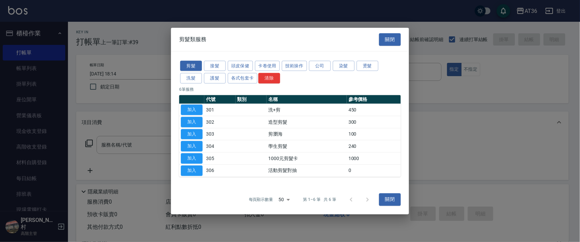
drag, startPoint x: 196, startPoint y: 106, endPoint x: 215, endPoint y: 163, distance: 60.3
click at [196, 107] on button "加入" at bounding box center [192, 110] width 22 height 11
type input "洗+剪(301)"
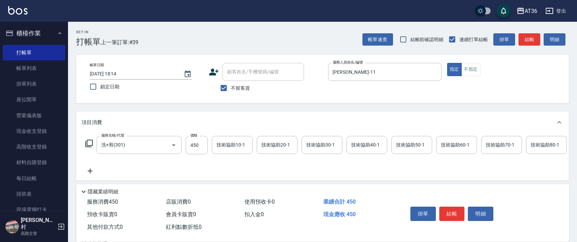
click at [454, 214] on button "結帳" at bounding box center [451, 214] width 25 height 14
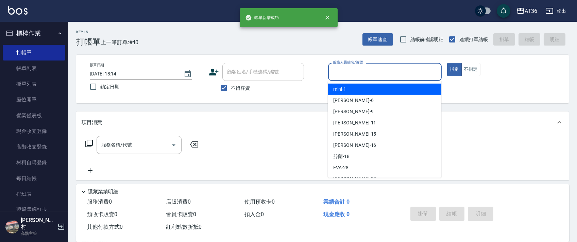
click at [340, 72] on input "服務人員姓名/編號" at bounding box center [384, 72] width 107 height 12
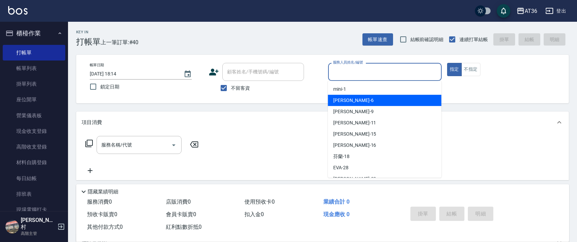
click at [354, 101] on div "[PERSON_NAME] -6" at bounding box center [384, 100] width 113 height 11
type input "伶伶-6"
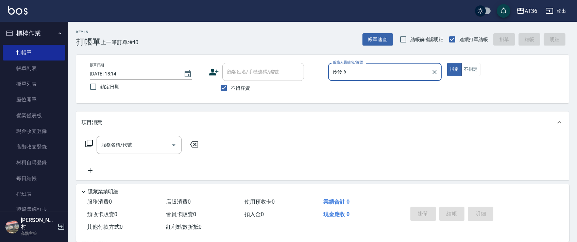
click at [90, 144] on icon at bounding box center [89, 143] width 8 height 8
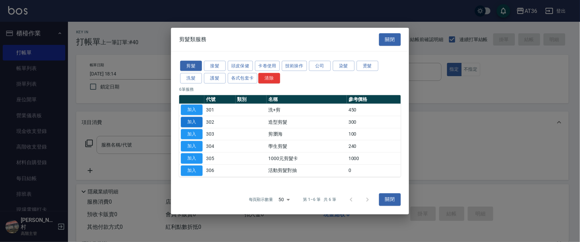
click at [187, 120] on button "加入" at bounding box center [192, 122] width 22 height 11
type input "造型剪髮(302)"
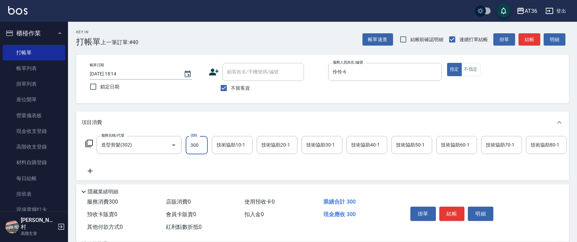
click at [196, 150] on input "300" at bounding box center [197, 145] width 22 height 18
type input "200"
click at [450, 216] on button "結帳" at bounding box center [451, 214] width 25 height 14
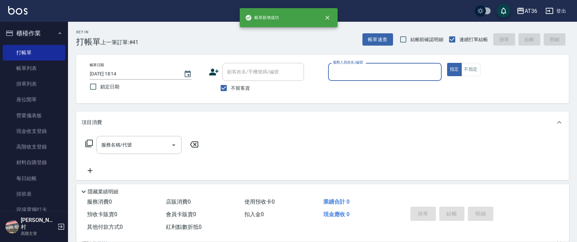
click at [340, 76] on input "服務人員姓名/編號" at bounding box center [384, 72] width 107 height 12
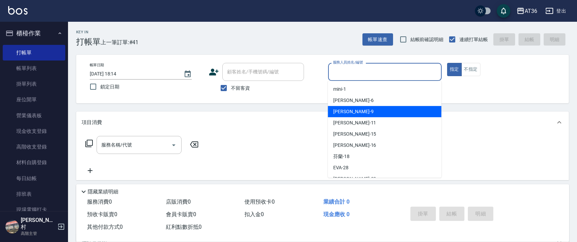
click at [350, 109] on div "美燕 -9" at bounding box center [384, 111] width 113 height 11
type input "美燕-9"
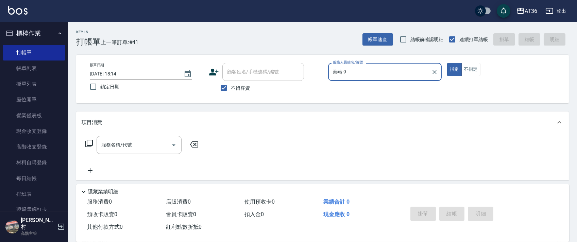
click at [88, 146] on icon at bounding box center [89, 143] width 8 height 8
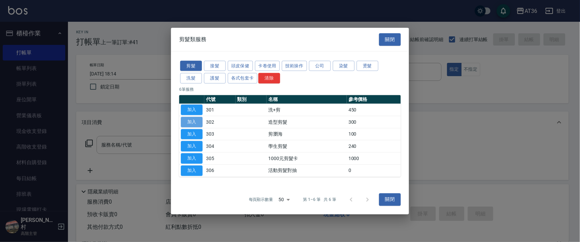
click at [192, 120] on button "加入" at bounding box center [192, 122] width 22 height 11
type input "造型剪髮(302)"
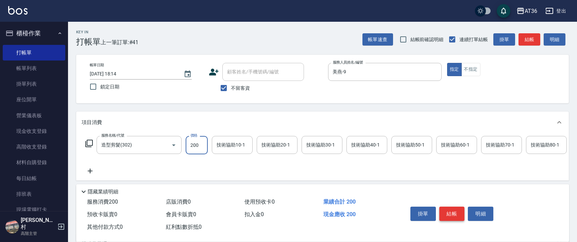
type input "200"
drag, startPoint x: 450, startPoint y: 213, endPoint x: 450, endPoint y: 208, distance: 4.8
click at [450, 213] on button "結帳" at bounding box center [451, 214] width 25 height 14
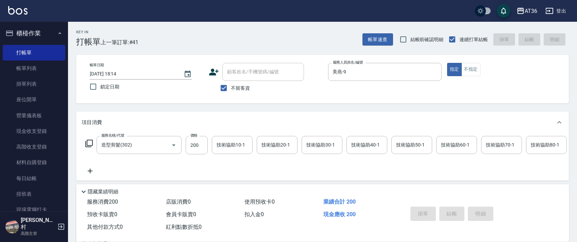
type input "2025/08/23 18:15"
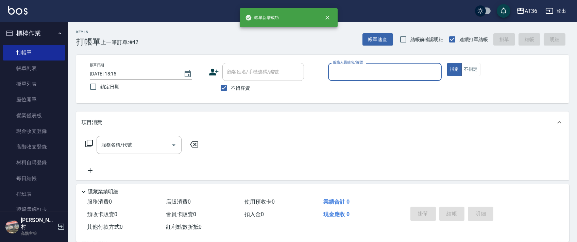
drag, startPoint x: 336, startPoint y: 70, endPoint x: 356, endPoint y: 75, distance: 20.4
click at [336, 74] on input "服務人員姓名/編號" at bounding box center [384, 72] width 107 height 12
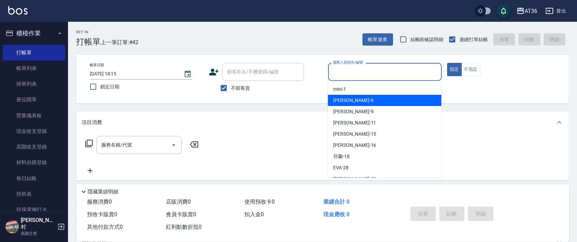
drag, startPoint x: 359, startPoint y: 100, endPoint x: 344, endPoint y: 92, distance: 17.2
click at [359, 100] on div "[PERSON_NAME] -6" at bounding box center [384, 100] width 113 height 11
type input "伶伶-6"
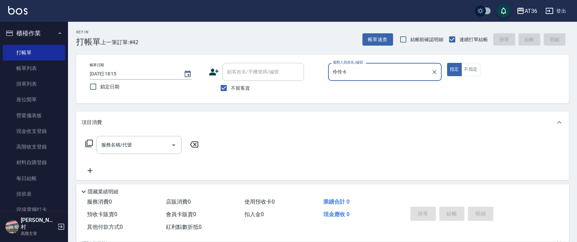
click at [89, 143] on icon at bounding box center [89, 143] width 8 height 8
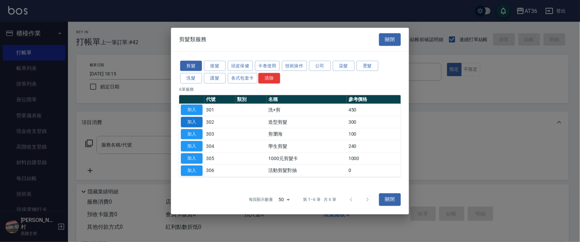
drag, startPoint x: 196, startPoint y: 120, endPoint x: 203, endPoint y: 168, distance: 48.1
click at [196, 121] on button "加入" at bounding box center [192, 122] width 22 height 11
type input "造型剪髮(302)"
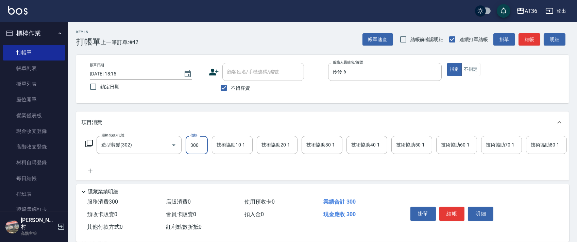
drag, startPoint x: 192, startPoint y: 145, endPoint x: 207, endPoint y: 142, distance: 14.8
click at [192, 146] on input "300" at bounding box center [197, 145] width 22 height 18
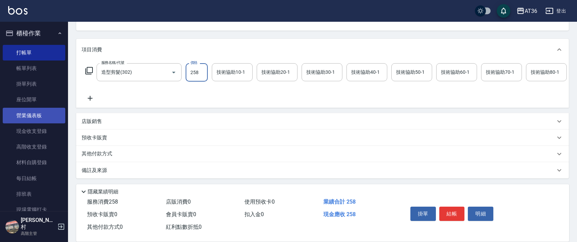
scroll to position [80, 0]
type input "258"
click at [105, 154] on p "其他付款方式" at bounding box center [99, 153] width 34 height 7
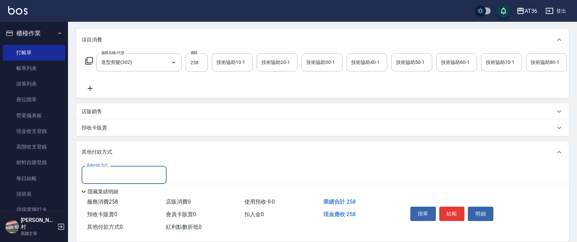
scroll to position [123, 0]
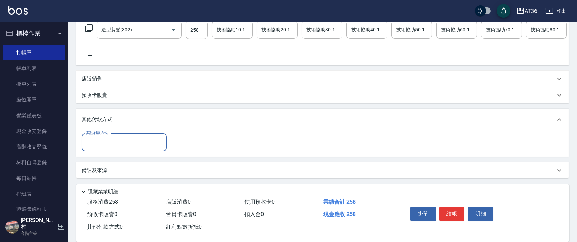
click at [115, 138] on input "其他付款方式" at bounding box center [124, 142] width 79 height 12
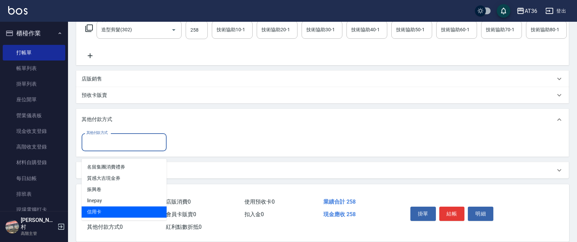
drag, startPoint x: 86, startPoint y: 204, endPoint x: 154, endPoint y: 123, distance: 105.7
click at [88, 206] on span "信用卡" at bounding box center [124, 211] width 85 height 11
type input "信用卡"
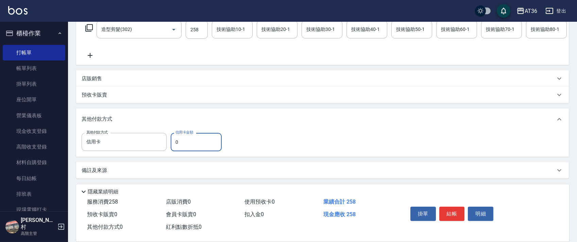
click at [172, 141] on input "0" at bounding box center [196, 142] width 51 height 18
type input "258"
click at [446, 212] on button "結帳" at bounding box center [451, 214] width 25 height 14
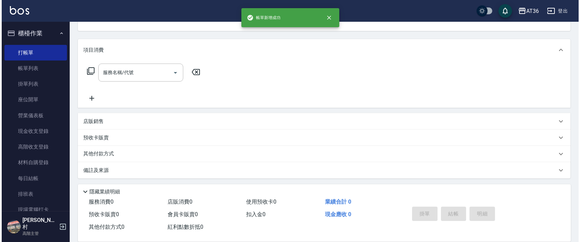
scroll to position [0, 0]
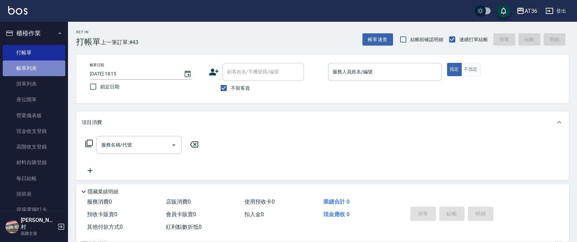
click at [37, 69] on link "帳單列表" at bounding box center [34, 68] width 63 height 16
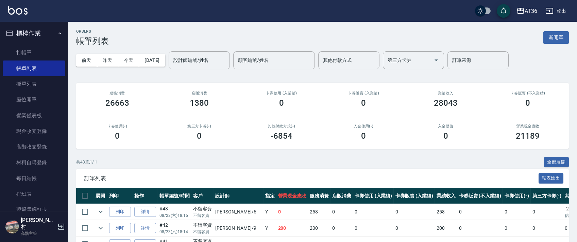
scroll to position [136, 0]
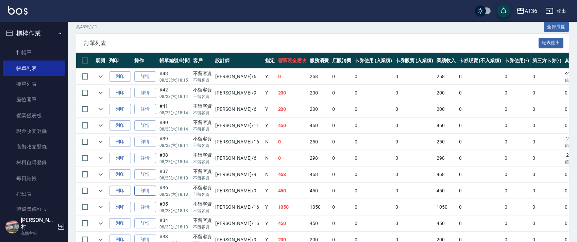
click at [145, 192] on link "詳情" at bounding box center [145, 191] width 22 height 11
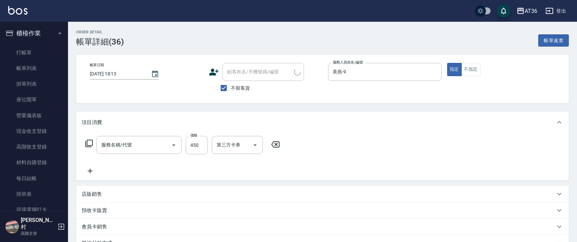
type input "[DATE] 18:13"
checkbox input "true"
type input "美燕-9"
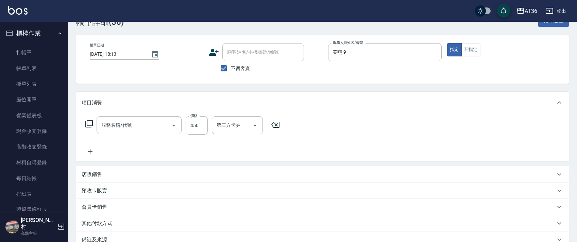
type input "洗+剪(301)"
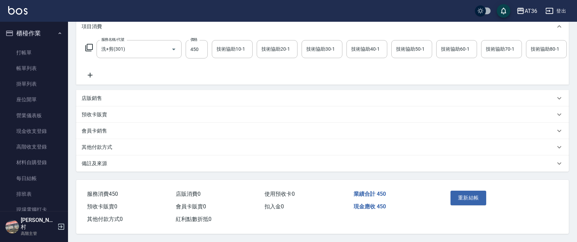
click at [111, 151] on p "其他付款方式" at bounding box center [97, 147] width 31 height 7
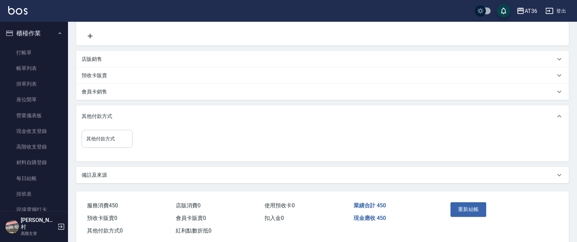
scroll to position [155, 0]
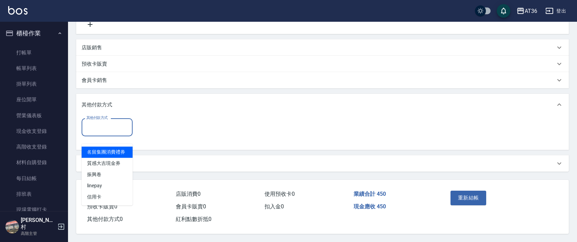
click at [118, 129] on input "其他付款方式" at bounding box center [107, 127] width 45 height 12
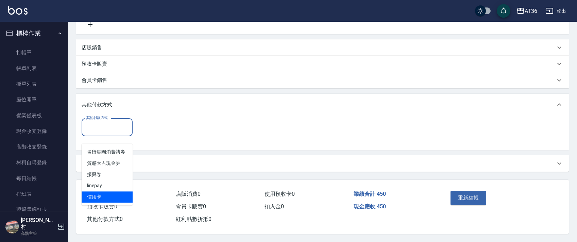
click at [105, 191] on span "信用卡" at bounding box center [107, 196] width 51 height 11
type input "信用卡"
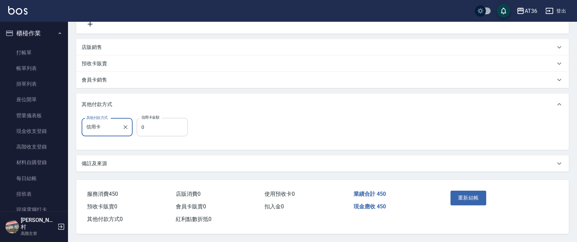
click at [139, 125] on input "0" at bounding box center [162, 127] width 51 height 18
type input "450"
click at [463, 194] on button "重新結帳" at bounding box center [468, 198] width 36 height 14
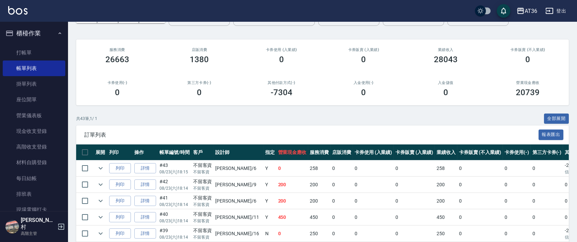
scroll to position [90, 0]
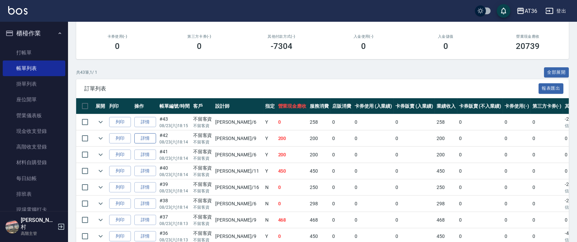
click at [147, 137] on link "詳情" at bounding box center [145, 138] width 22 height 11
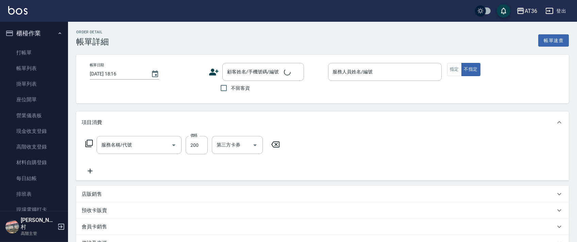
type input "2025/08/23 18:14"
checkbox input "true"
type input "美燕-9"
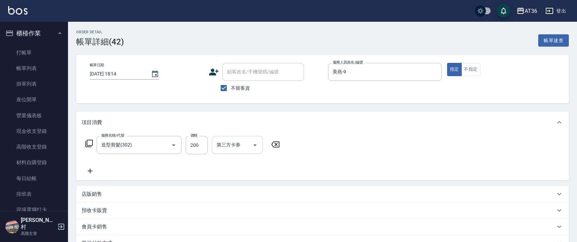
type input "造型剪髮(302)"
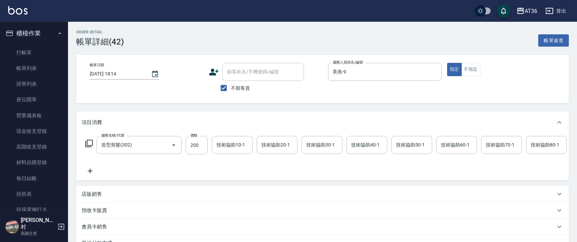
scroll to position [105, 0]
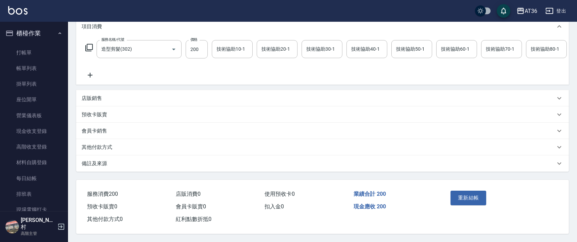
click at [109, 145] on p "其他付款方式" at bounding box center [97, 147] width 31 height 7
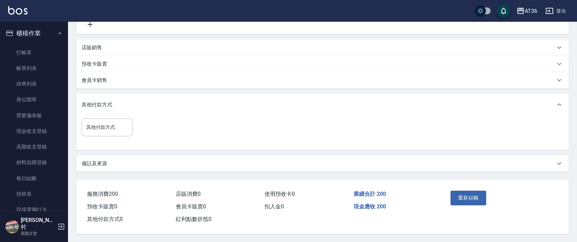
scroll to position [155, 0]
drag, startPoint x: 117, startPoint y: 124, endPoint x: 123, endPoint y: 130, distance: 8.4
click at [117, 125] on input "其他付款方式" at bounding box center [107, 127] width 45 height 12
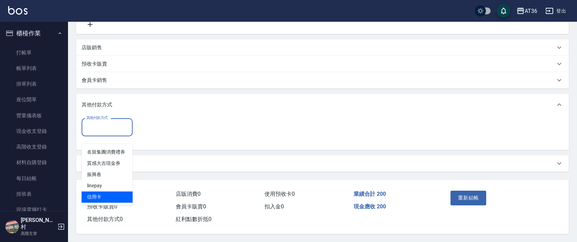
click at [97, 191] on span "信用卡" at bounding box center [107, 196] width 51 height 11
type input "信用卡"
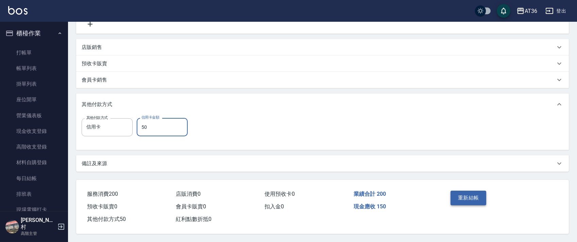
type input "50"
click at [463, 196] on button "重新結帳" at bounding box center [468, 198] width 36 height 14
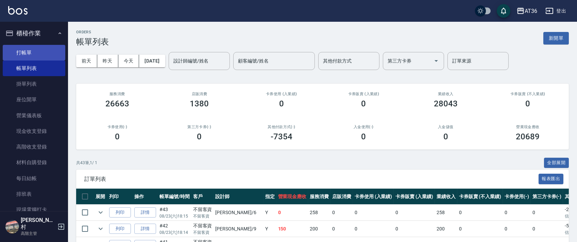
click at [52, 55] on link "打帳單" at bounding box center [34, 53] width 63 height 16
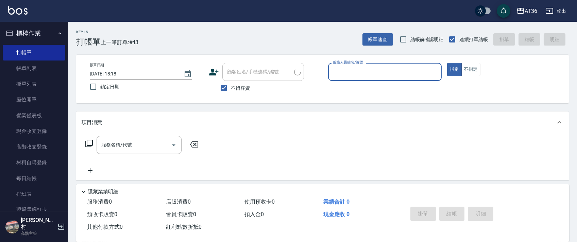
click at [334, 71] on input "服務人員姓名/編號" at bounding box center [384, 72] width 107 height 12
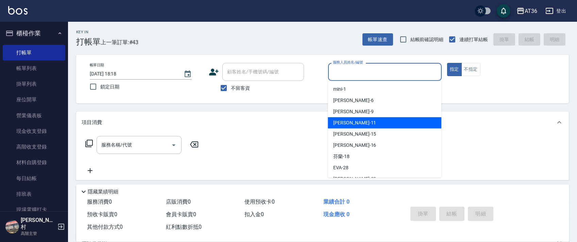
click at [348, 121] on span "[PERSON_NAME] -11" at bounding box center [354, 122] width 43 height 7
type input "[PERSON_NAME]-11"
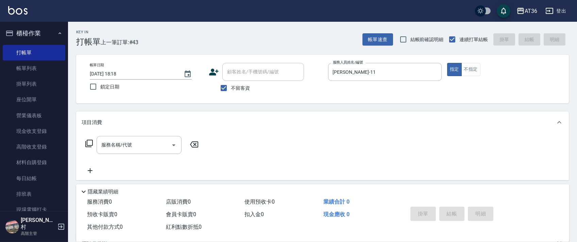
click at [88, 144] on icon at bounding box center [89, 143] width 8 height 8
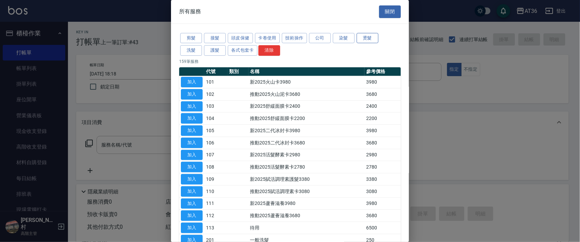
click at [371, 39] on button "燙髮" at bounding box center [367, 38] width 22 height 11
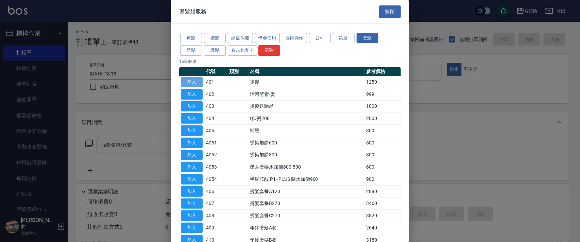
click at [191, 83] on button "加入" at bounding box center [192, 82] width 22 height 11
type input "燙髮(401)"
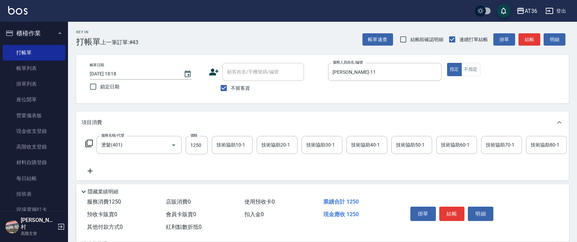
drag, startPoint x: 192, startPoint y: 148, endPoint x: 208, endPoint y: 145, distance: 16.3
click at [193, 148] on input "1250" at bounding box center [197, 145] width 22 height 18
type input "1000"
click at [457, 215] on button "結帳" at bounding box center [451, 214] width 25 height 14
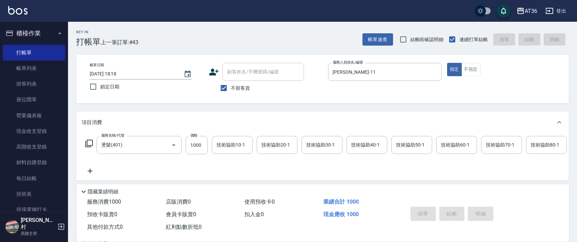
type input "2025/08/23 18:19"
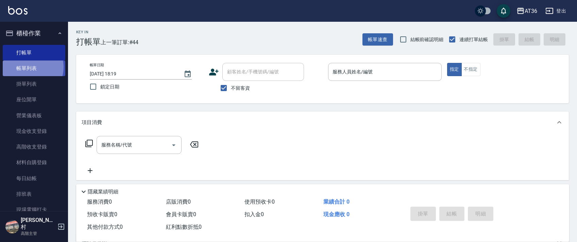
click at [28, 67] on link "帳單列表" at bounding box center [34, 68] width 63 height 16
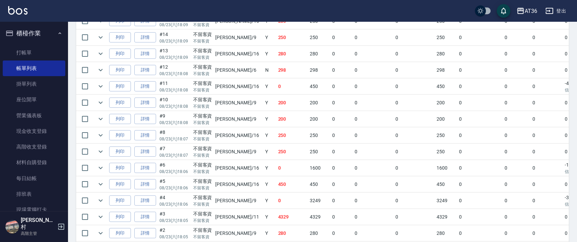
scroll to position [680, 0]
click at [150, 120] on link "詳情" at bounding box center [145, 120] width 22 height 11
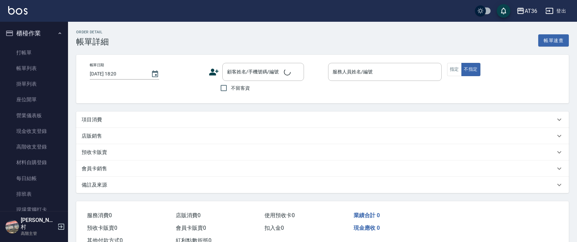
type input "[DATE] 18:07"
checkbox input "true"
type input "[PERSON_NAME]-16"
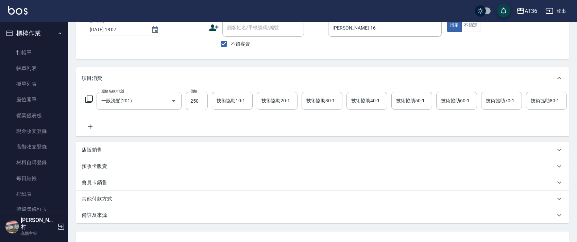
scroll to position [58, 0]
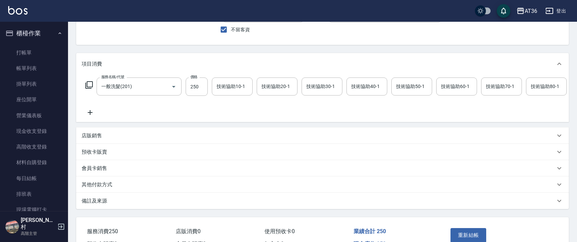
type input "一般洗髮(201)"
click at [107, 188] on p "其他付款方式" at bounding box center [97, 184] width 31 height 7
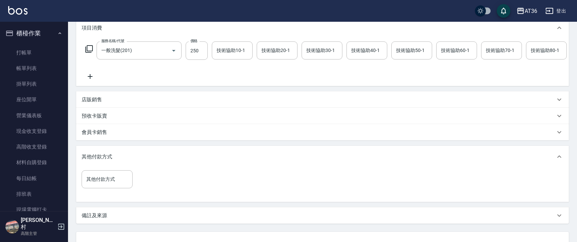
scroll to position [155, 0]
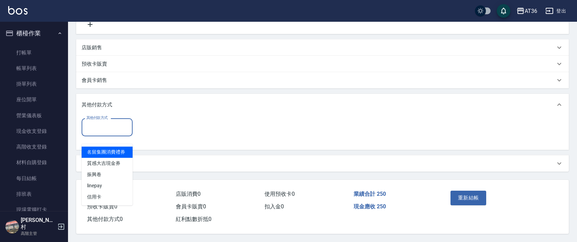
drag, startPoint x: 107, startPoint y: 123, endPoint x: 133, endPoint y: 138, distance: 30.2
click at [107, 123] on input "其他付款方式" at bounding box center [107, 127] width 45 height 12
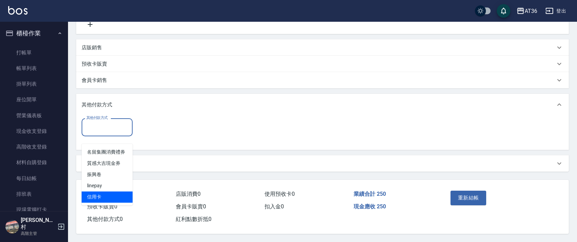
click at [104, 191] on span "信用卡" at bounding box center [107, 196] width 51 height 11
type input "信用卡"
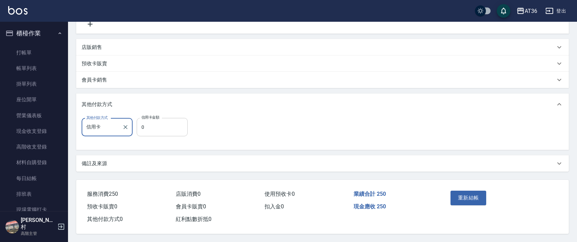
click at [140, 128] on input "0" at bounding box center [162, 127] width 51 height 18
type input "250"
click at [474, 201] on button "重新結帳" at bounding box center [468, 198] width 36 height 14
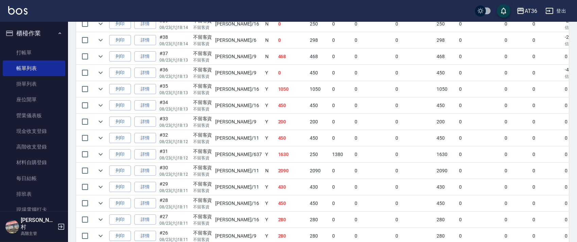
scroll to position [272, 0]
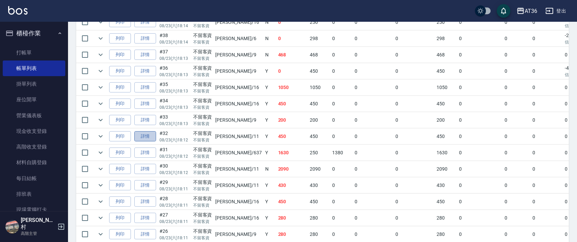
click at [147, 137] on link "詳情" at bounding box center [145, 136] width 22 height 11
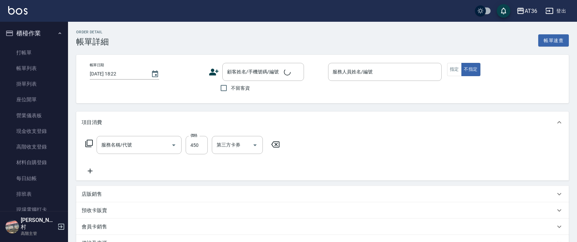
type input "[DATE] 18:12"
checkbox input "true"
type input "[PERSON_NAME]-11"
type input "洗+剪(301)"
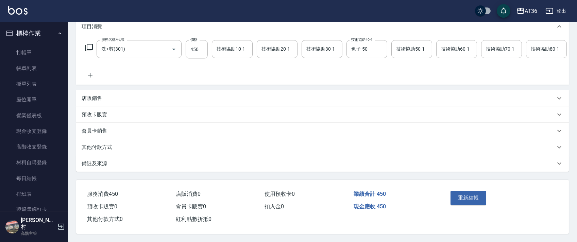
click at [109, 149] on p "其他付款方式" at bounding box center [97, 147] width 31 height 7
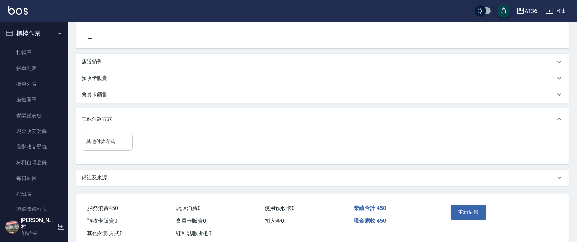
scroll to position [155, 0]
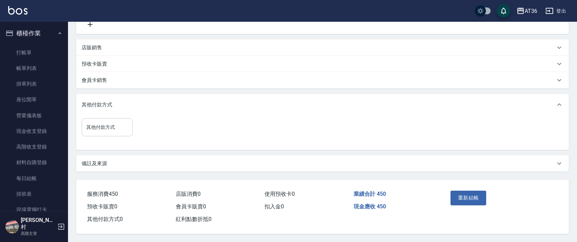
drag, startPoint x: 117, startPoint y: 127, endPoint x: 118, endPoint y: 131, distance: 4.1
click at [117, 128] on input "其他付款方式" at bounding box center [107, 127] width 45 height 12
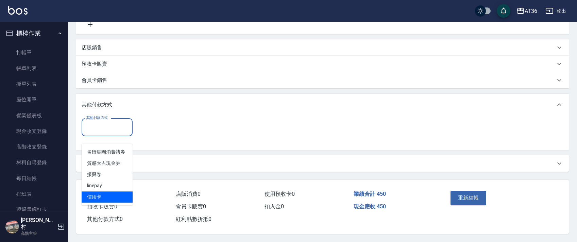
drag, startPoint x: 99, startPoint y: 188, endPoint x: 149, endPoint y: 137, distance: 72.1
click at [100, 191] on span "信用卡" at bounding box center [107, 196] width 51 height 11
type input "信用卡"
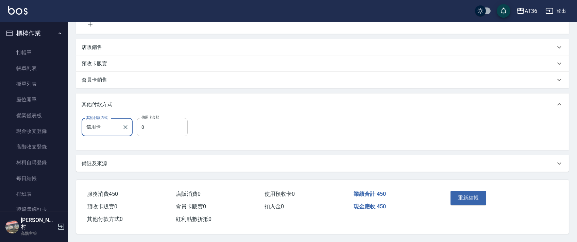
click at [141, 130] on input "0" at bounding box center [162, 127] width 51 height 18
type input "168"
click at [471, 199] on button "重新結帳" at bounding box center [468, 198] width 36 height 14
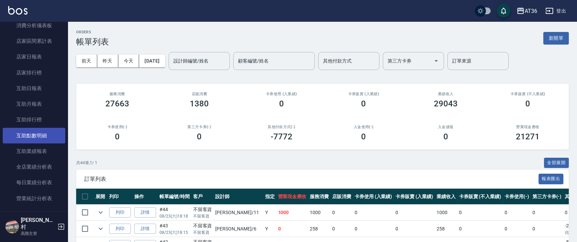
scroll to position [362, 0]
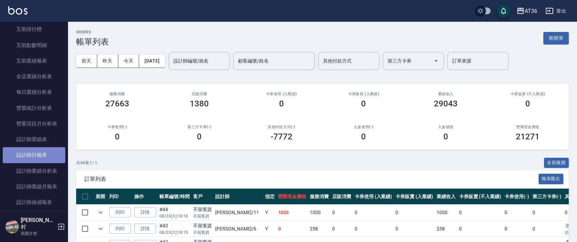
click at [48, 154] on link "設計師日報表" at bounding box center [34, 155] width 63 height 16
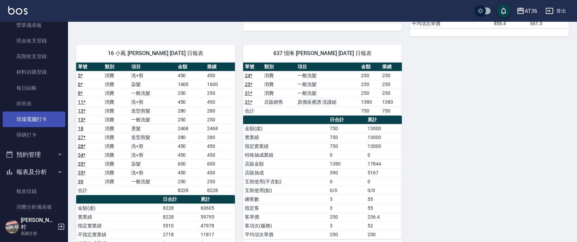
scroll to position [226, 0]
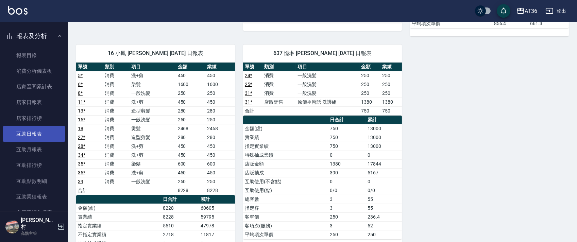
click at [42, 132] on link "互助日報表" at bounding box center [34, 134] width 63 height 16
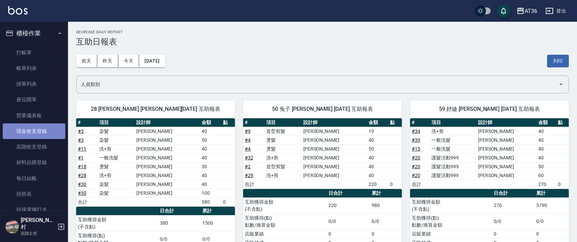
click at [36, 131] on link "現金收支登錄" at bounding box center [34, 131] width 63 height 16
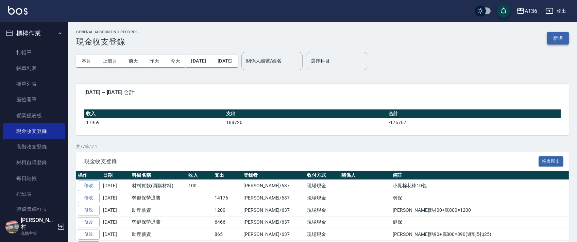
click at [557, 37] on button "新增" at bounding box center [558, 38] width 22 height 13
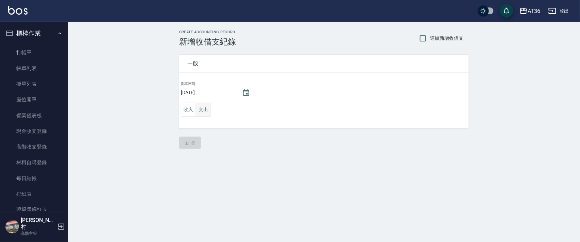
click at [204, 110] on button "支出" at bounding box center [203, 110] width 15 height 14
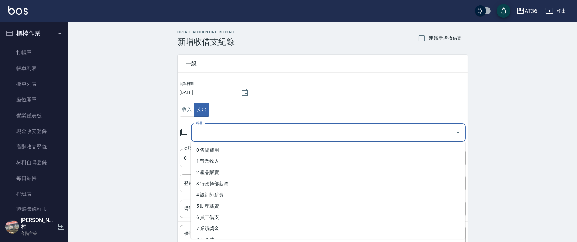
click at [197, 138] on input "科目" at bounding box center [323, 133] width 258 height 12
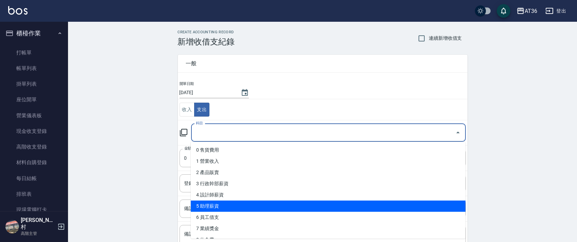
click at [209, 206] on li "5 助理薪資" at bounding box center [328, 205] width 275 height 11
type input "5 助理薪資"
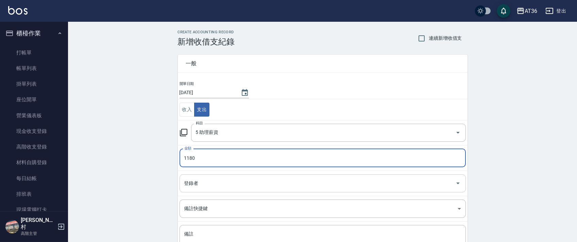
type input "1180"
click at [191, 185] on div "登錄者 登錄者" at bounding box center [322, 183] width 286 height 18
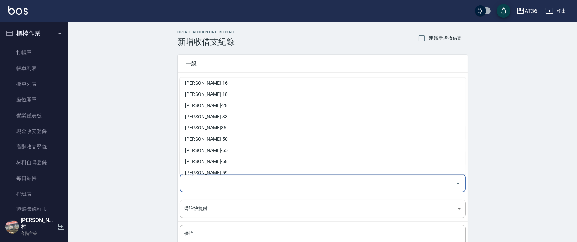
scroll to position [110, 0]
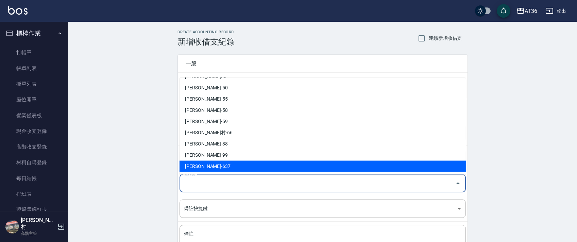
click at [202, 164] on li "蘇憶琳-637" at bounding box center [322, 166] width 286 height 11
type input "蘇憶琳-637"
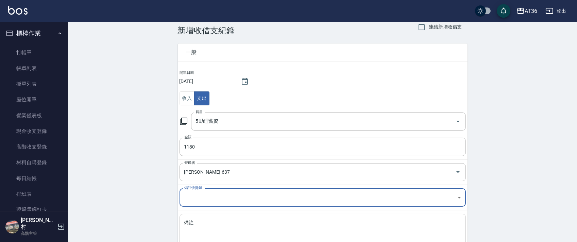
scroll to position [58, 0]
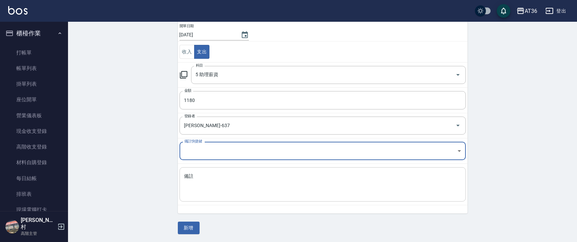
click at [204, 189] on textarea "備註" at bounding box center [322, 184] width 277 height 23
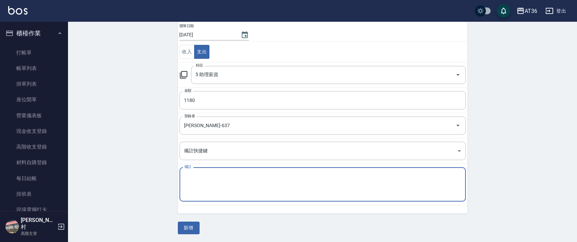
type textarea "E"
type textarea "ㄍ"
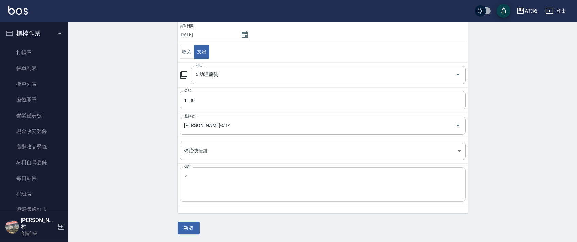
click at [182, 177] on div "ㄍ x 備註" at bounding box center [322, 184] width 286 height 34
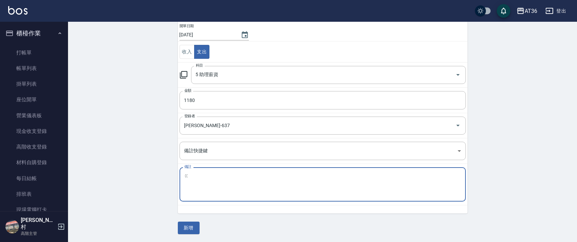
drag, startPoint x: 184, startPoint y: 176, endPoint x: 192, endPoint y: 176, distance: 8.2
click at [184, 177] on textarea "ㄍ" at bounding box center [322, 184] width 277 height 23
type textarea "ㄍ"
click at [184, 174] on textarea "ㄍ" at bounding box center [322, 184] width 277 height 23
drag, startPoint x: 193, startPoint y: 175, endPoint x: 205, endPoint y: 172, distance: 12.4
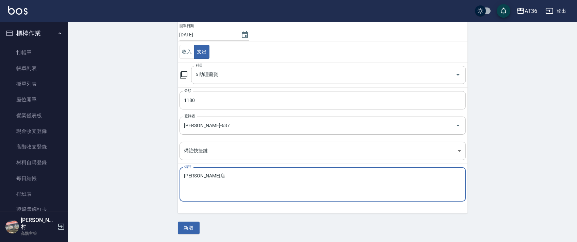
click at [192, 175] on textarea "EVa店" at bounding box center [322, 184] width 277 height 23
type textarea "EVa點380+底800=1180"
click at [187, 226] on button "新增" at bounding box center [189, 228] width 22 height 13
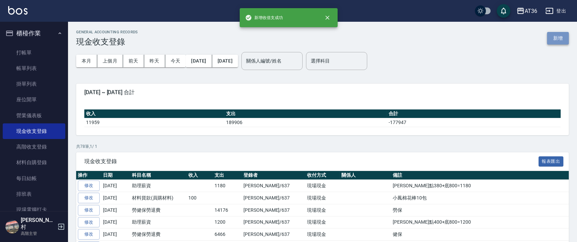
click at [562, 38] on button "新增" at bounding box center [558, 38] width 22 height 13
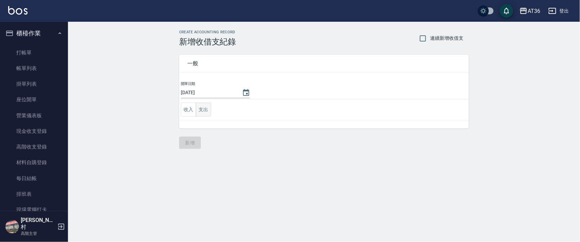
click at [203, 111] on button "支出" at bounding box center [203, 110] width 15 height 14
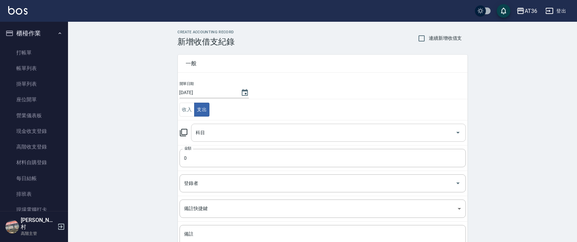
drag, startPoint x: 200, startPoint y: 137, endPoint x: 204, endPoint y: 139, distance: 4.1
click at [200, 138] on input "科目" at bounding box center [323, 133] width 258 height 12
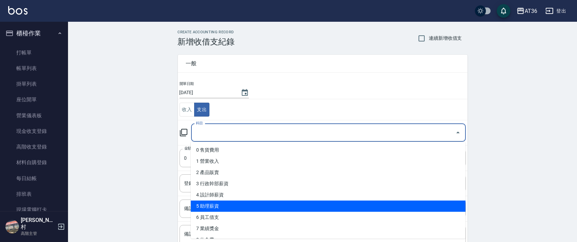
click at [215, 209] on li "5 助理薪資" at bounding box center [328, 205] width 275 height 11
type input "5 助理薪資"
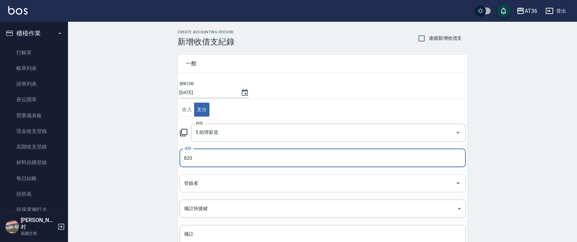
type input "820"
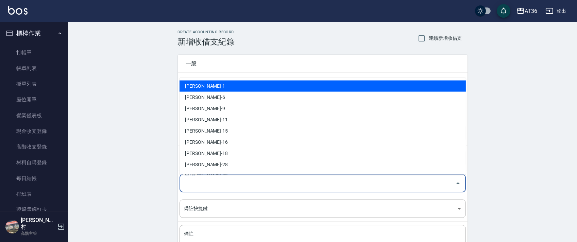
click at [195, 184] on div "登錄者 登錄者" at bounding box center [322, 183] width 286 height 18
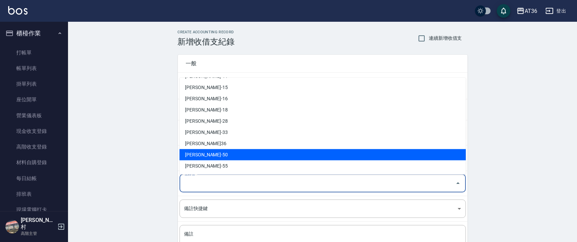
scroll to position [110, 0]
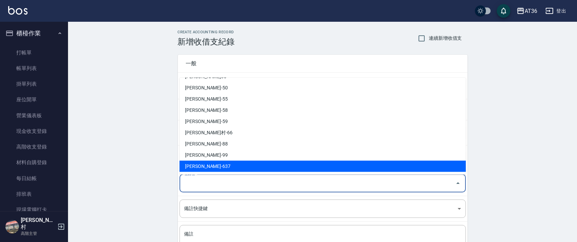
click at [205, 163] on li "蘇憶琳-637" at bounding box center [322, 166] width 286 height 11
type input "蘇憶琳-637"
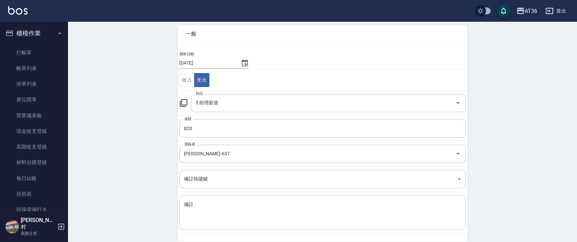
scroll to position [58, 0]
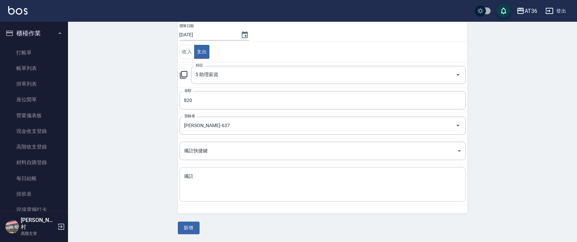
click at [197, 180] on textarea "備註" at bounding box center [322, 184] width 277 height 23
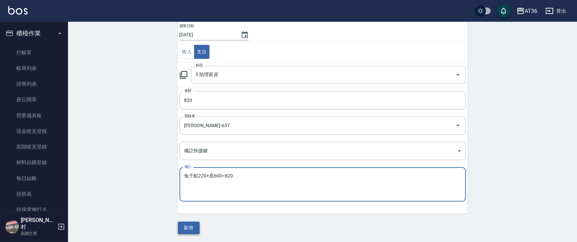
type textarea "兔子點220+底600=820"
drag, startPoint x: 189, startPoint y: 228, endPoint x: 190, endPoint y: 206, distance: 21.4
click at [189, 228] on button "新增" at bounding box center [189, 228] width 22 height 13
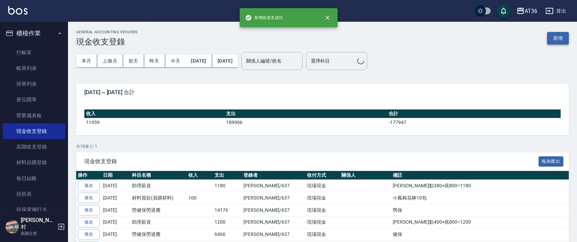
click at [562, 36] on button "新增" at bounding box center [558, 38] width 22 height 13
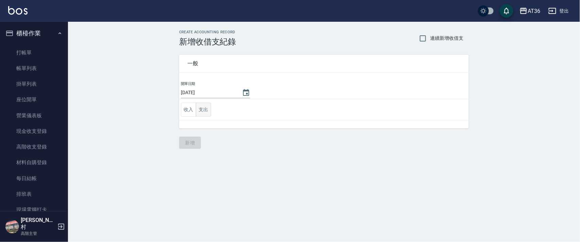
click at [205, 108] on button "支出" at bounding box center [203, 110] width 15 height 14
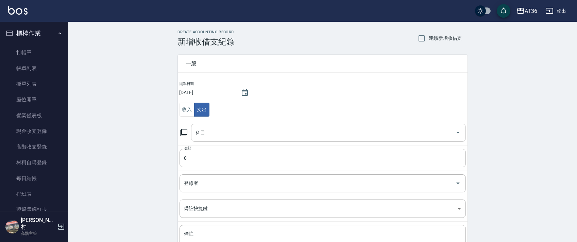
drag, startPoint x: 206, startPoint y: 131, endPoint x: 209, endPoint y: 138, distance: 7.8
click at [205, 132] on input "科目" at bounding box center [323, 133] width 258 height 12
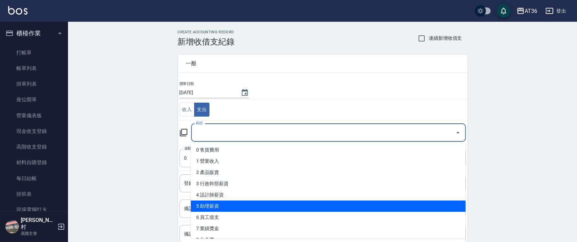
click at [205, 208] on li "5 助理薪資" at bounding box center [328, 205] width 275 height 11
type input "5 助理薪資"
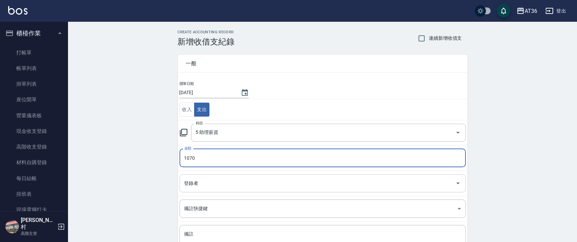
type input "1070"
drag, startPoint x: 185, startPoint y: 183, endPoint x: 196, endPoint y: 176, distance: 13.5
click at [186, 184] on div "登錄者 登錄者" at bounding box center [322, 183] width 286 height 18
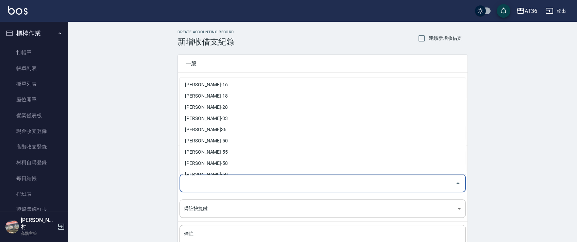
scroll to position [110, 0]
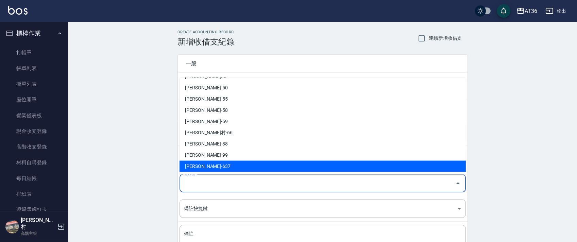
click at [199, 165] on li "蘇憶琳-637" at bounding box center [322, 166] width 286 height 11
type input "蘇憶琳-637"
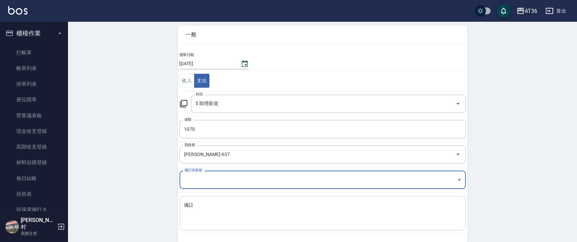
scroll to position [58, 0]
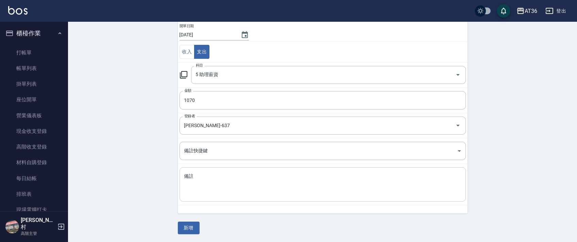
click at [202, 174] on textarea "備註" at bounding box center [322, 184] width 277 height 23
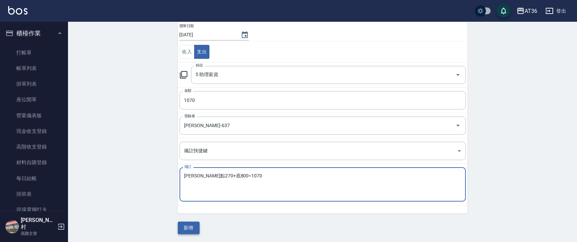
type textarea "妤婕點270+底800=1070"
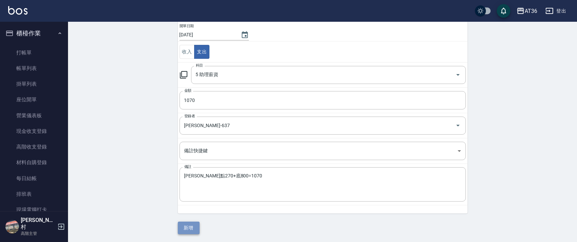
click at [186, 224] on button "新增" at bounding box center [189, 228] width 22 height 13
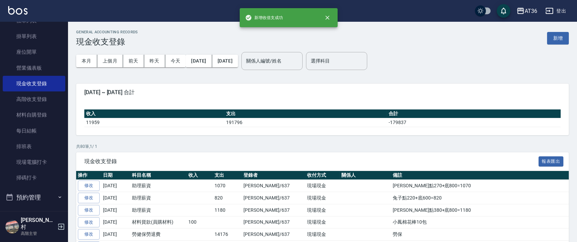
scroll to position [181, 0]
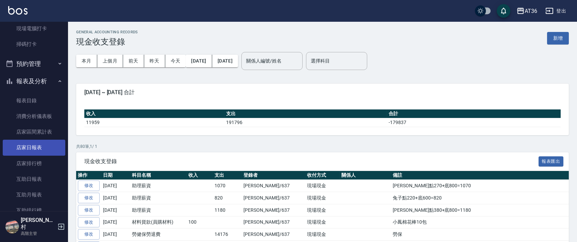
click at [35, 145] on link "店家日報表" at bounding box center [34, 148] width 63 height 16
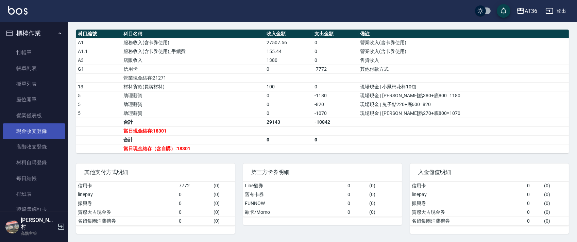
click at [34, 129] on link "現金收支登錄" at bounding box center [34, 131] width 63 height 16
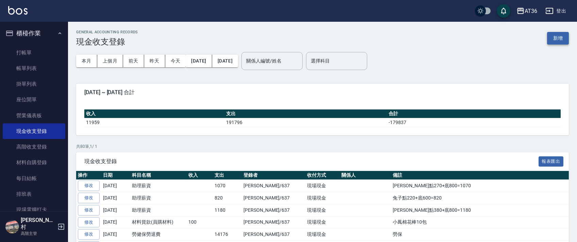
click at [561, 39] on button "新增" at bounding box center [558, 38] width 22 height 13
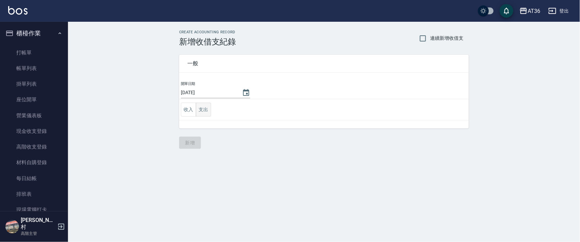
click at [203, 113] on button "支出" at bounding box center [203, 110] width 15 height 14
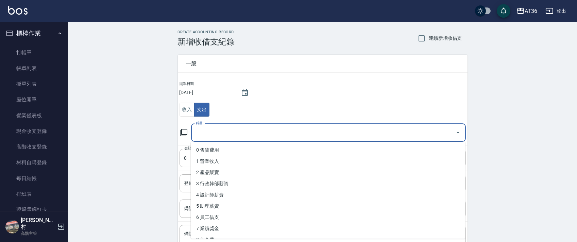
drag, startPoint x: 207, startPoint y: 132, endPoint x: 254, endPoint y: 164, distance: 56.5
click at [207, 132] on input "科目" at bounding box center [323, 133] width 258 height 12
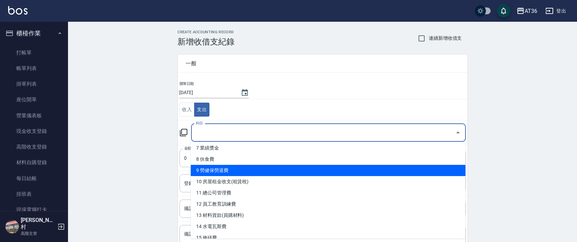
scroll to position [90, 0]
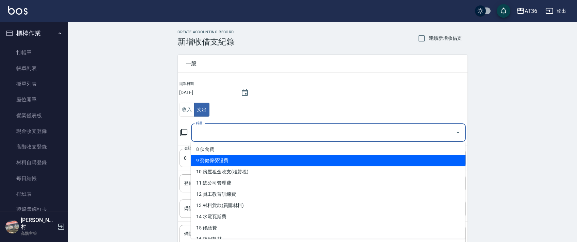
click at [238, 160] on li "9 勞健保勞退費" at bounding box center [328, 160] width 275 height 11
type input "9 勞健保勞退費"
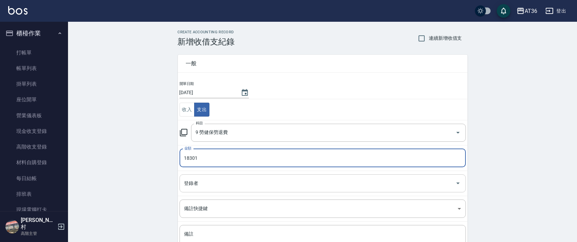
type input "18301"
click at [197, 181] on div "登錄者 登錄者" at bounding box center [322, 183] width 286 height 18
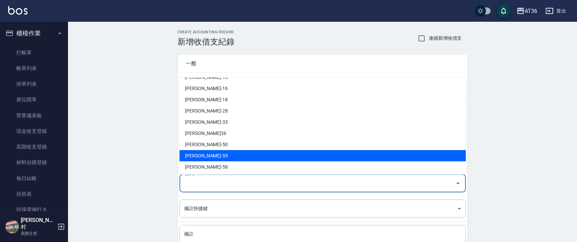
scroll to position [110, 0]
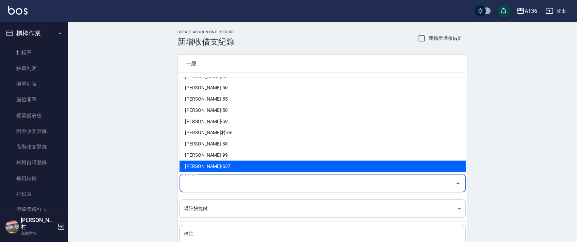
click at [205, 168] on li "蘇憶琳-637" at bounding box center [322, 166] width 286 height 11
type input "蘇憶琳-637"
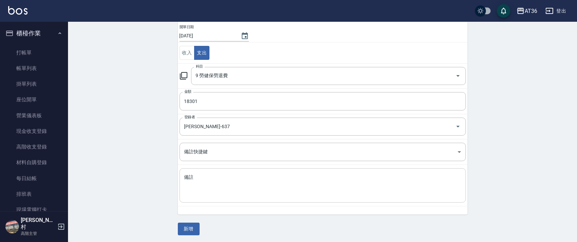
scroll to position [58, 0]
click at [204, 173] on textarea "備註" at bounding box center [322, 184] width 277 height 23
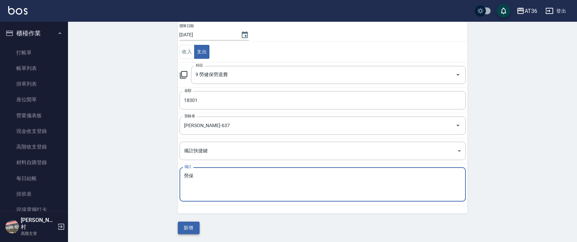
type textarea "勞保"
drag, startPoint x: 188, startPoint y: 227, endPoint x: 179, endPoint y: 182, distance: 46.0
click at [188, 226] on button "新增" at bounding box center [189, 228] width 22 height 13
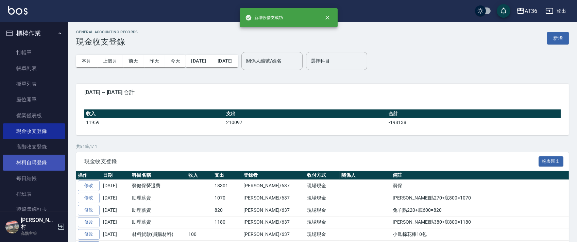
scroll to position [136, 0]
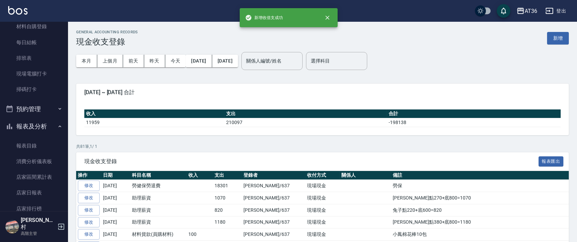
click at [35, 190] on link "店家日報表" at bounding box center [34, 193] width 63 height 16
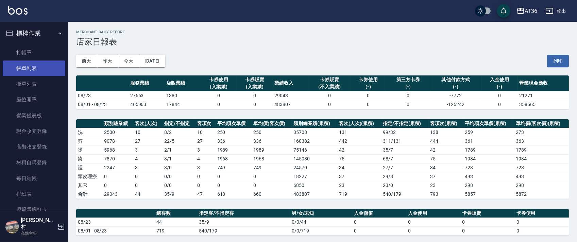
click at [37, 66] on link "帳單列表" at bounding box center [34, 68] width 63 height 16
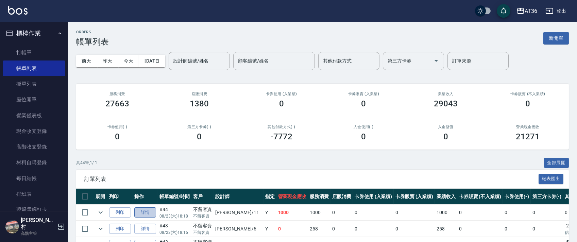
click at [147, 212] on link "詳情" at bounding box center [145, 212] width 22 height 11
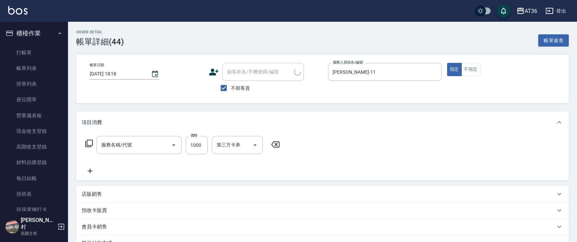
type input "2025/08/23 18:18"
checkbox input "true"
type input "[PERSON_NAME]-11"
type input "燙髮(401)"
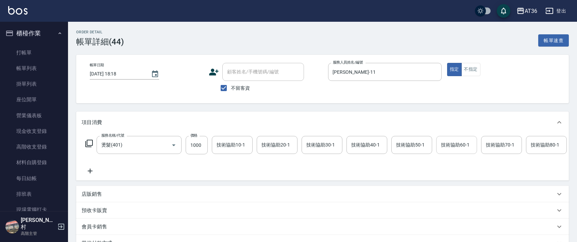
click at [444, 146] on div "技術協助60-1 技術協助60-1" at bounding box center [456, 145] width 41 height 18
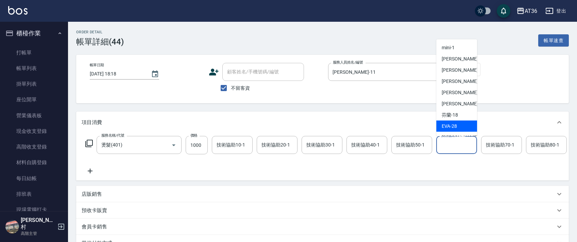
drag, startPoint x: 454, startPoint y: 127, endPoint x: 441, endPoint y: 120, distance: 14.1
click at [454, 127] on span "[PERSON_NAME] -28" at bounding box center [448, 126] width 15 height 7
type input "[PERSON_NAME]-28"
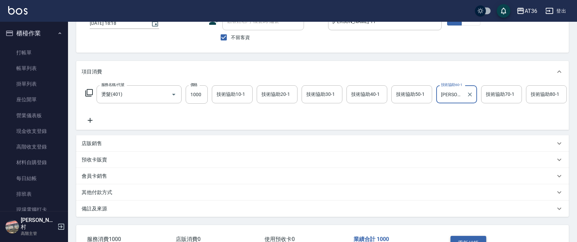
scroll to position [105, 0]
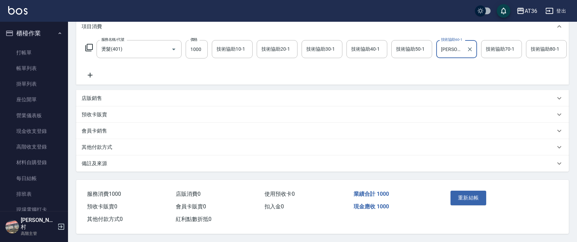
drag, startPoint x: 467, startPoint y: 193, endPoint x: 466, endPoint y: 188, distance: 5.1
click at [465, 193] on button "重新結帳" at bounding box center [468, 198] width 36 height 14
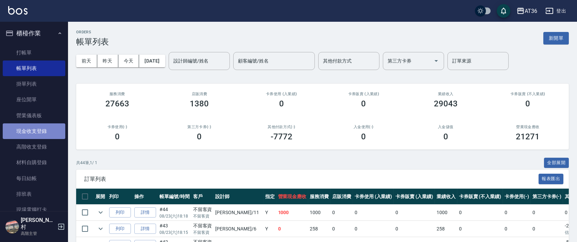
click at [34, 131] on link "現金收支登錄" at bounding box center [34, 131] width 63 height 16
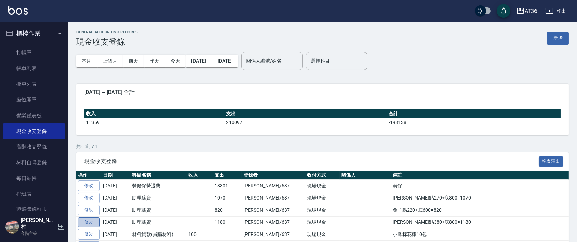
click at [95, 225] on link "修改" at bounding box center [89, 222] width 22 height 11
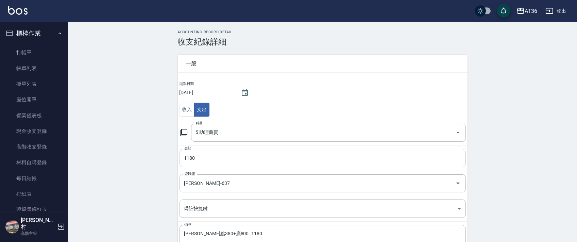
click at [188, 158] on input "1180" at bounding box center [322, 158] width 286 height 18
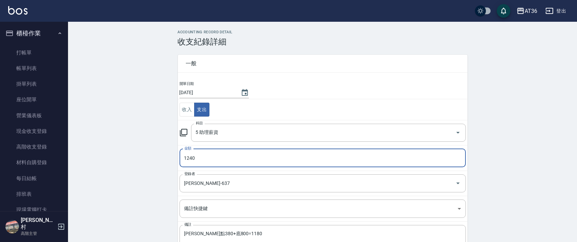
type input "1240"
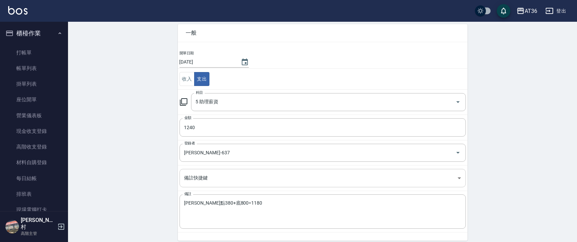
scroll to position [50, 0]
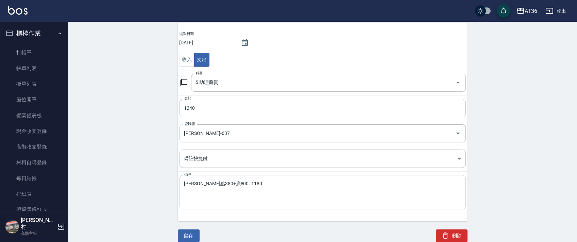
drag, startPoint x: 196, startPoint y: 185, endPoint x: 214, endPoint y: 184, distance: 18.1
click at [196, 186] on textarea "EVa點380+底800=1180" at bounding box center [322, 192] width 277 height 23
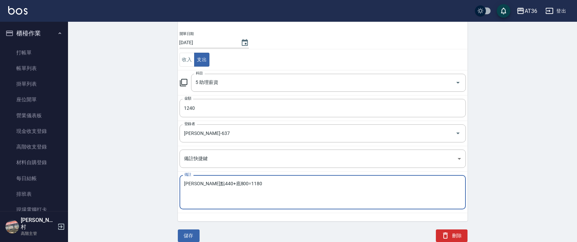
drag, startPoint x: 221, startPoint y: 181, endPoint x: 243, endPoint y: 177, distance: 22.5
click at [221, 182] on textarea "EVa點440+底800=1180" at bounding box center [322, 192] width 277 height 23
type textarea "EVa點440+底800=1240"
drag, startPoint x: 193, startPoint y: 239, endPoint x: 243, endPoint y: 214, distance: 55.8
click at [193, 239] on button "儲存" at bounding box center [189, 235] width 22 height 13
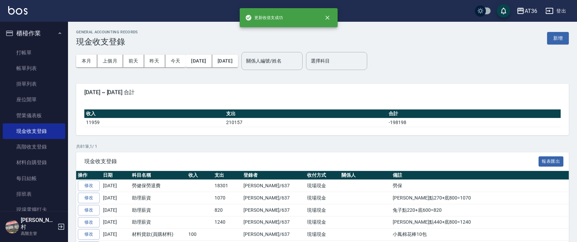
click at [98, 182] on link "修改" at bounding box center [89, 185] width 22 height 11
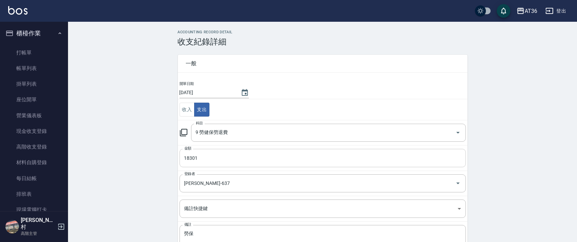
drag, startPoint x: 186, startPoint y: 157, endPoint x: 196, endPoint y: 156, distance: 10.2
click at [186, 157] on input "18301" at bounding box center [322, 158] width 286 height 18
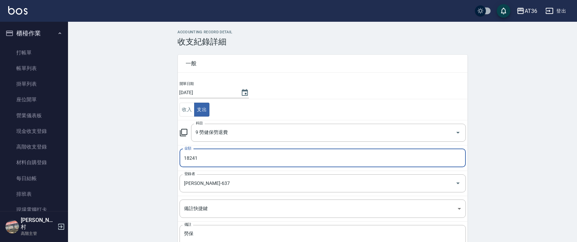
type input "18241"
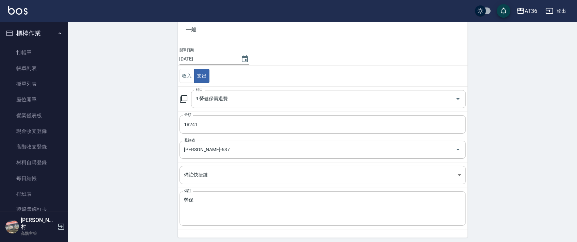
scroll to position [50, 0]
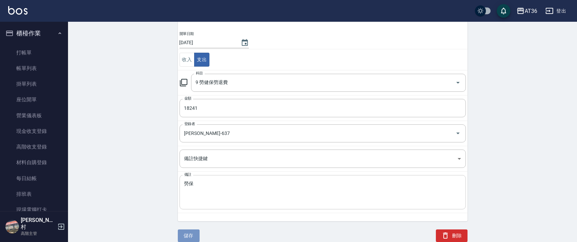
drag, startPoint x: 190, startPoint y: 233, endPoint x: 213, endPoint y: 185, distance: 53.7
click at [191, 232] on button "儲存" at bounding box center [189, 235] width 22 height 13
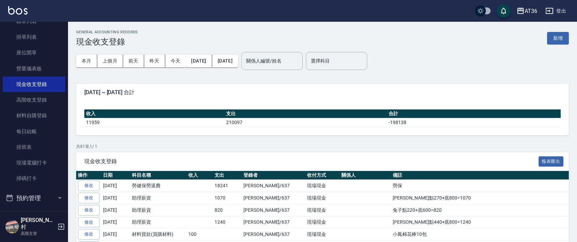
scroll to position [136, 0]
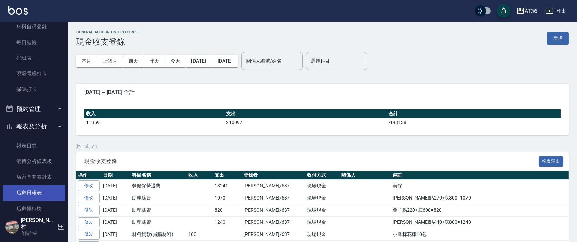
click at [35, 190] on link "店家日報表" at bounding box center [34, 193] width 63 height 16
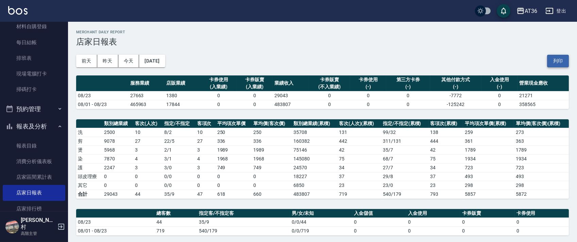
click at [551, 65] on button "列印" at bounding box center [558, 61] width 22 height 13
click at [41, 56] on link "排班表" at bounding box center [34, 58] width 63 height 16
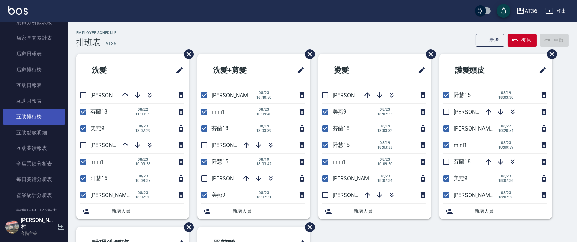
scroll to position [272, 0]
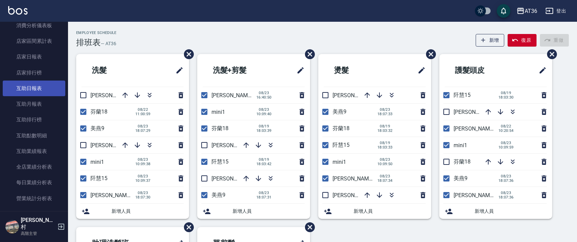
click at [37, 89] on link "互助日報表" at bounding box center [34, 89] width 63 height 16
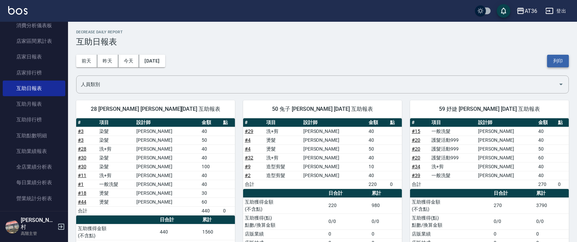
click at [564, 62] on button "列印" at bounding box center [558, 61] width 22 height 13
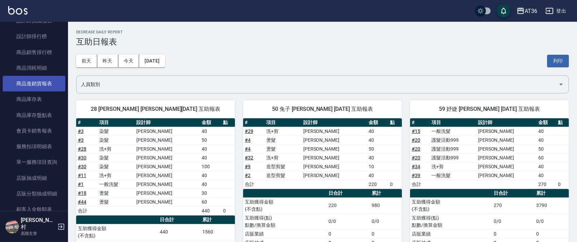
scroll to position [453, 0]
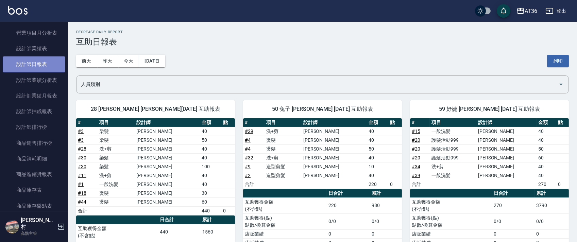
click at [45, 67] on link "設計師日報表" at bounding box center [34, 64] width 63 height 16
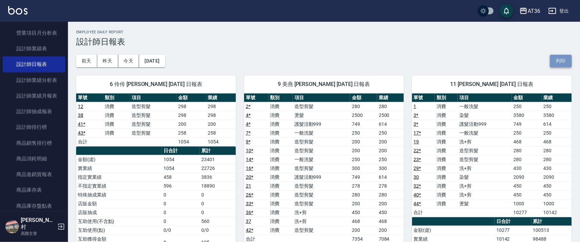
click at [559, 58] on button "列印" at bounding box center [561, 61] width 22 height 13
